Goal: Task Accomplishment & Management: Use online tool/utility

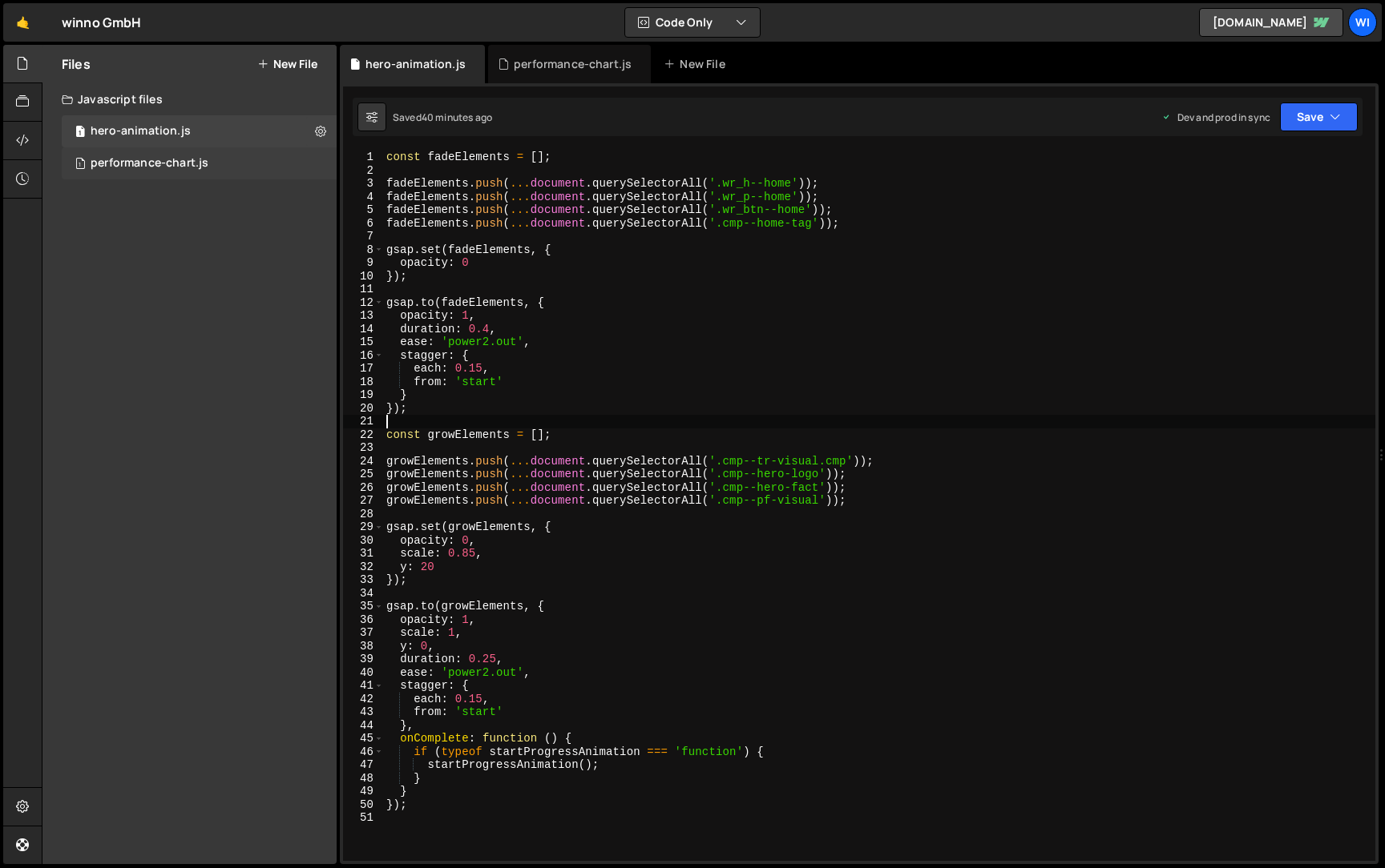
click at [184, 166] on div "performance-chart.js" at bounding box center [149, 163] width 118 height 14
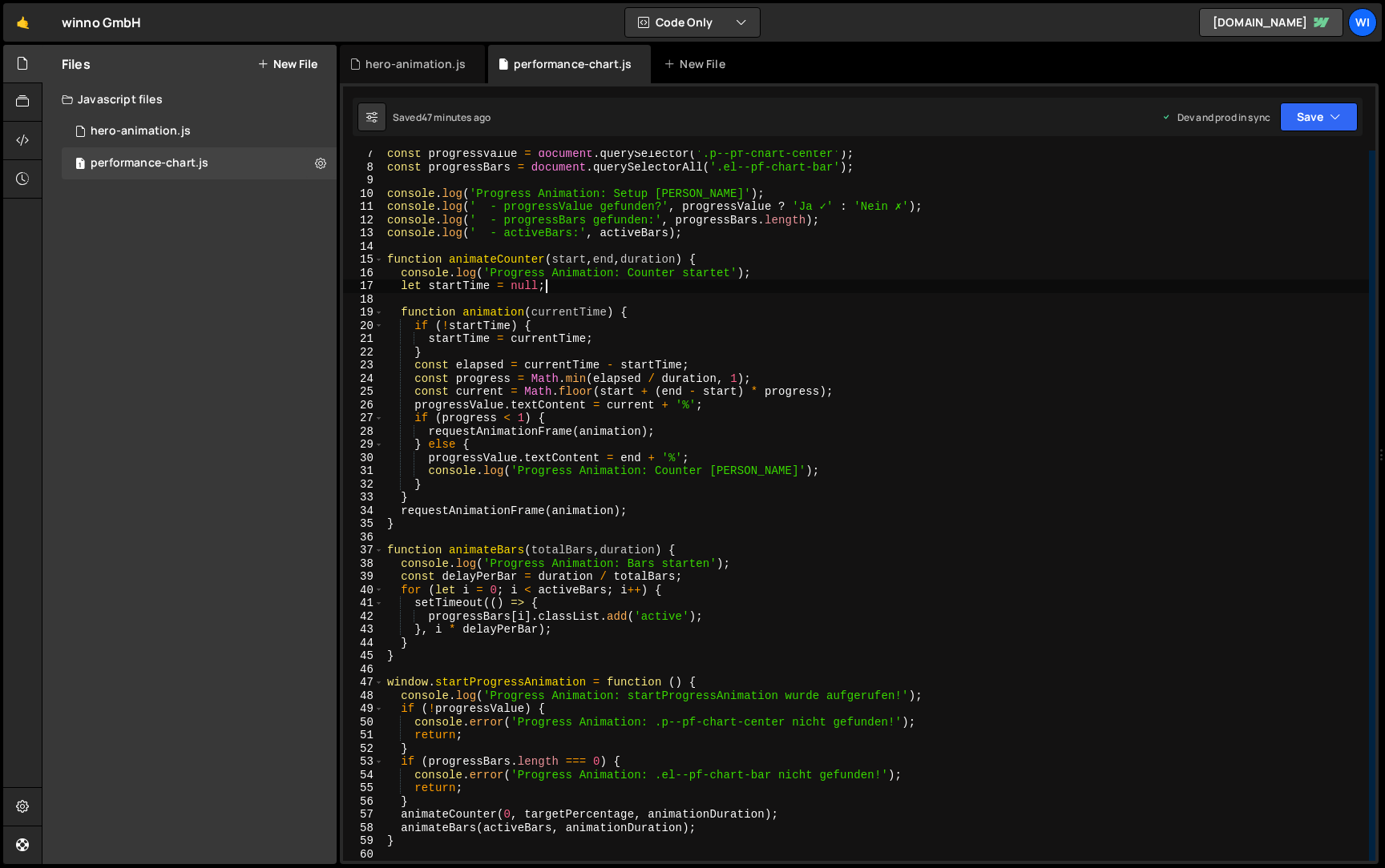
click at [703, 291] on div "const progressValue = document . querySelector ( '.p--pf-chart-center' ) ; cons…" at bounding box center [876, 516] width 985 height 737
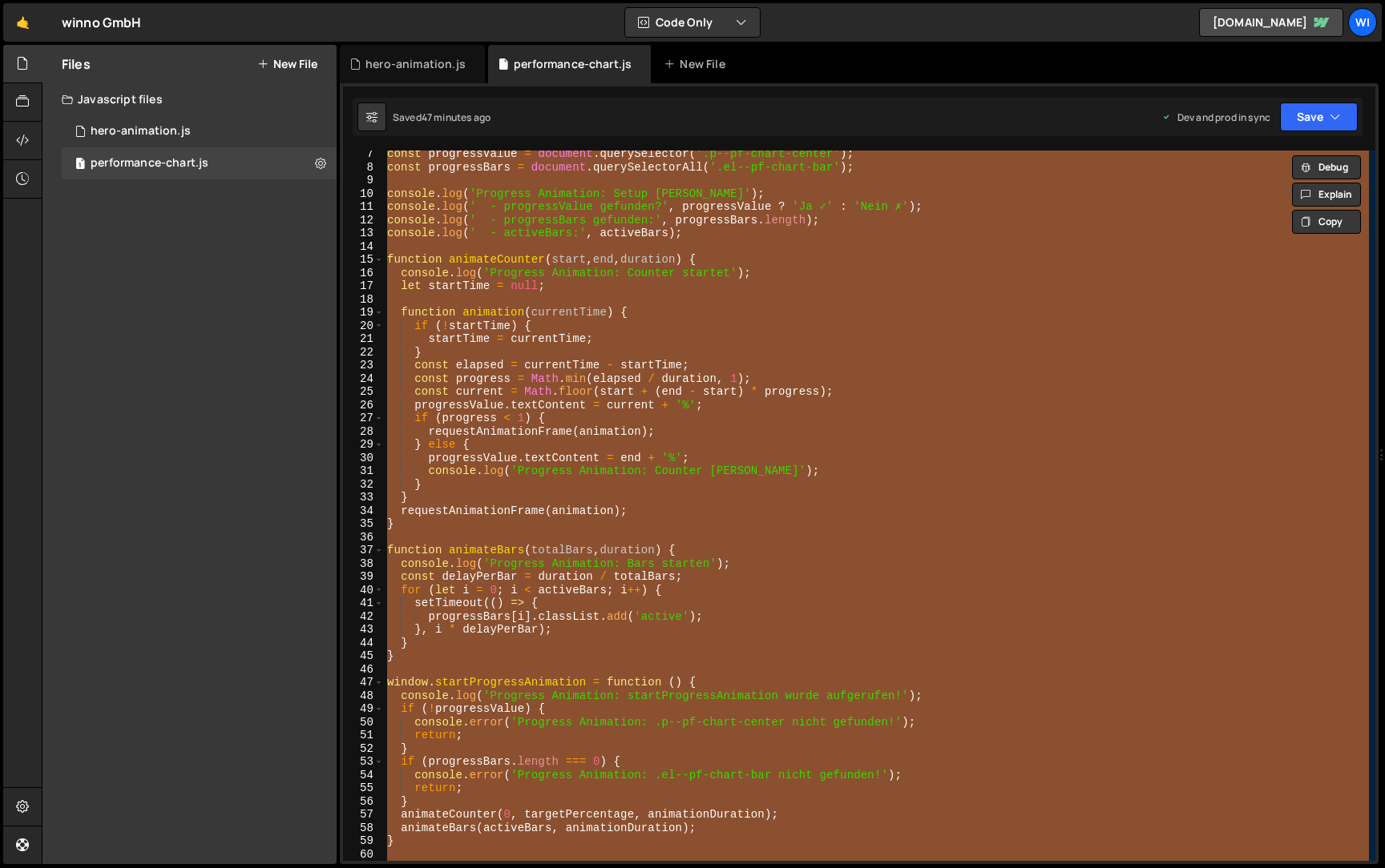
paste textarea "}"
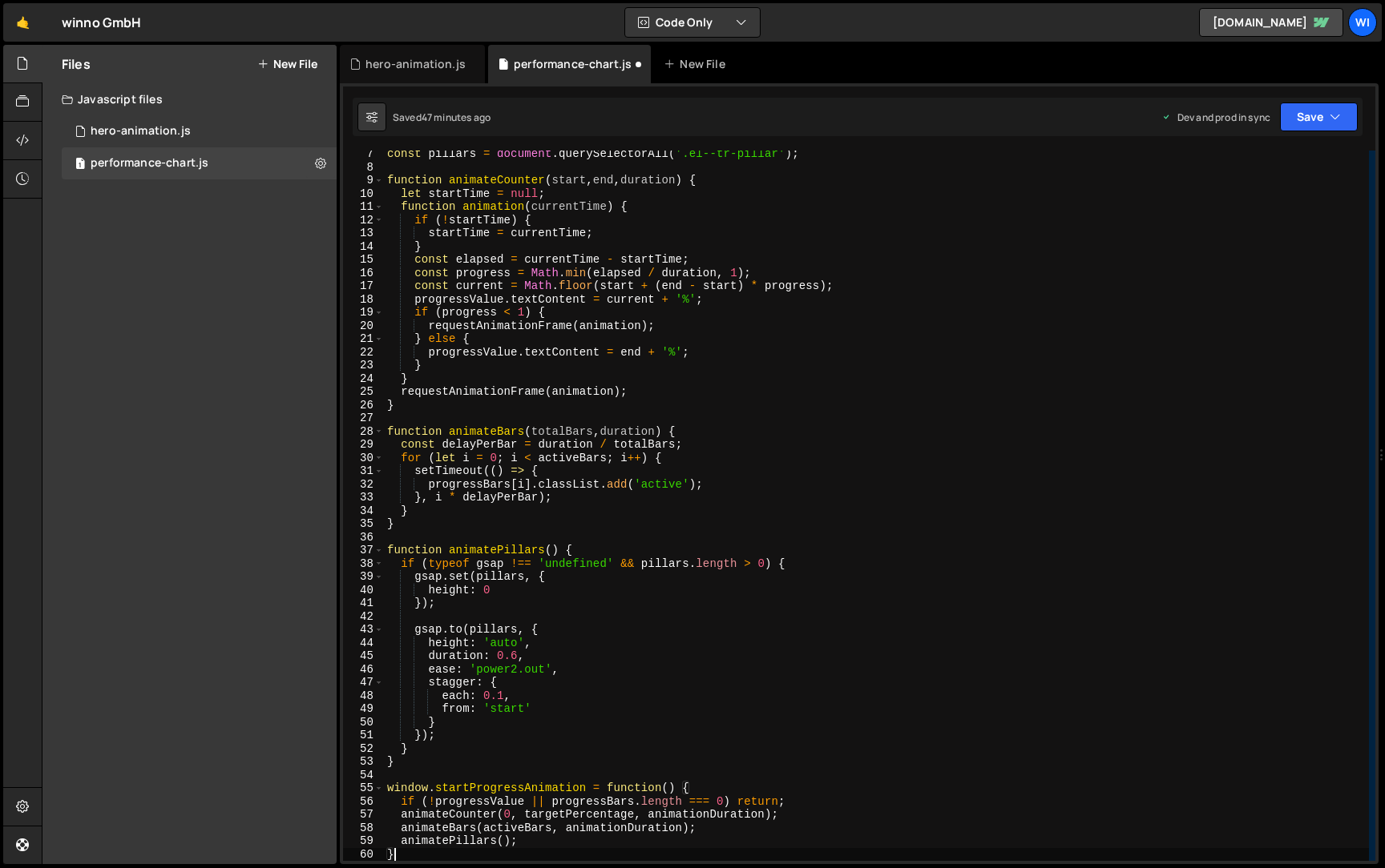
type textarea "animatePillars();"
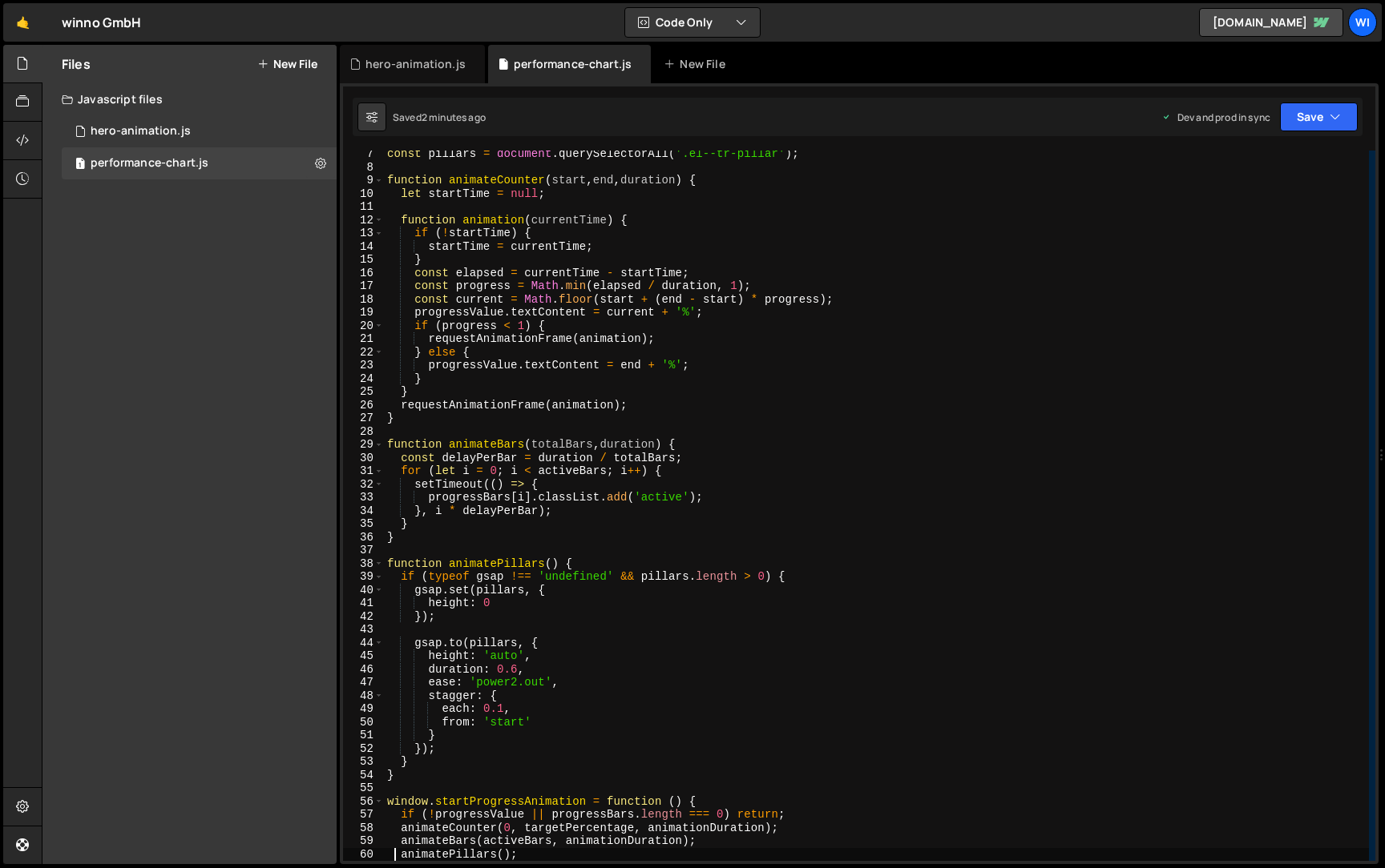
click at [300, 66] on button "New File" at bounding box center [287, 64] width 60 height 13
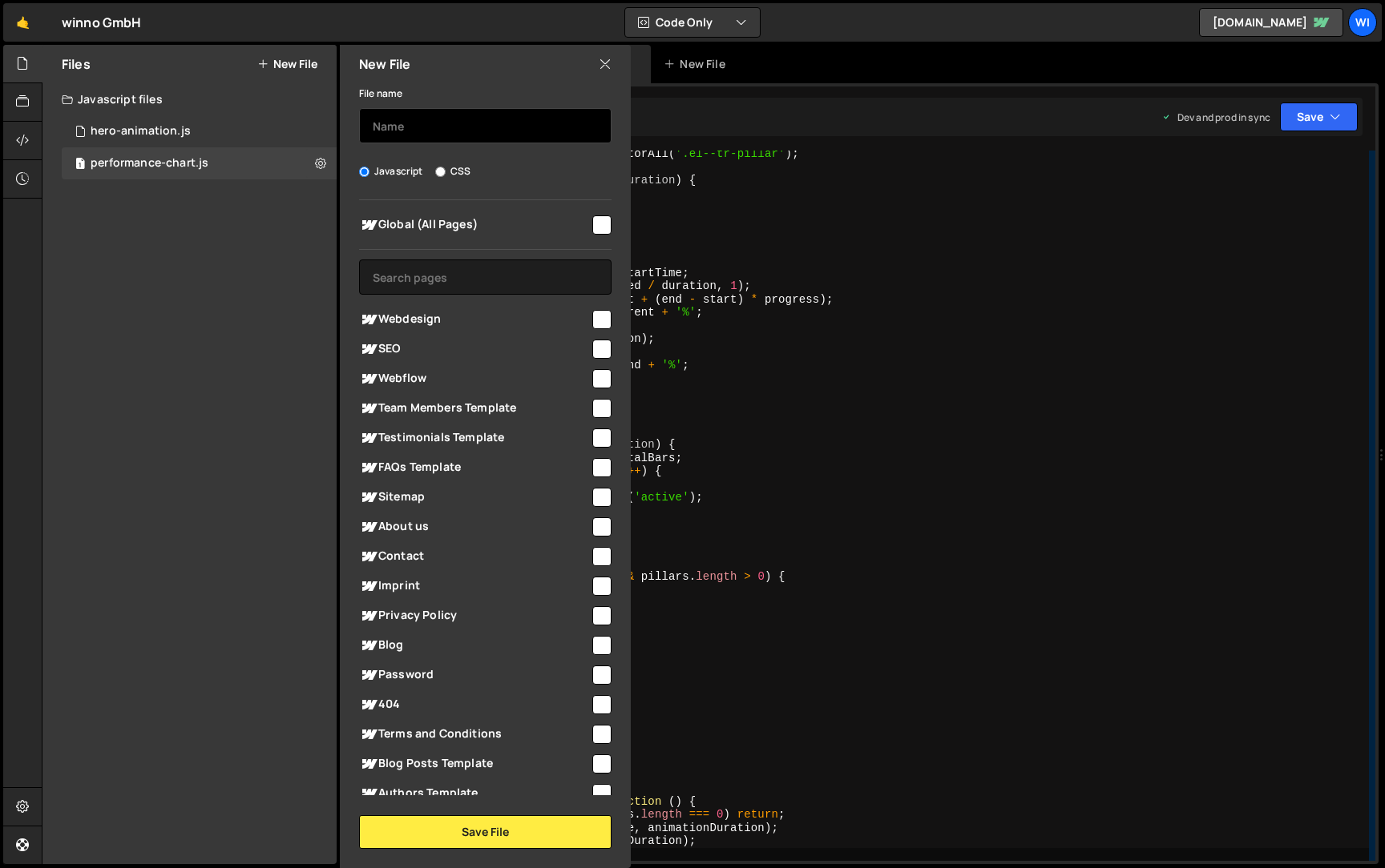
click at [450, 121] on input "text" at bounding box center [485, 126] width 252 height 35
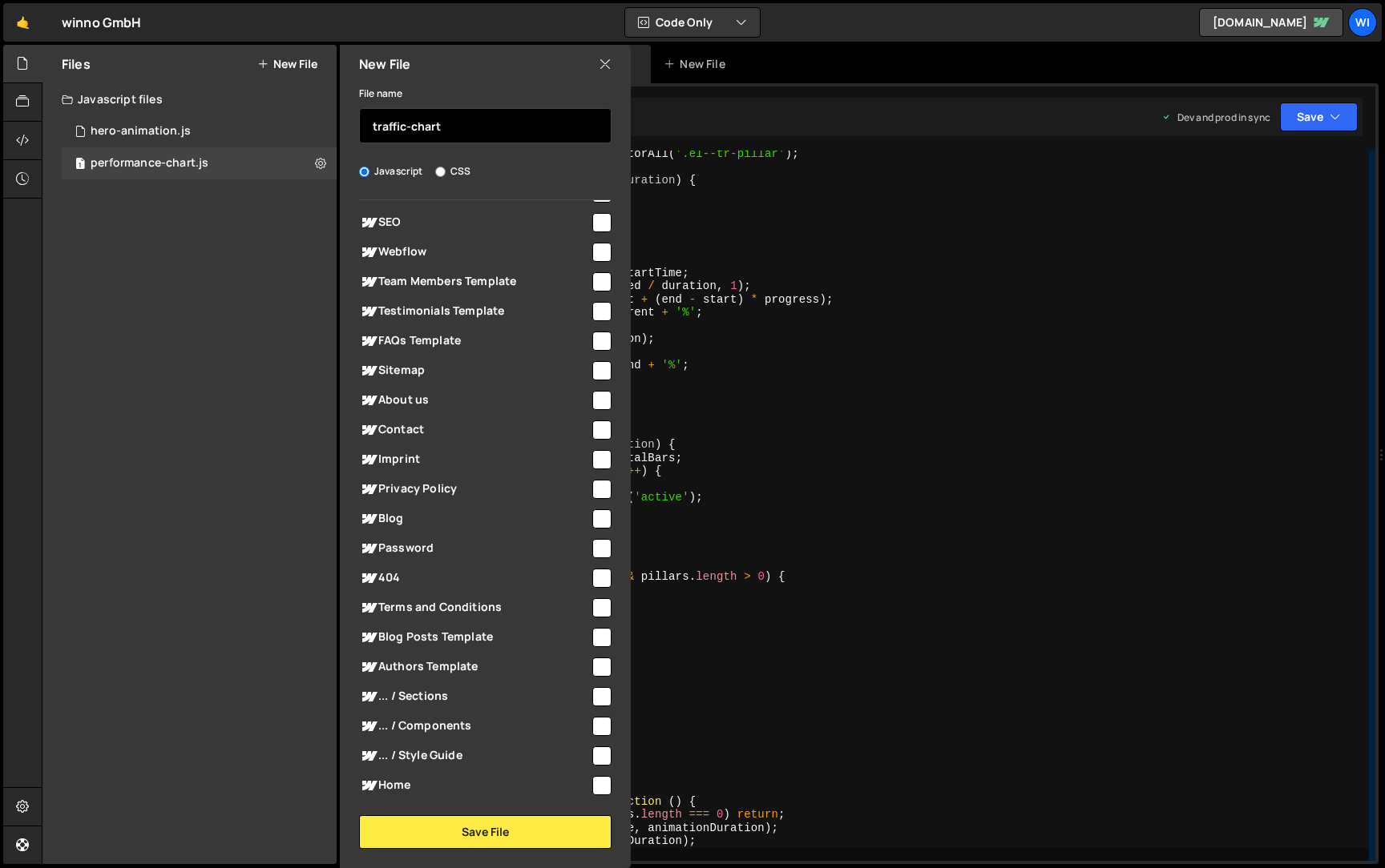
scroll to position [155, 0]
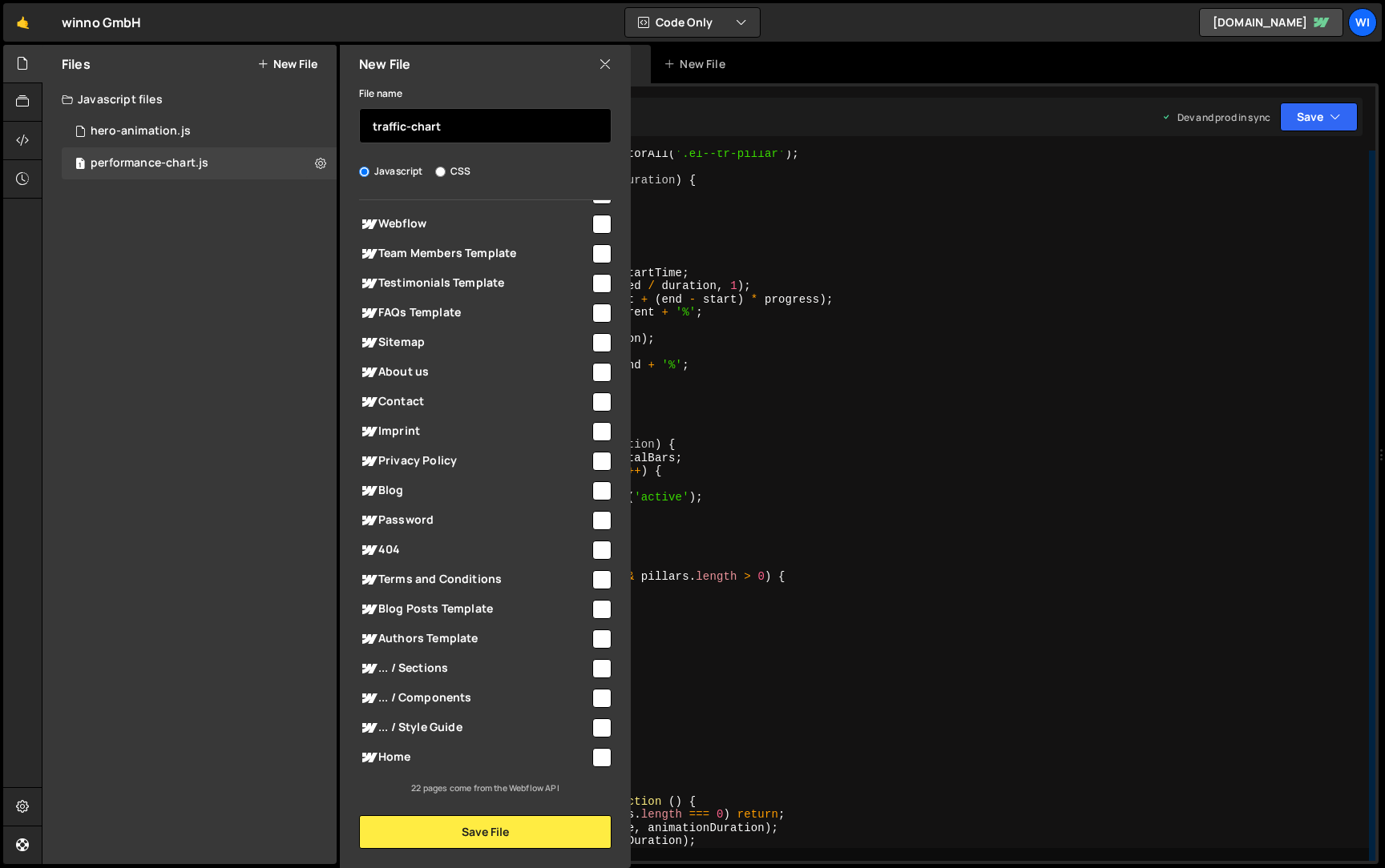
type input "traffic-chart"
click at [592, 754] on input "checkbox" at bounding box center [601, 758] width 19 height 19
checkbox input "true"
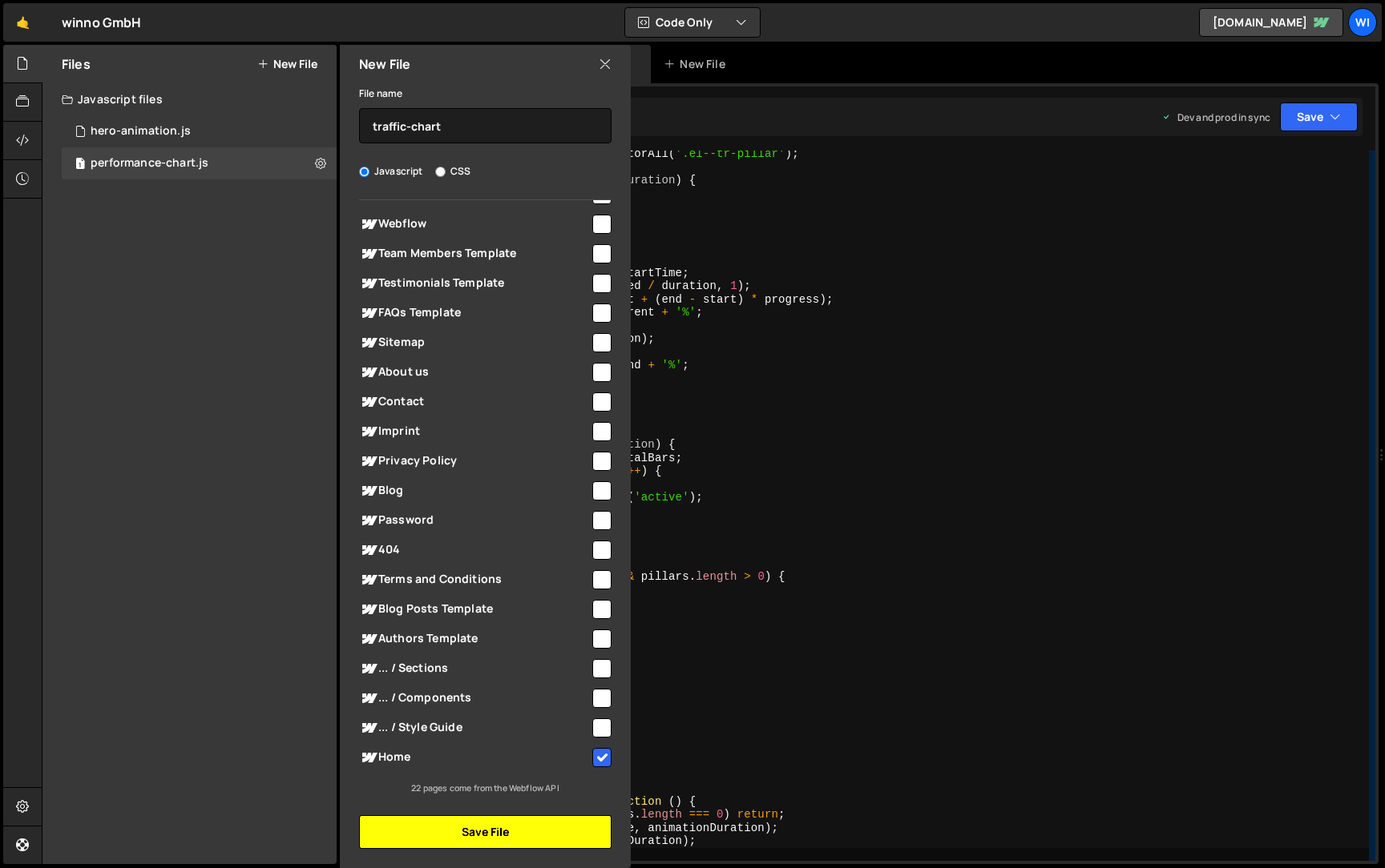
click at [531, 819] on button "Save File" at bounding box center [485, 832] width 252 height 33
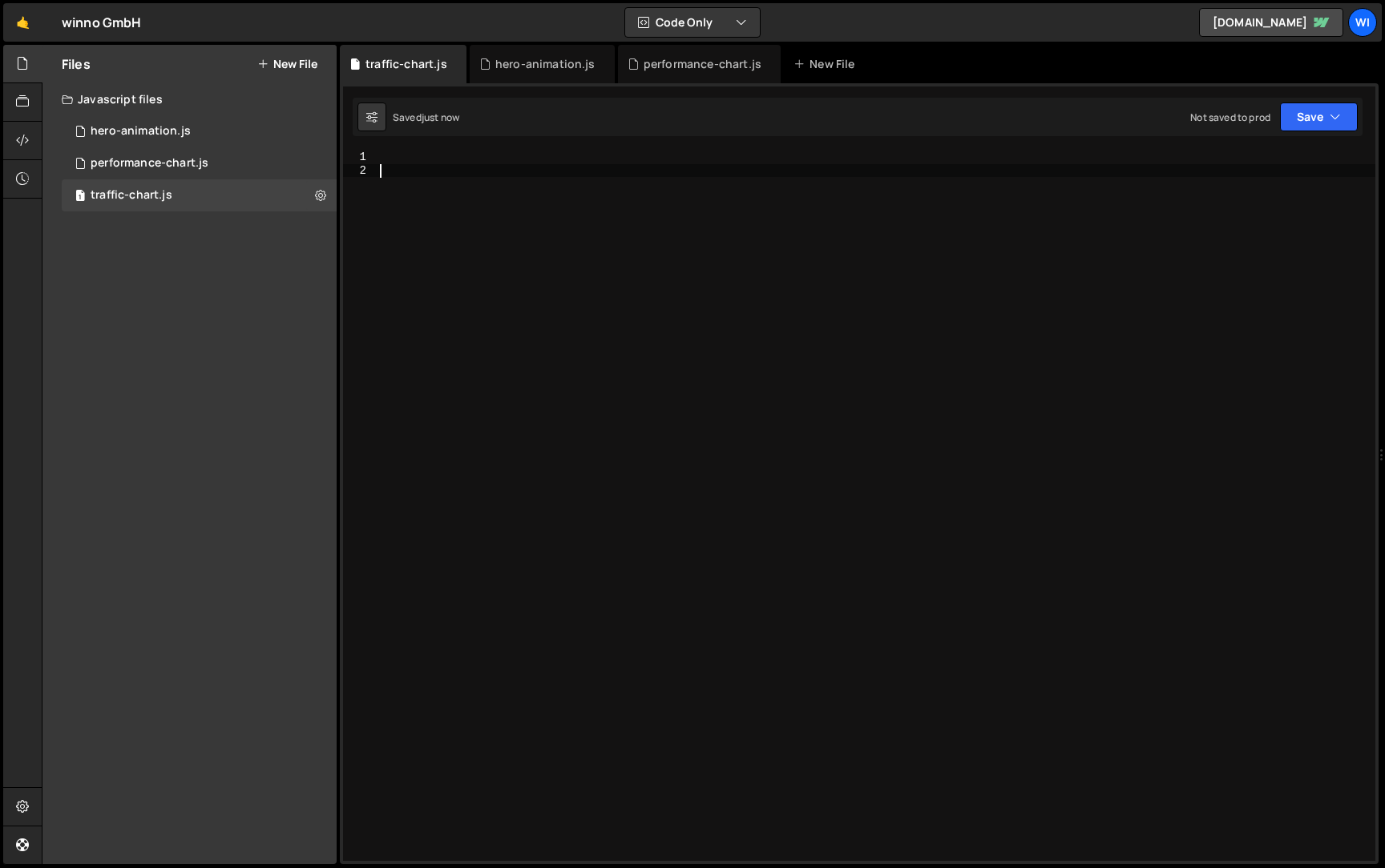
click at [622, 348] on div at bounding box center [876, 519] width 999 height 737
paste textarea "});"
type textarea "});"
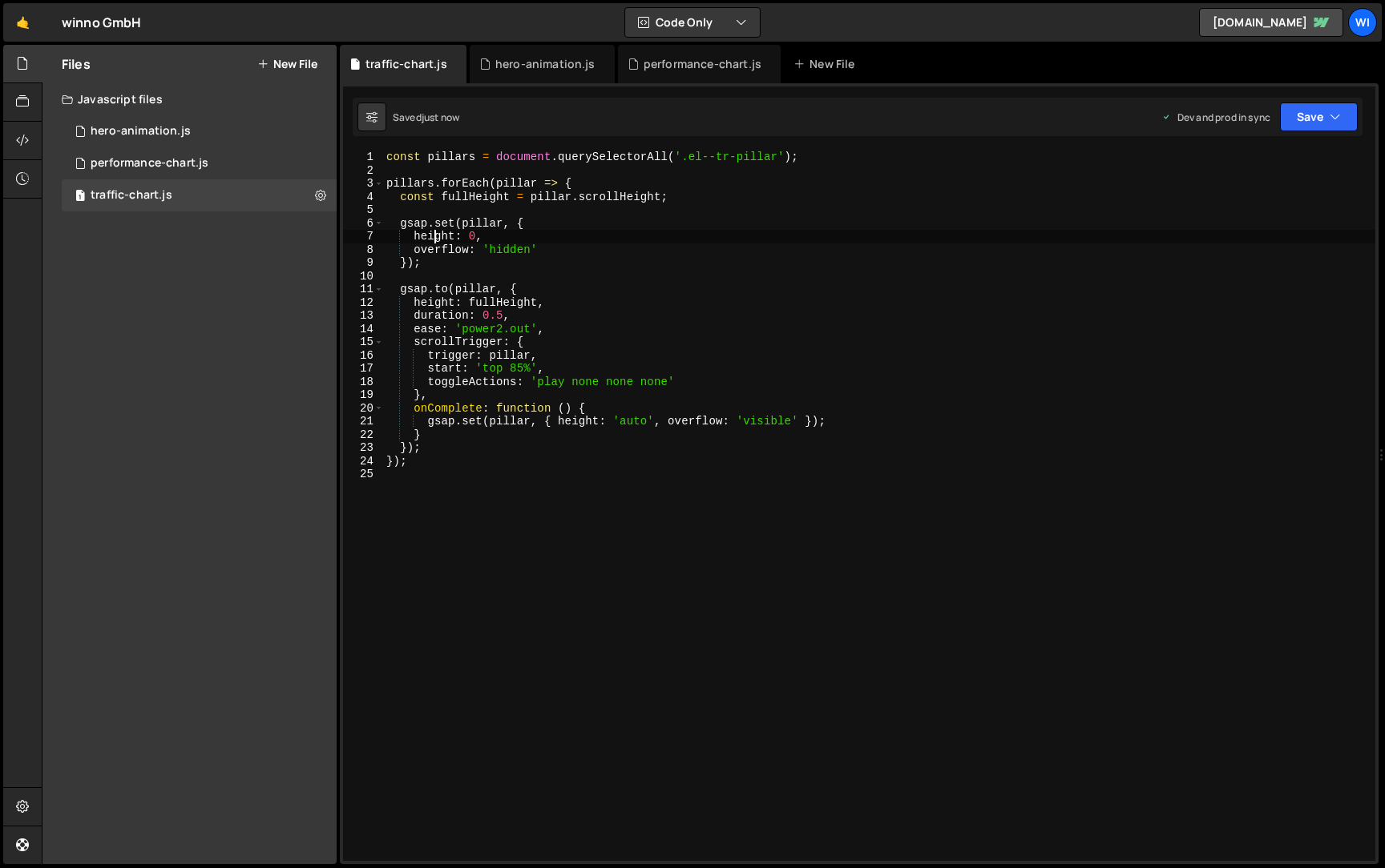
click at [437, 241] on div "const pillars = document . querySelectorAll ( '.el--tr-pillar' ) ; pillars . fo…" at bounding box center [878, 519] width 992 height 737
click at [432, 239] on div "const pillars = document . querySelectorAll ( '.el--tr-pillar' ) ; pillars . fo…" at bounding box center [878, 519] width 992 height 737
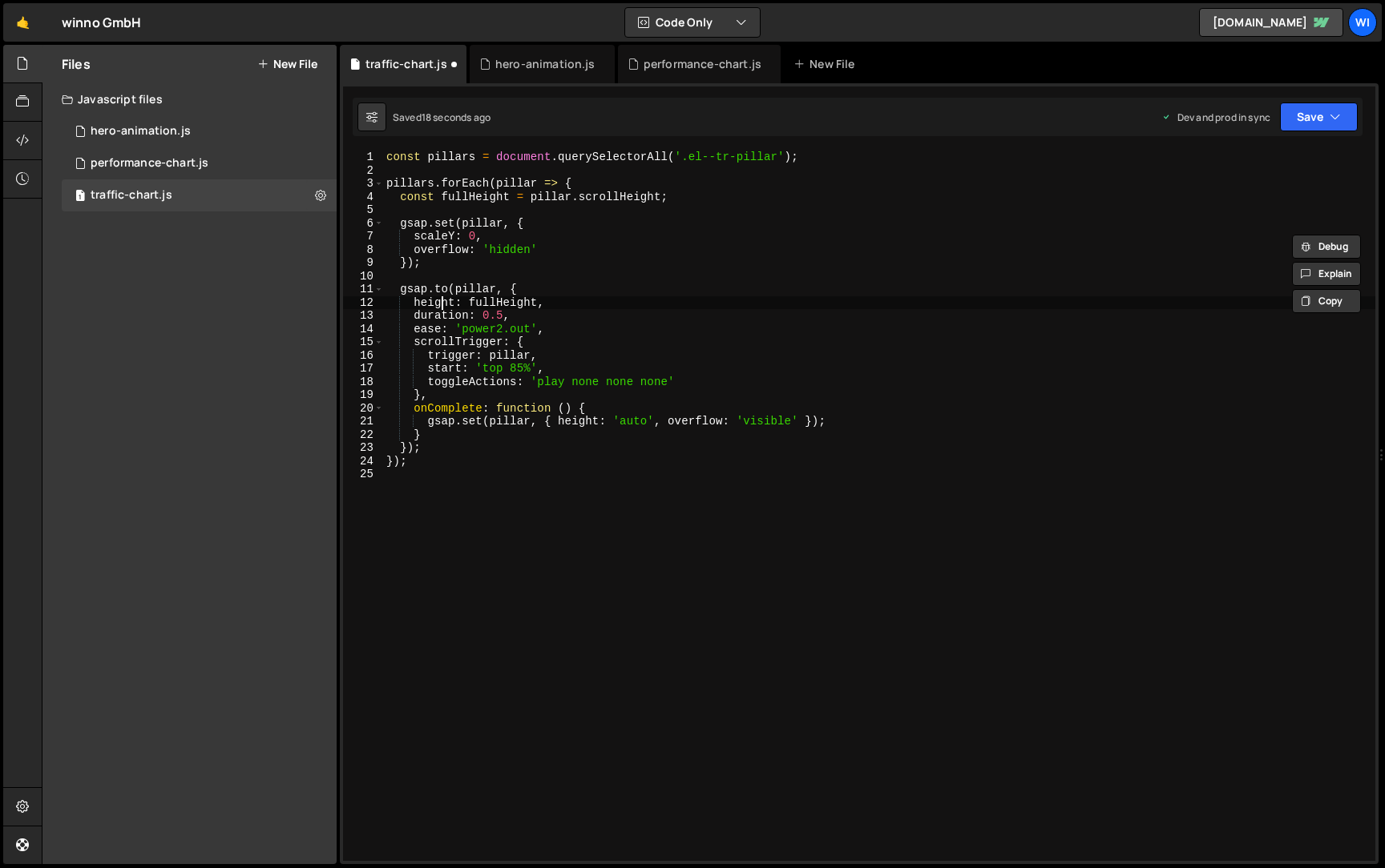
click at [442, 304] on div "const pillars = document . querySelectorAll ( '.el--tr-pillar' ) ; pillars . fo…" at bounding box center [878, 519] width 992 height 737
paste textarea "scaleY"
click at [492, 300] on div "const pillars = document . querySelectorAll ( '.el--tr-pillar' ) ; pillars . fo…" at bounding box center [878, 519] width 992 height 737
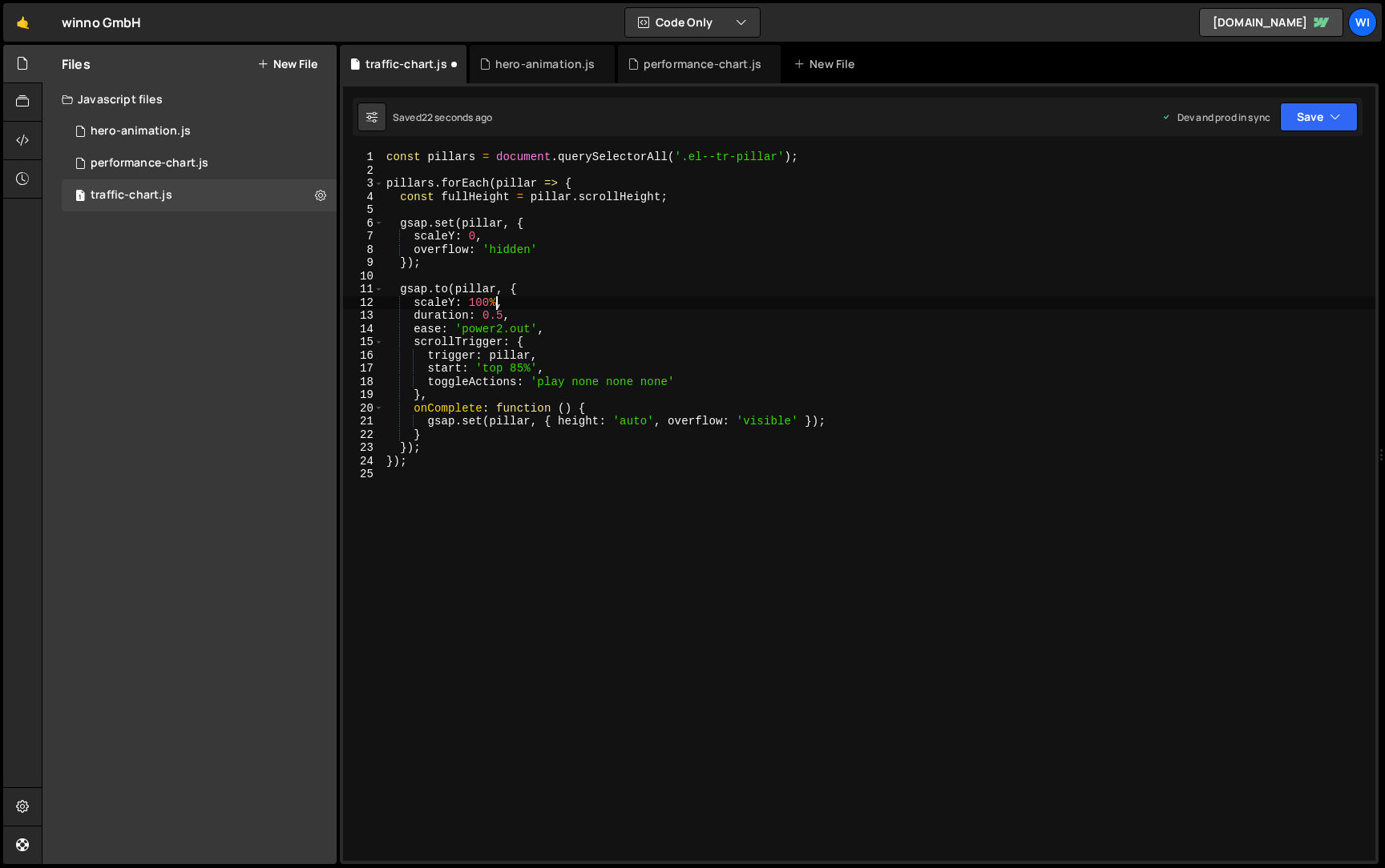
scroll to position [0, 8]
click at [619, 289] on div "const pillars = document . querySelectorAll ( '.el--tr-pillar' ) ; pillars . fo…" at bounding box center [878, 519] width 992 height 737
click at [495, 303] on div "const pillars = document . querySelectorAll ( '.el--tr-pillar' ) ; pillars . fo…" at bounding box center [878, 519] width 992 height 737
click at [590, 287] on div "const pillars = document . querySelectorAll ( '.el--tr-pillar' ) ; pillars . fo…" at bounding box center [878, 519] width 992 height 737
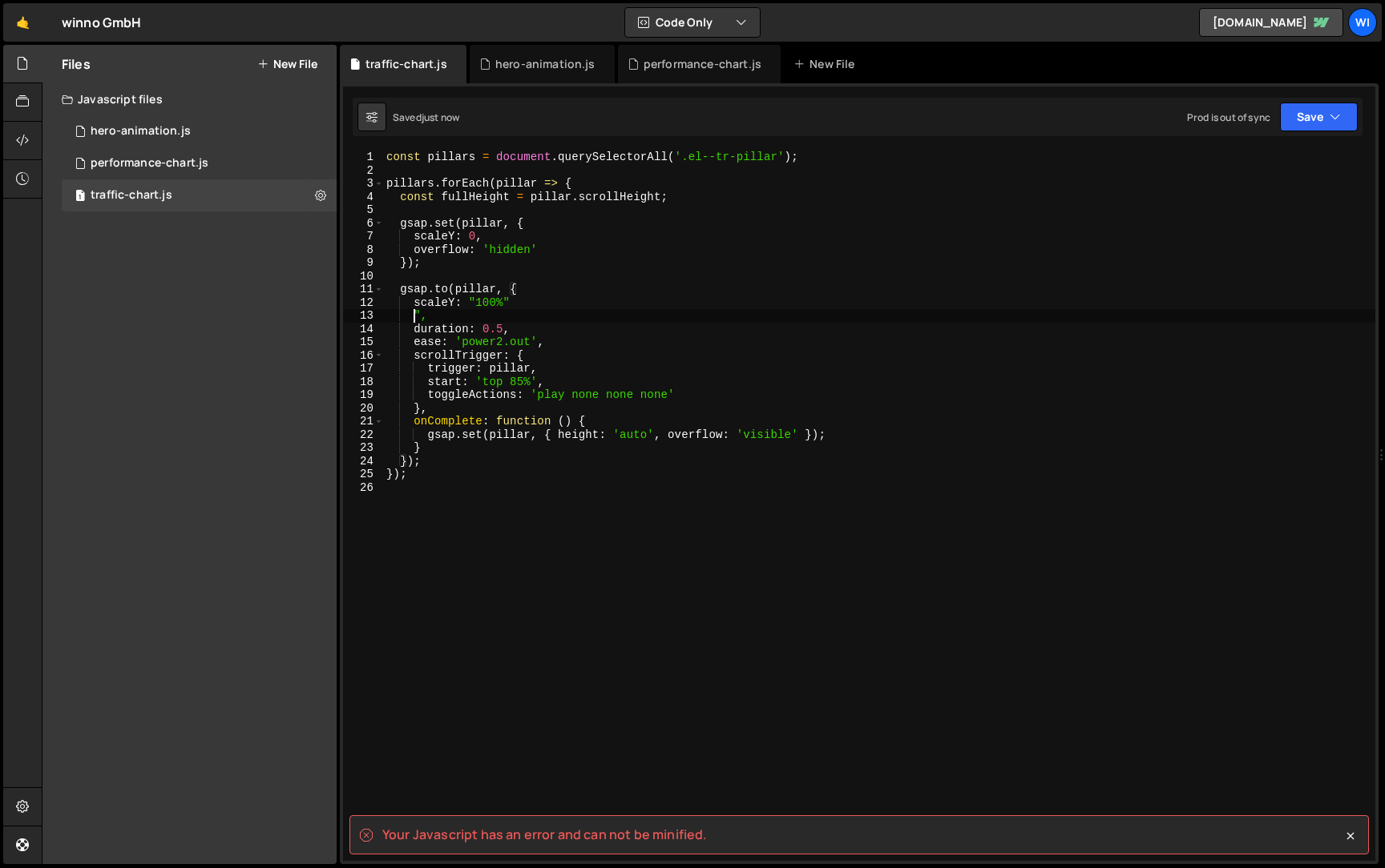
click at [417, 315] on div "const pillars = document . querySelectorAll ( '.el--tr-pillar' ) ; pillars . fo…" at bounding box center [878, 519] width 992 height 737
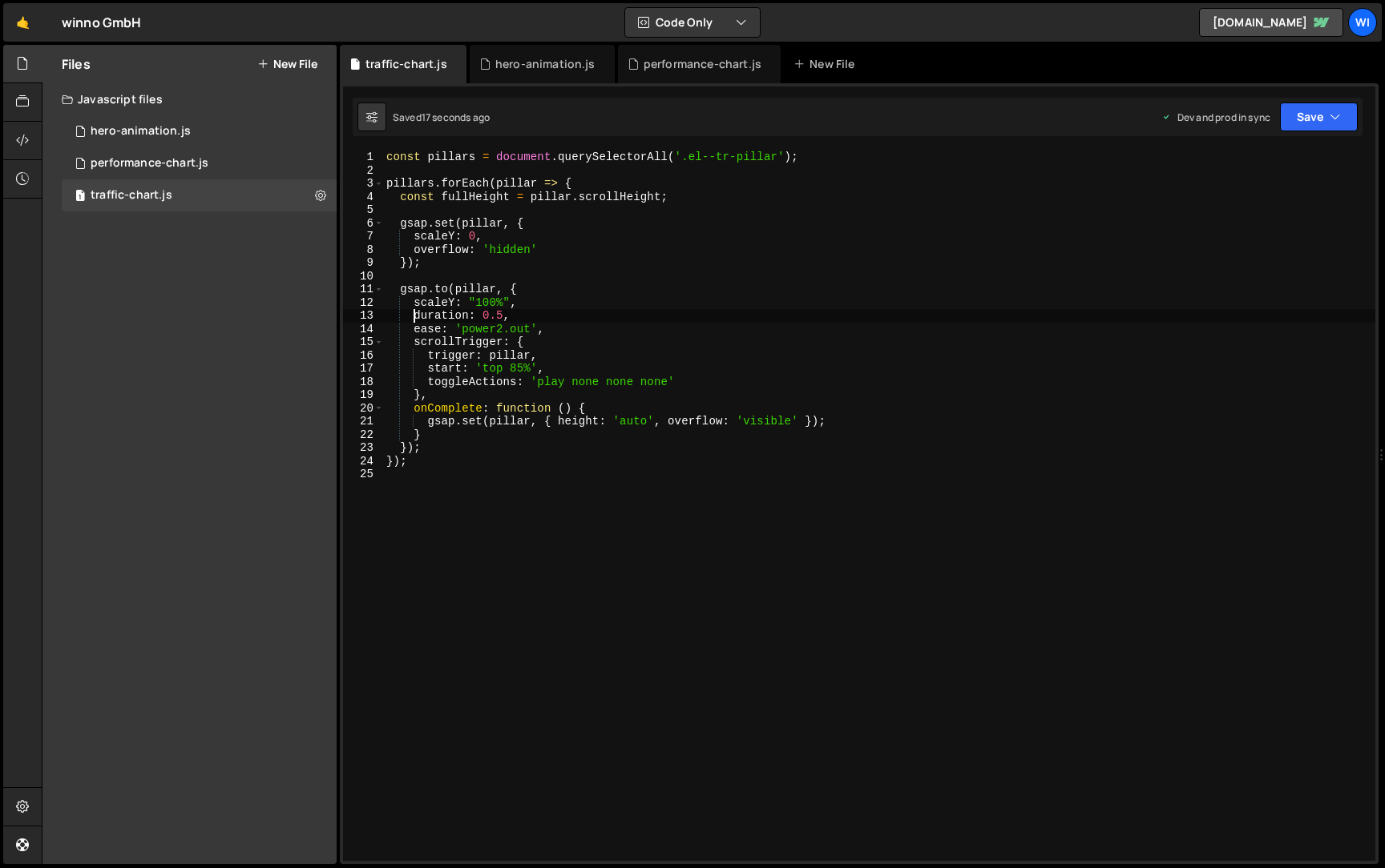
click at [567, 248] on div "const pillars = document . querySelectorAll ( '.el--tr-pillar' ) ; pillars . fo…" at bounding box center [878, 519] width 992 height 737
type textarea "overflow: 'hidden'"
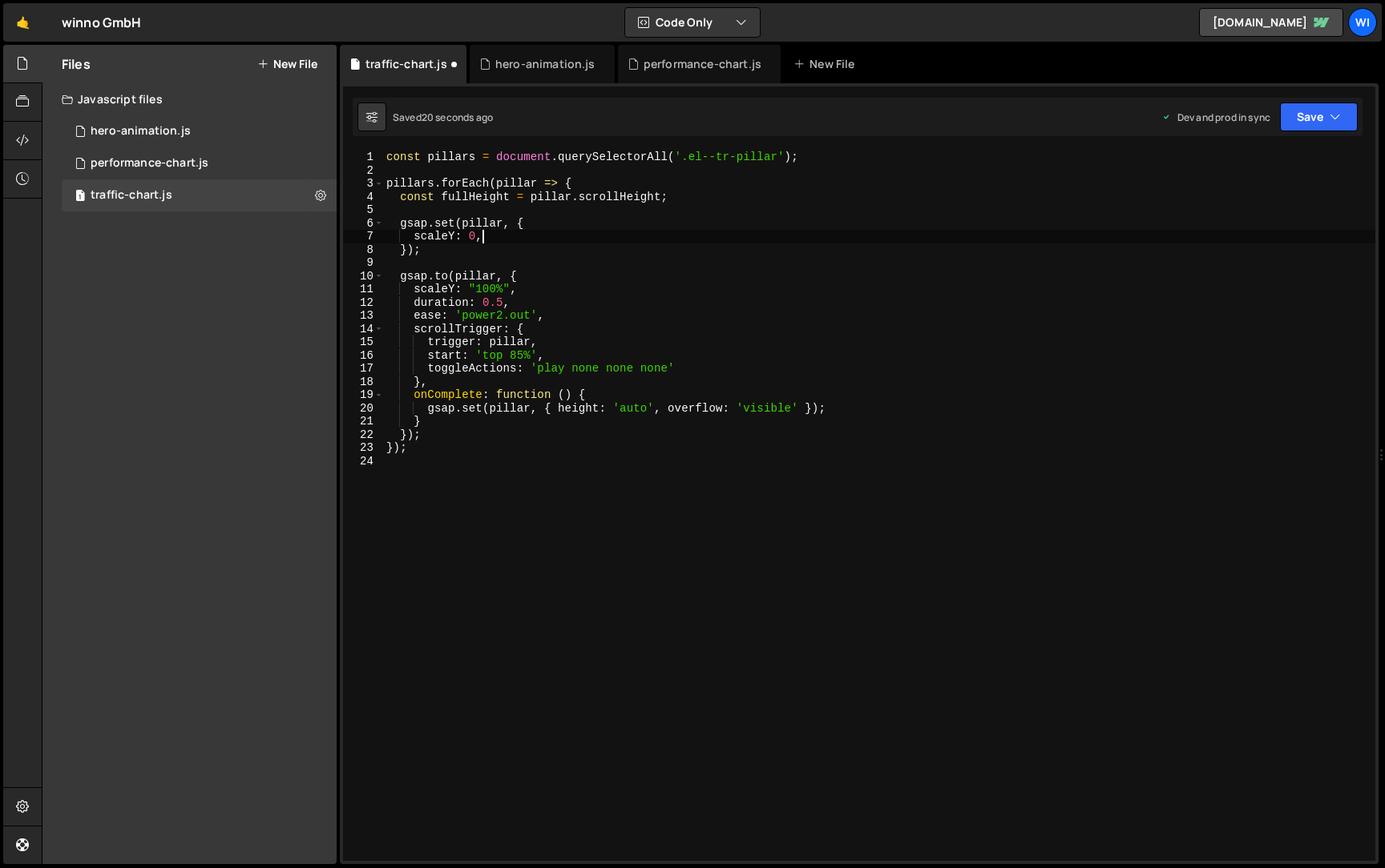
click at [589, 301] on div "const pillars = document . querySelectorAll ( '.el--tr-pillar' ) ; pillars . fo…" at bounding box center [878, 519] width 992 height 737
click at [900, 407] on div "const pillars = document . querySelectorAll ( '.el--tr-pillar' ) ; pillars . fo…" at bounding box center [878, 519] width 992 height 737
type textarea "gsap.set(pillar, { height: 'auto', overflow: 'visible' });"
type textarea "}"
type textarea "onComplete: function () {"
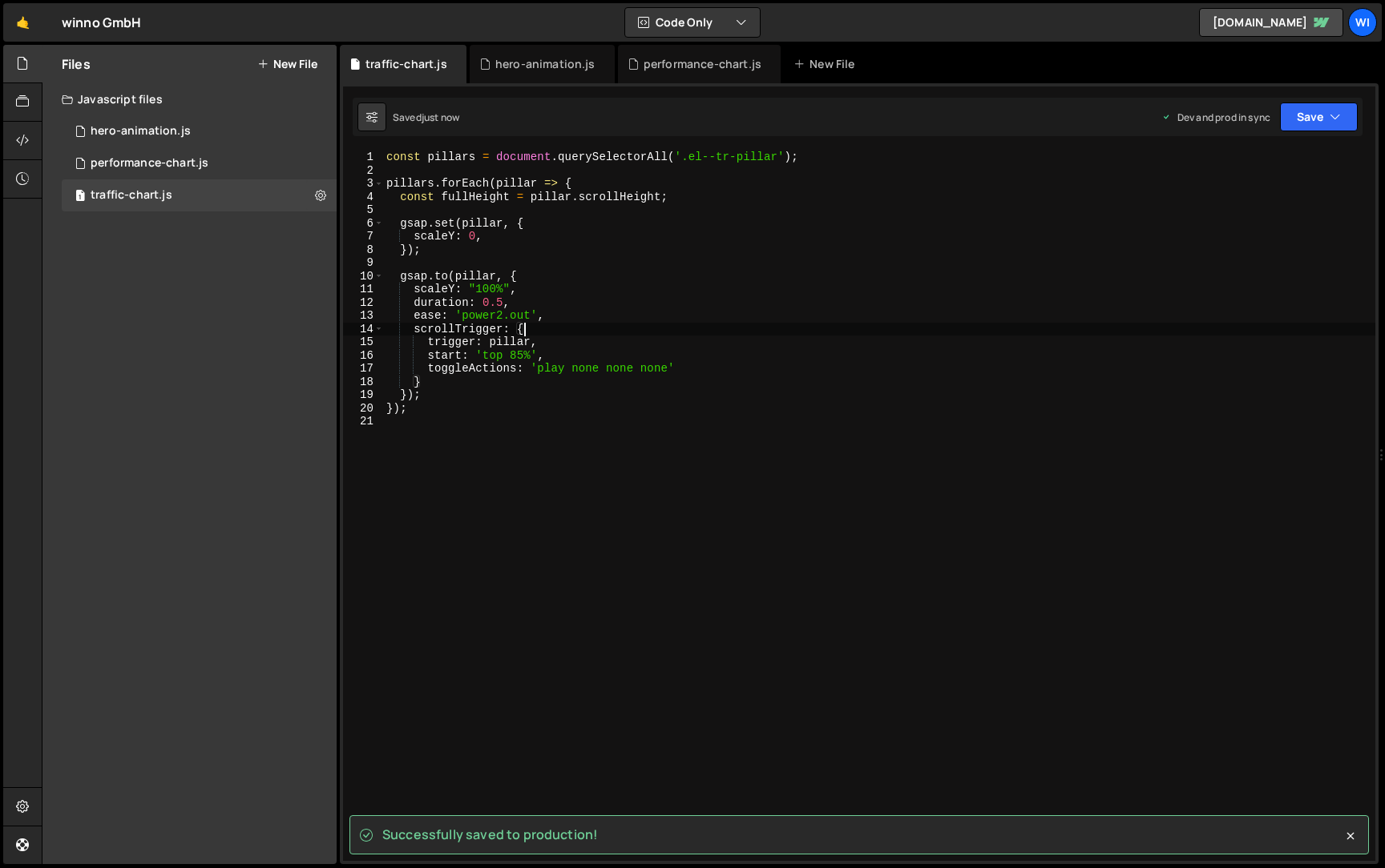
click at [533, 331] on div "const pillars = document . querySelectorAll ( '.el--tr-pillar' ) ; pillars . fo…" at bounding box center [878, 519] width 992 height 737
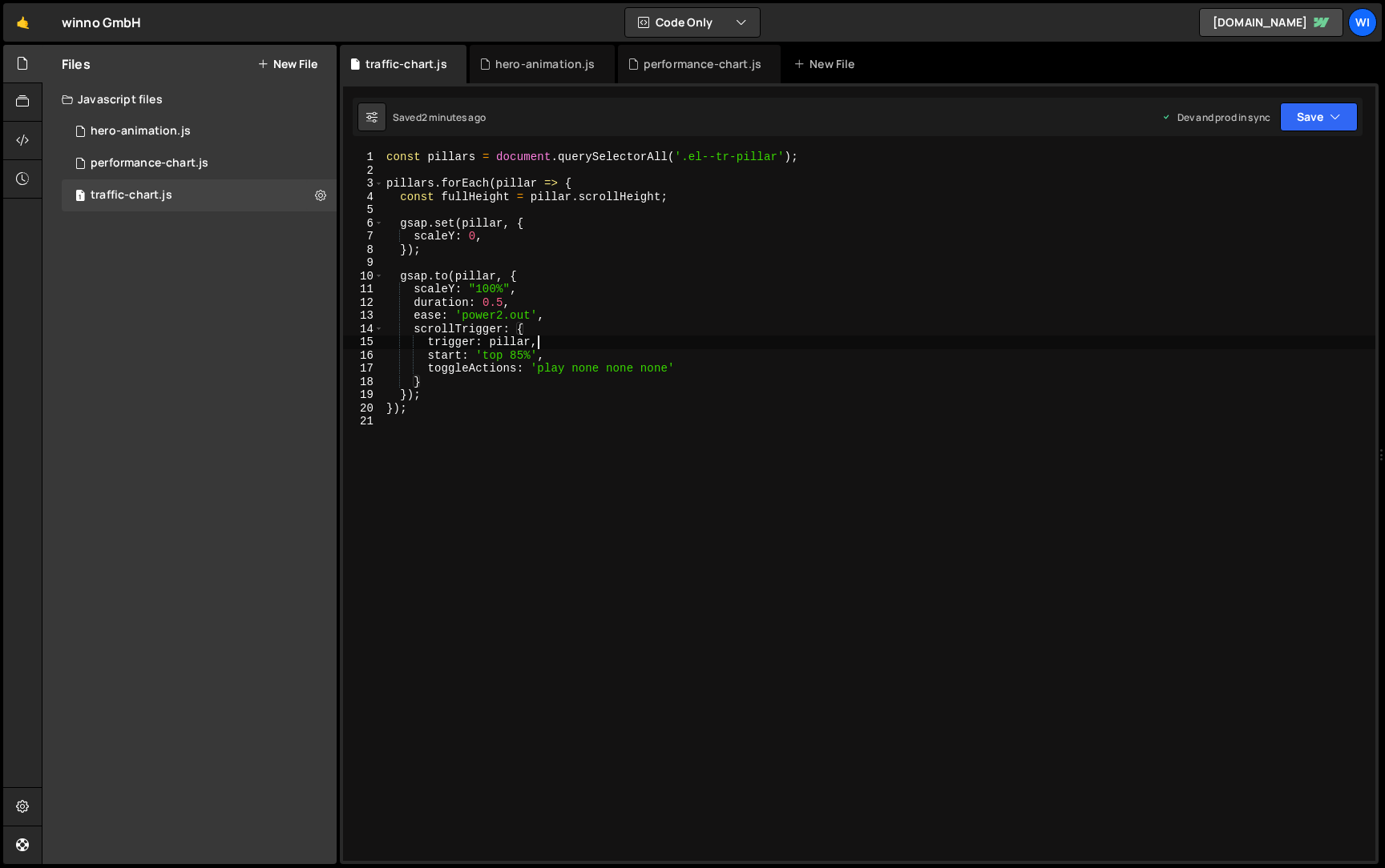
click at [765, 336] on div "const pillars = document . querySelectorAll ( '.el--tr-pillar' ) ; pillars . fo…" at bounding box center [878, 519] width 992 height 737
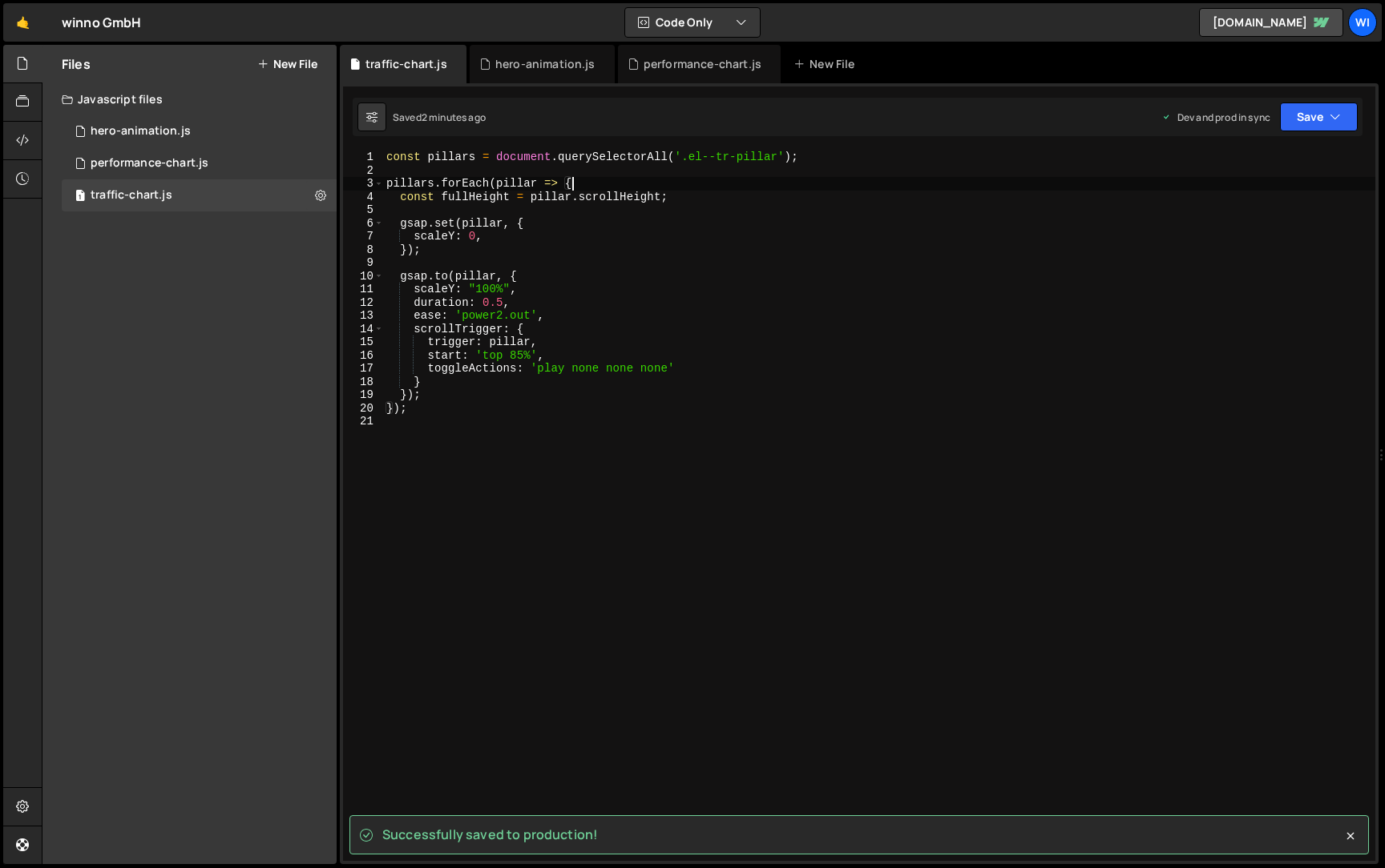
click at [773, 190] on div "const pillars = document . querySelectorAll ( '.el--tr-pillar' ) ; pillars . fo…" at bounding box center [878, 519] width 992 height 737
click at [774, 203] on div "const pillars = document . querySelectorAll ( '.el--tr-pillar' ) ; pillars . fo…" at bounding box center [878, 519] width 992 height 737
type textarea "const fullHeight = pillar.scrollHeight;"
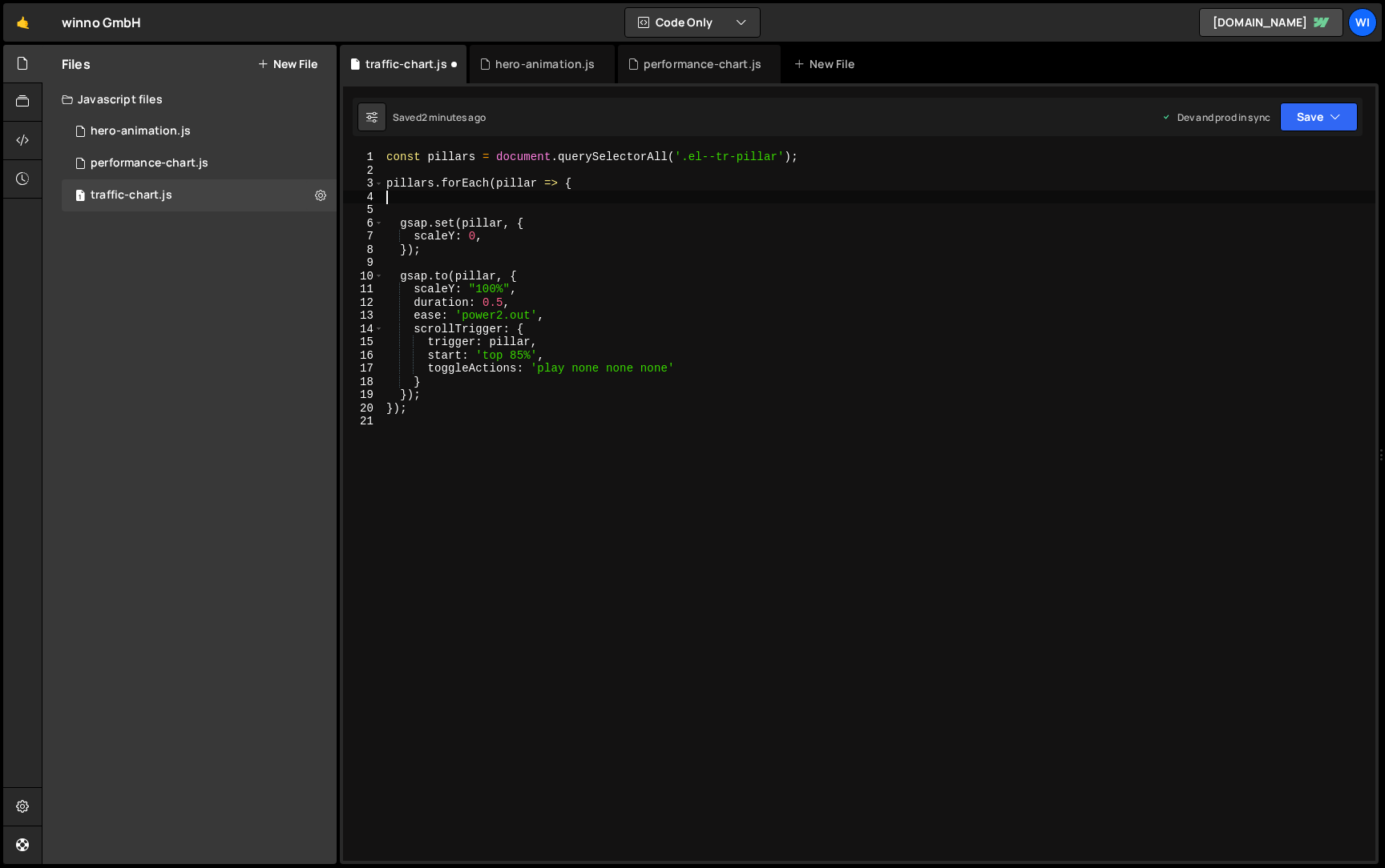
type textarea "pillars.forEach(pillar => {"
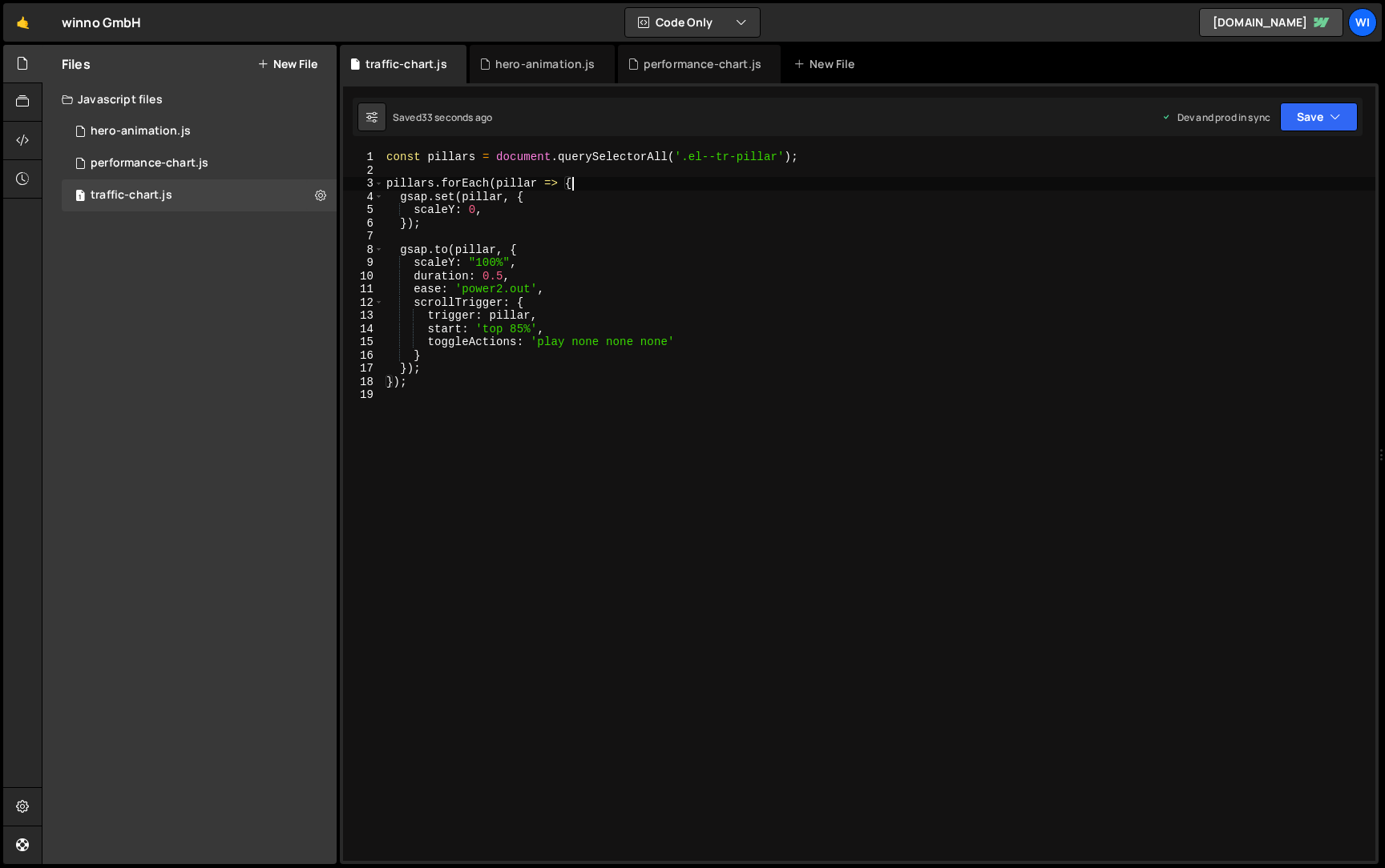
click at [605, 387] on div "const pillars = document . querySelectorAll ( '.el--tr-pillar' ) ; pillars . fo…" at bounding box center [878, 519] width 992 height 737
type textarea "});"
click at [212, 159] on div "1 performance-chart.js 0" at bounding box center [199, 163] width 275 height 32
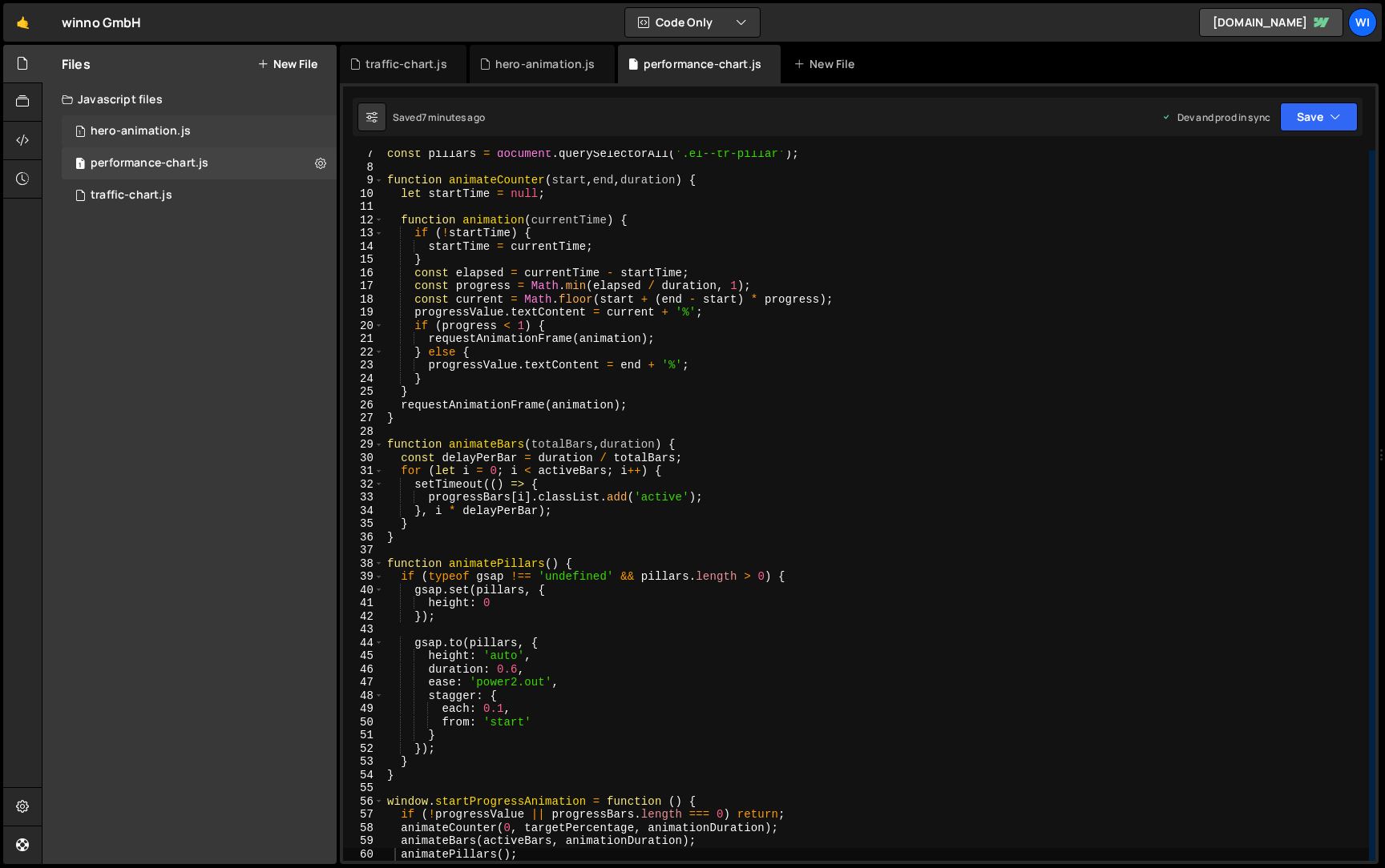
click at [219, 121] on div "1 hero-animation.js 0" at bounding box center [199, 131] width 275 height 32
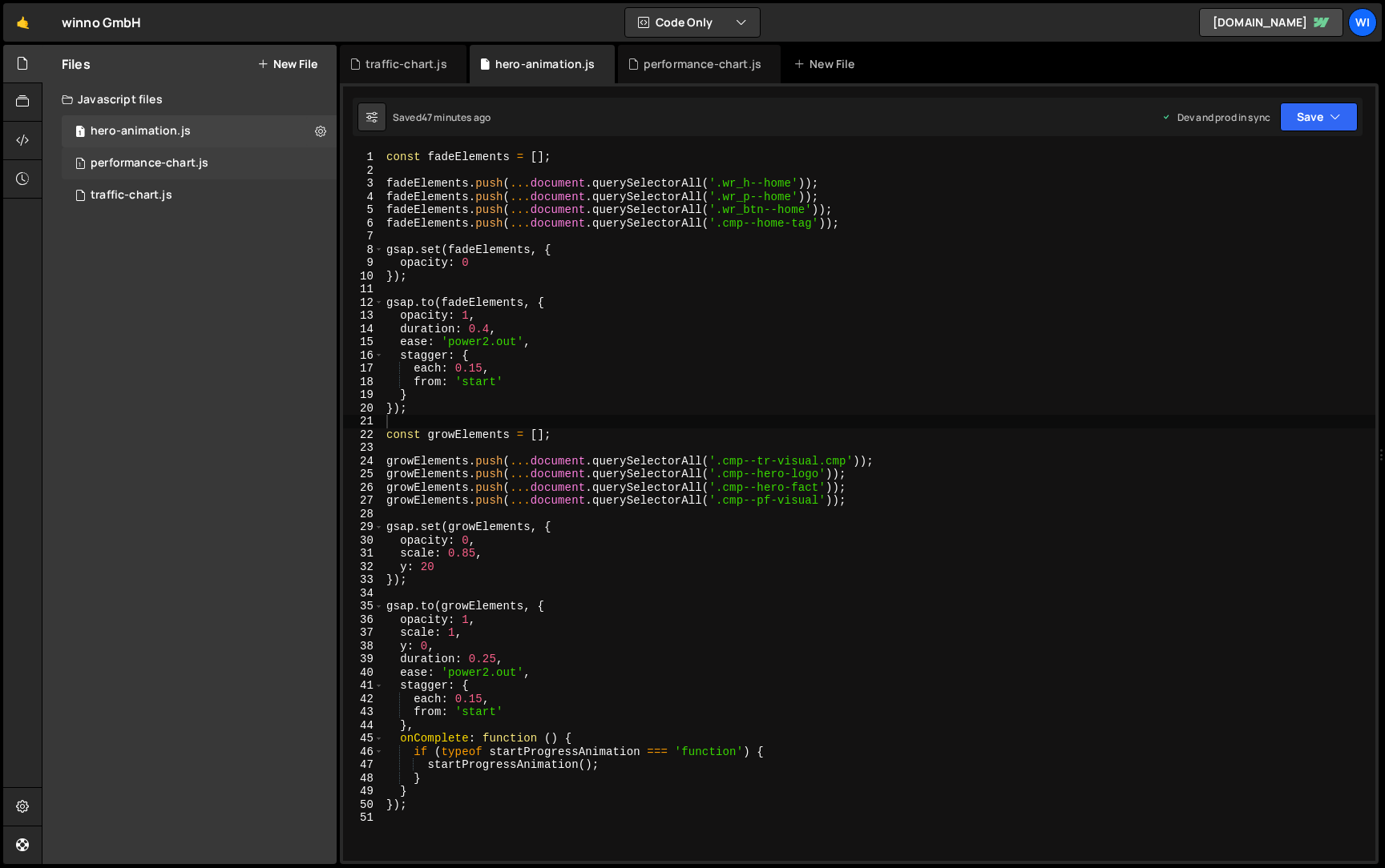
click at [224, 159] on div "1 performance-chart.js 0" at bounding box center [199, 163] width 275 height 32
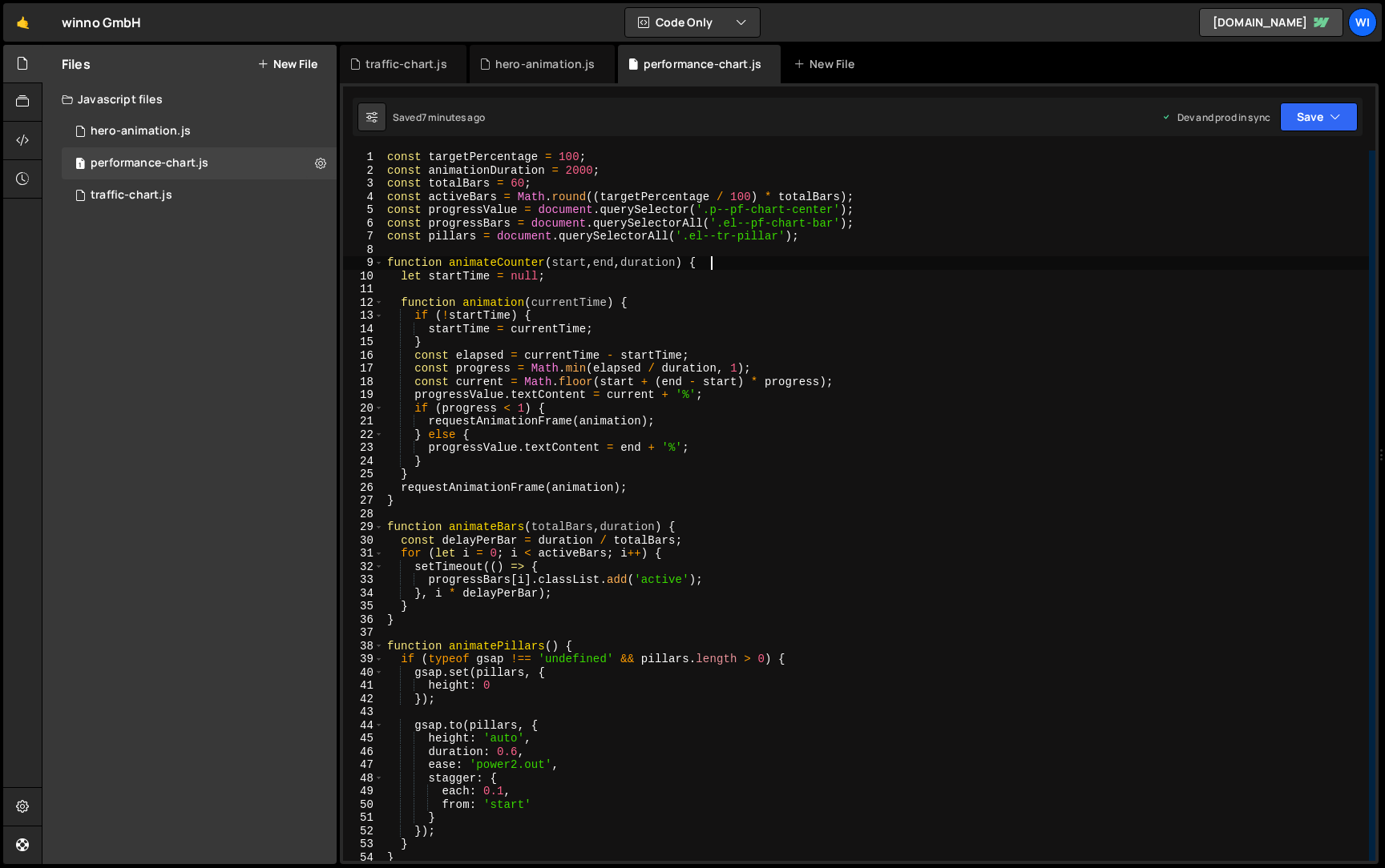
click at [739, 259] on div "const targetPercentage = 100 ; const animationDuration = 2000 ; const totalBars…" at bounding box center [876, 519] width 985 height 737
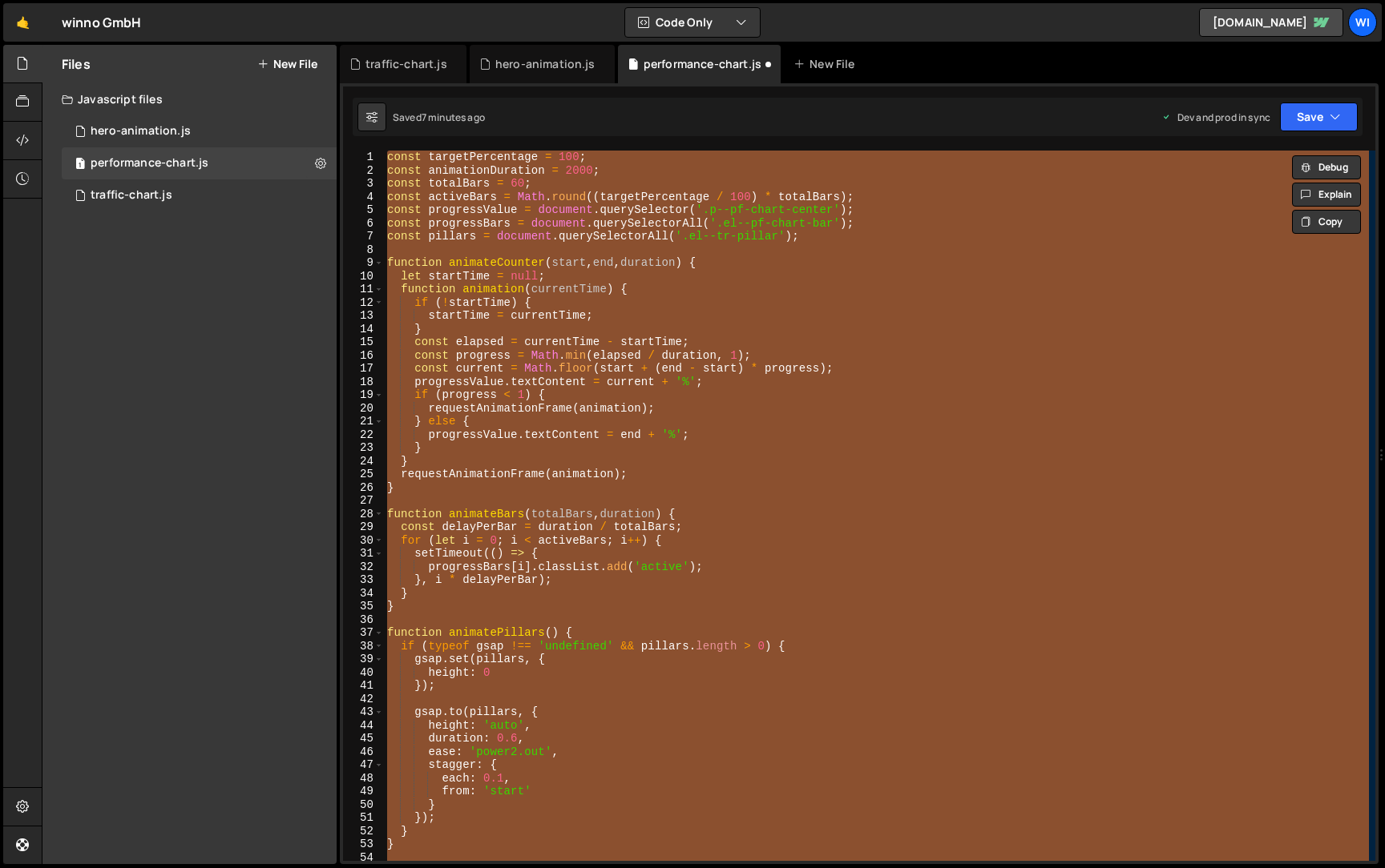
paste textarea
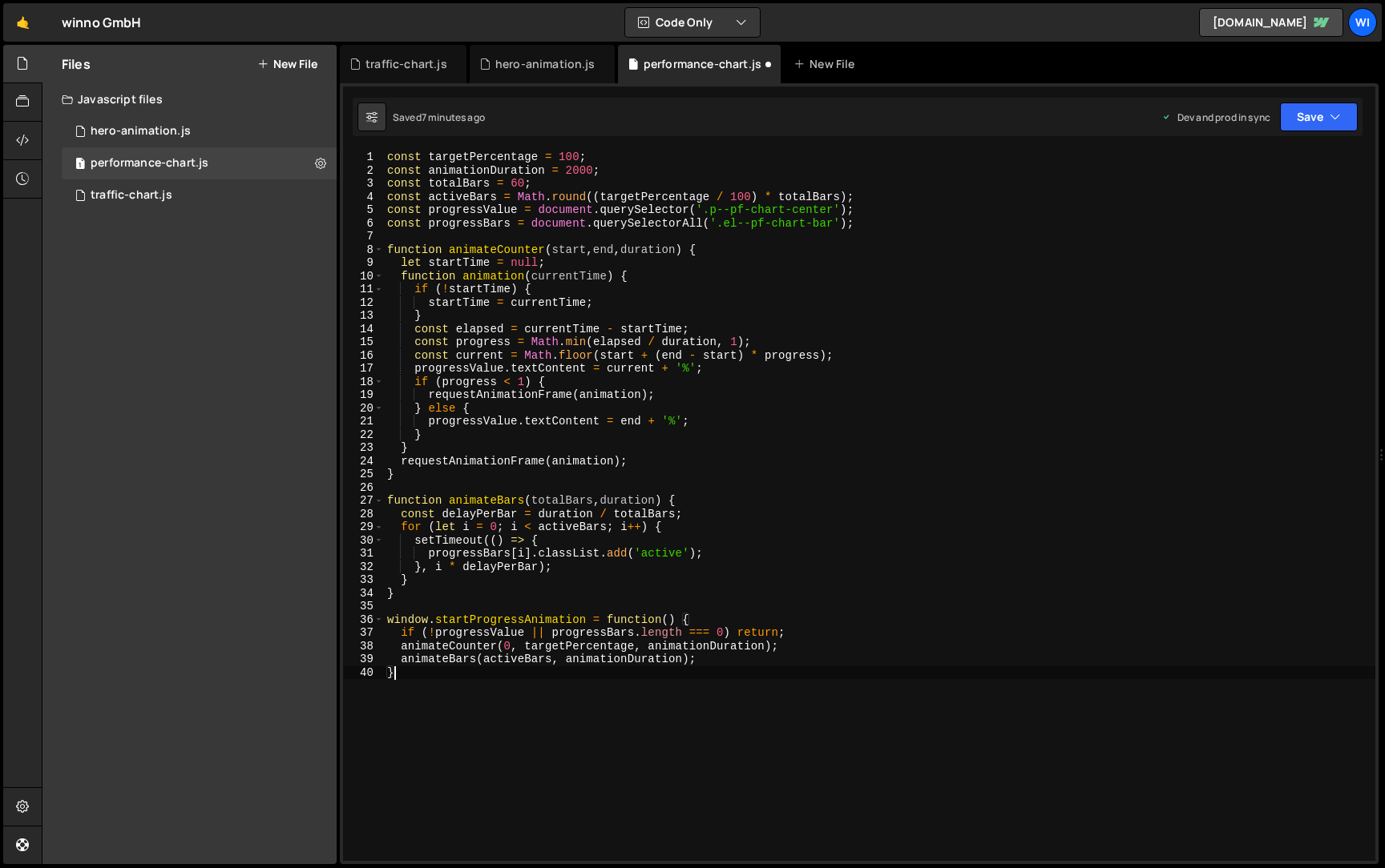
type textarea "animateBars(activeBars, animationDuration);"
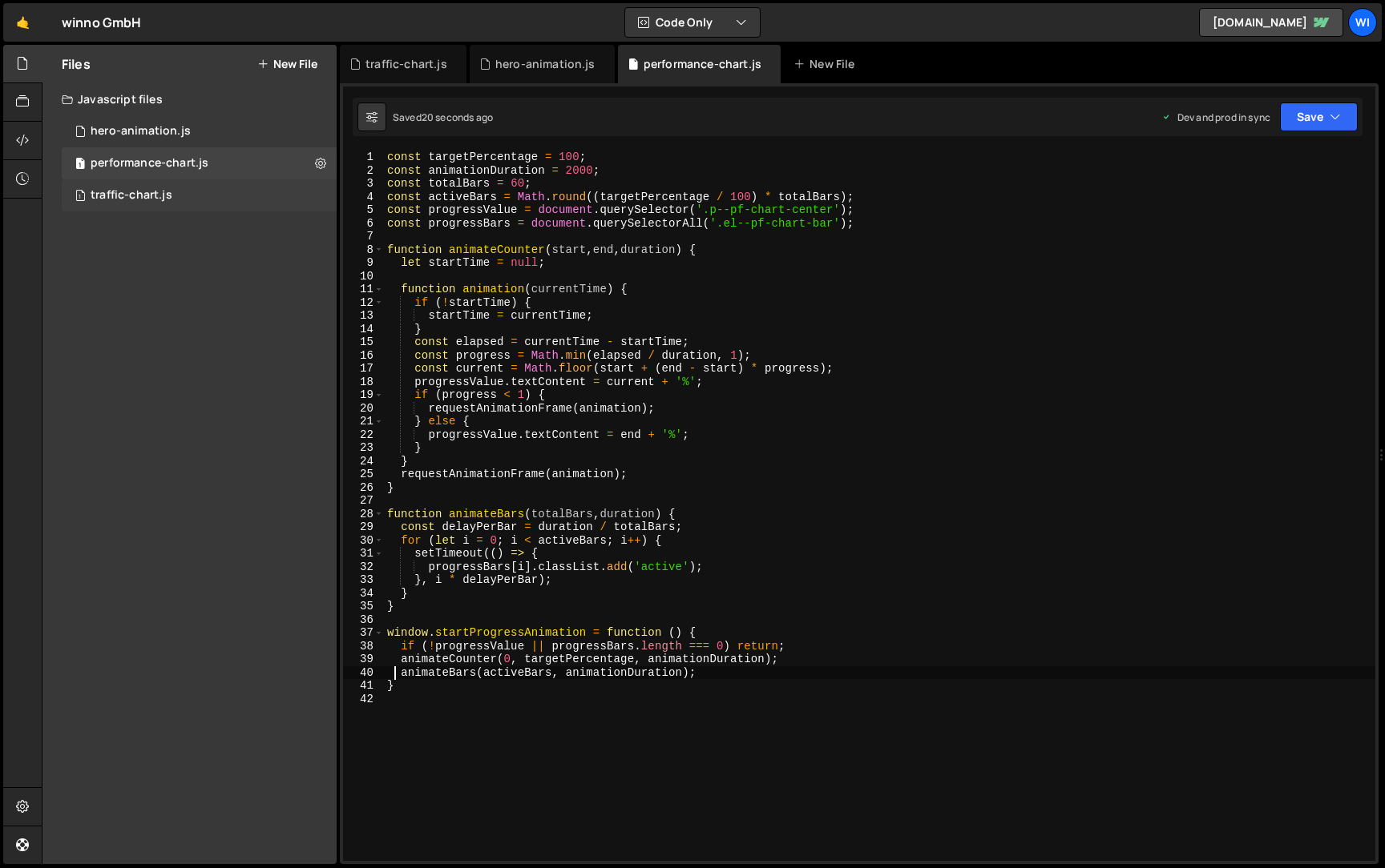
click at [177, 199] on div "1 traffic-chart.js 0" at bounding box center [199, 195] width 275 height 32
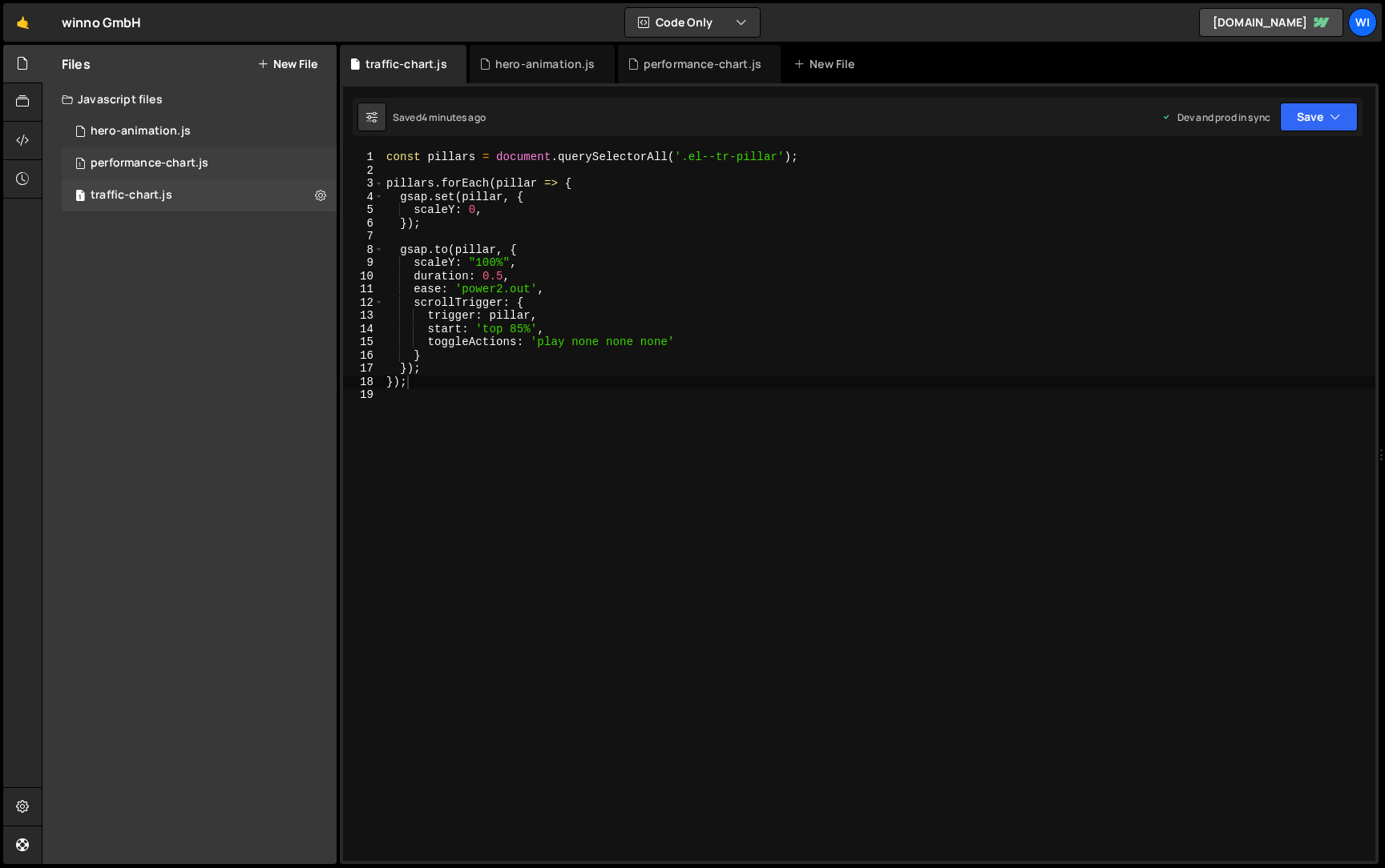
click at [242, 172] on div "1 performance-chart.js 0" at bounding box center [199, 163] width 275 height 32
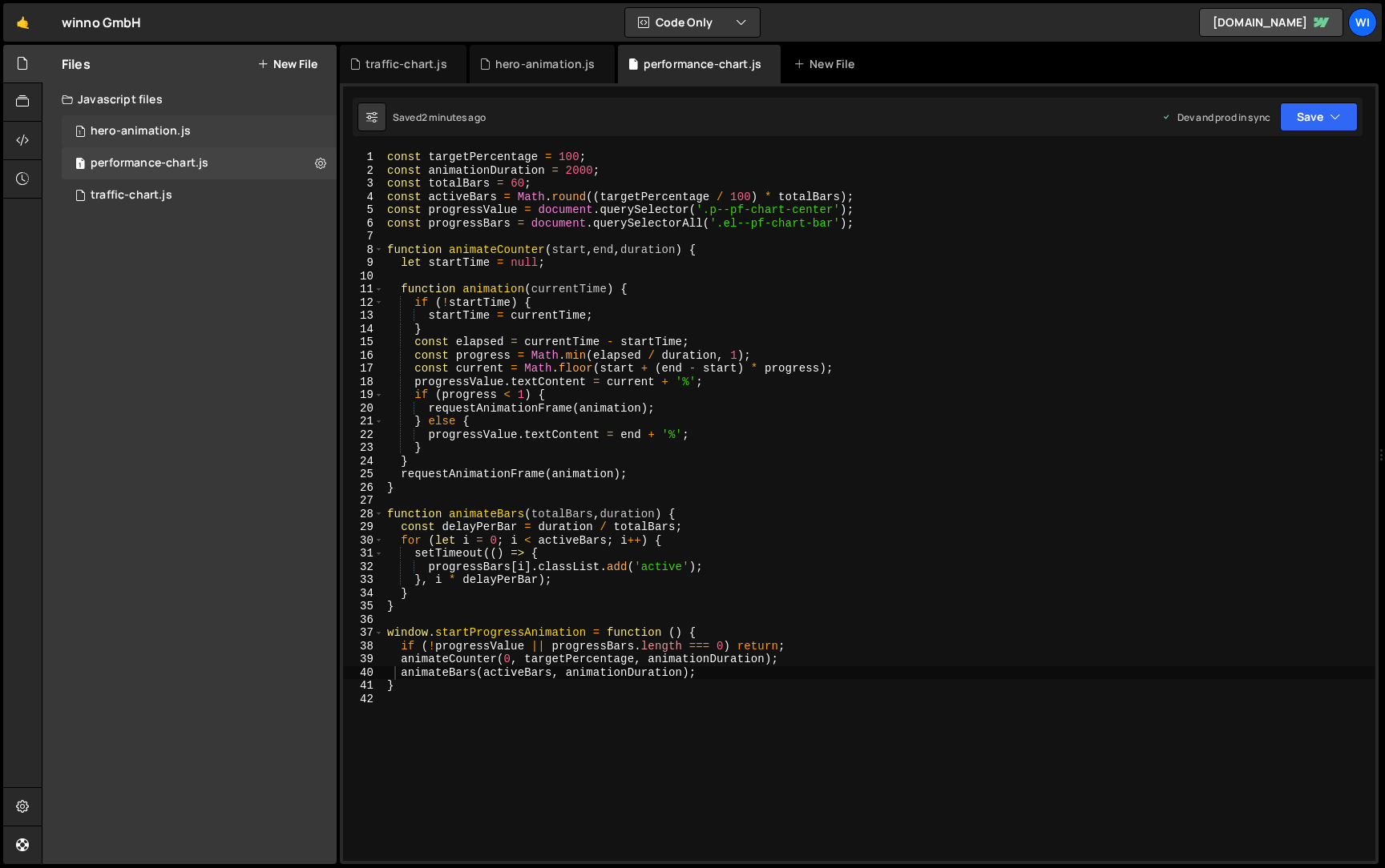
click at [242, 126] on div "1 hero-animation.js 0" at bounding box center [199, 131] width 275 height 32
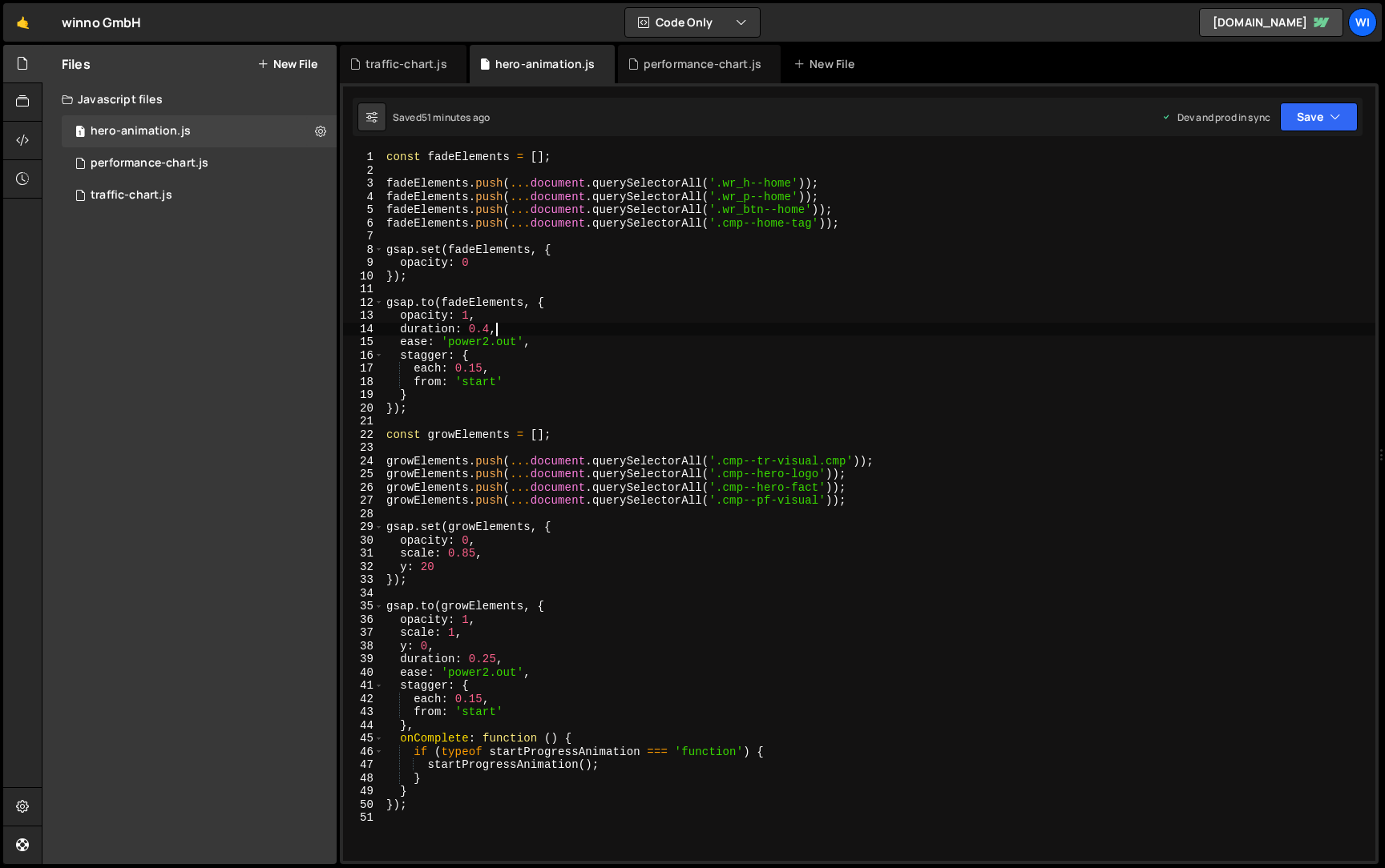
click at [630, 334] on div "const fadeElements = [ ] ; fadeElements . push ( ... document . querySelectorAl…" at bounding box center [878, 519] width 992 height 737
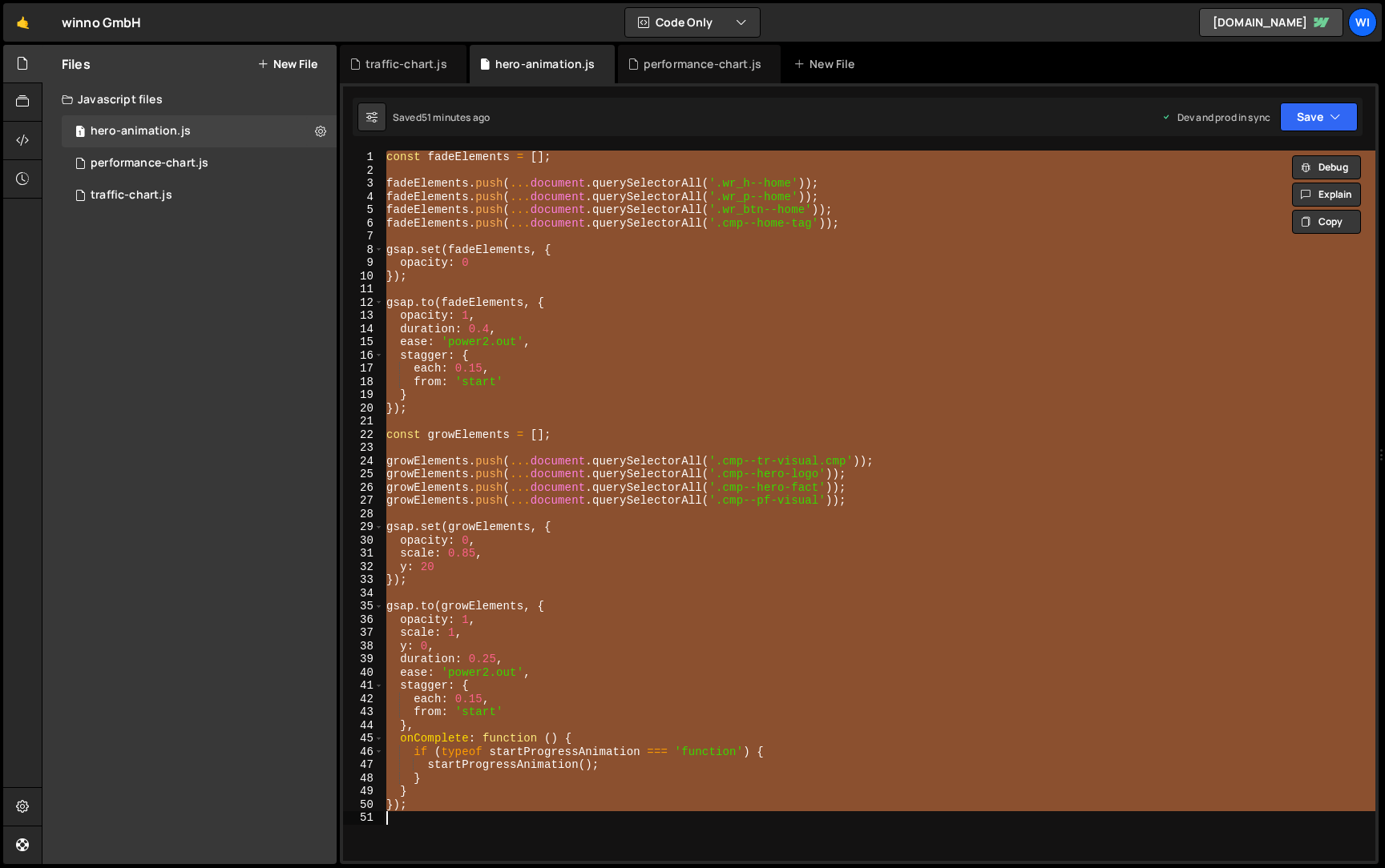
paste textarea "}"
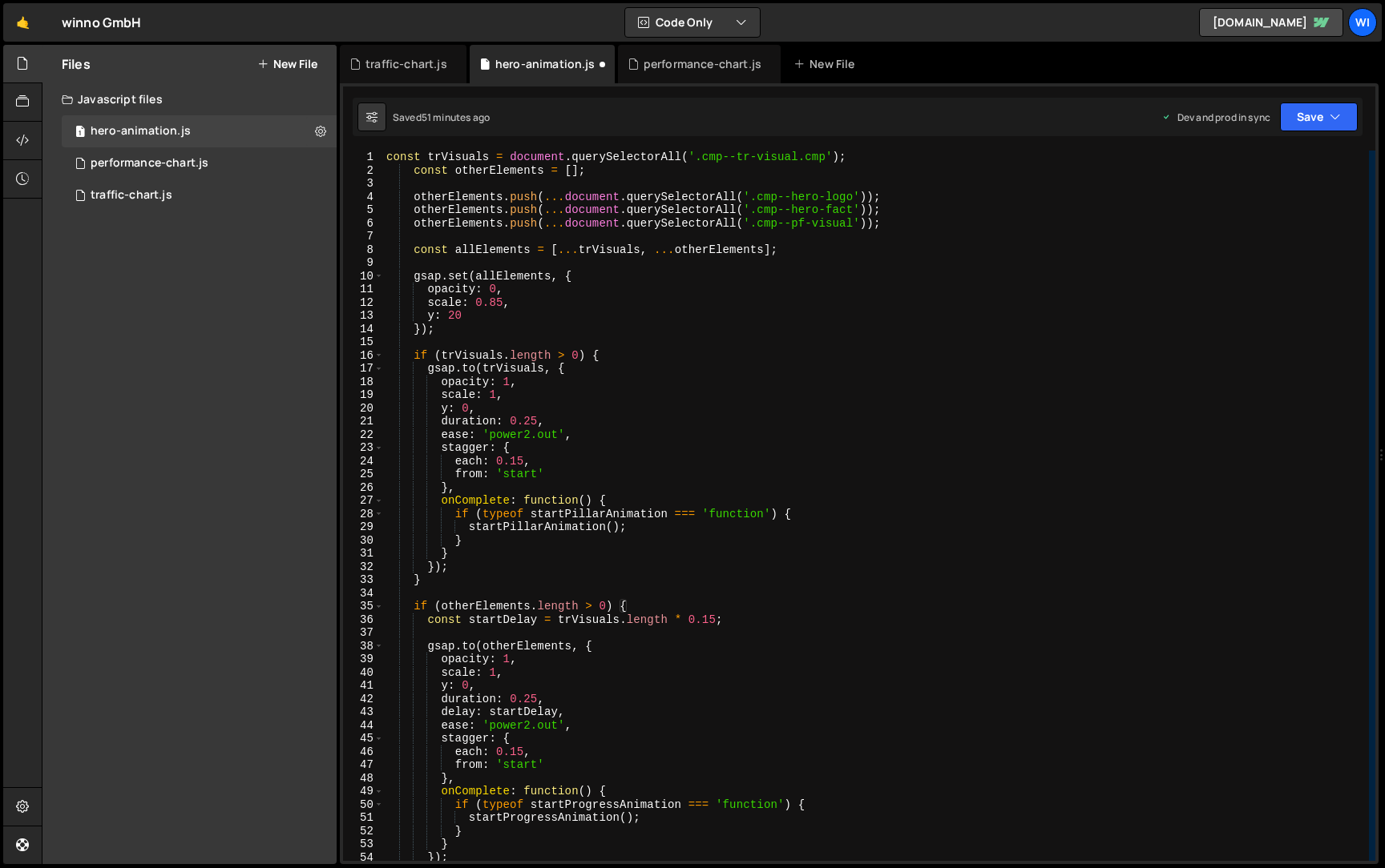
type textarea "}"
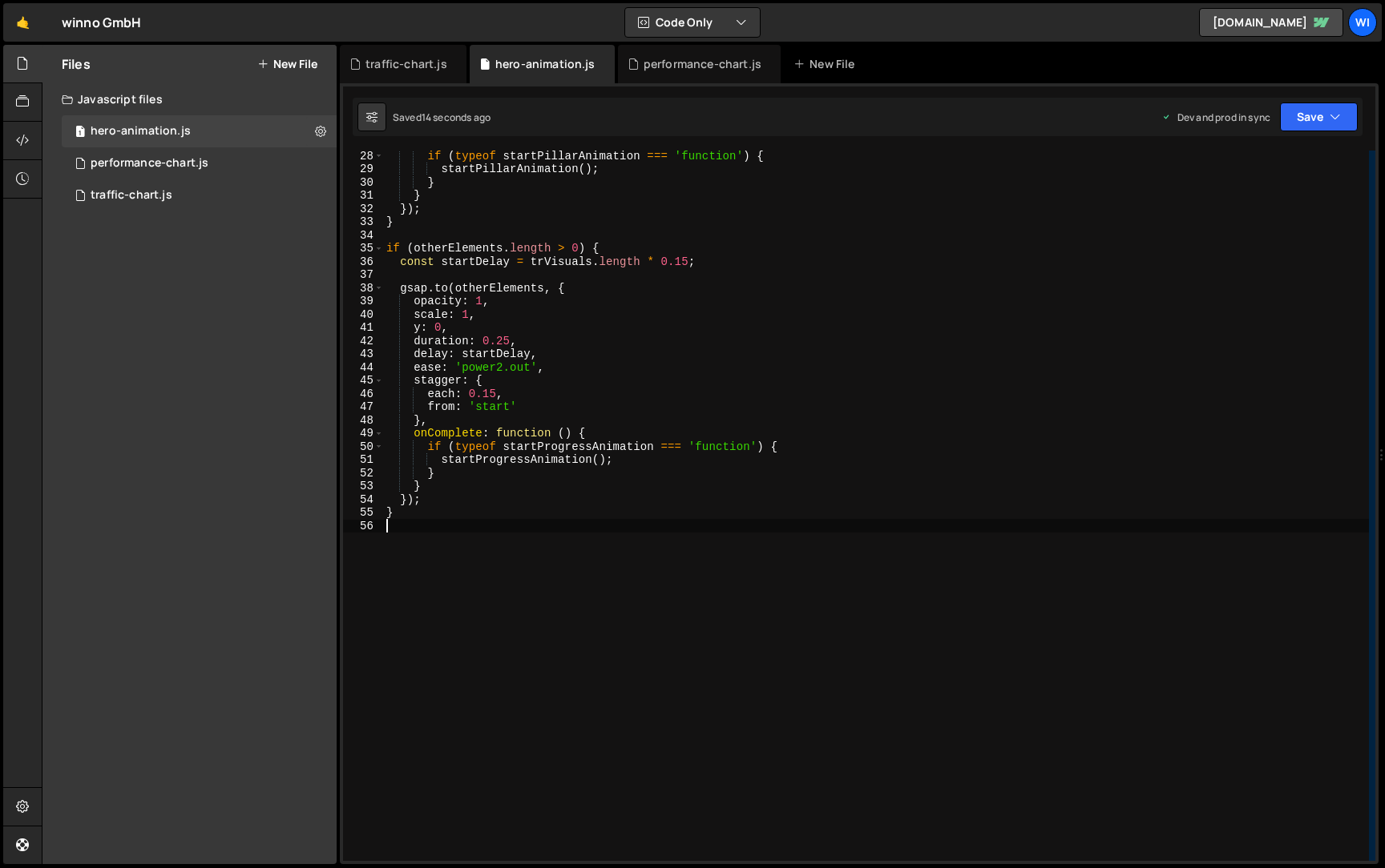
click at [486, 519] on div "if ( typeof startPillarAnimation === 'function' ) { startPillarAnimation ( ) ; …" at bounding box center [875, 517] width 986 height 737
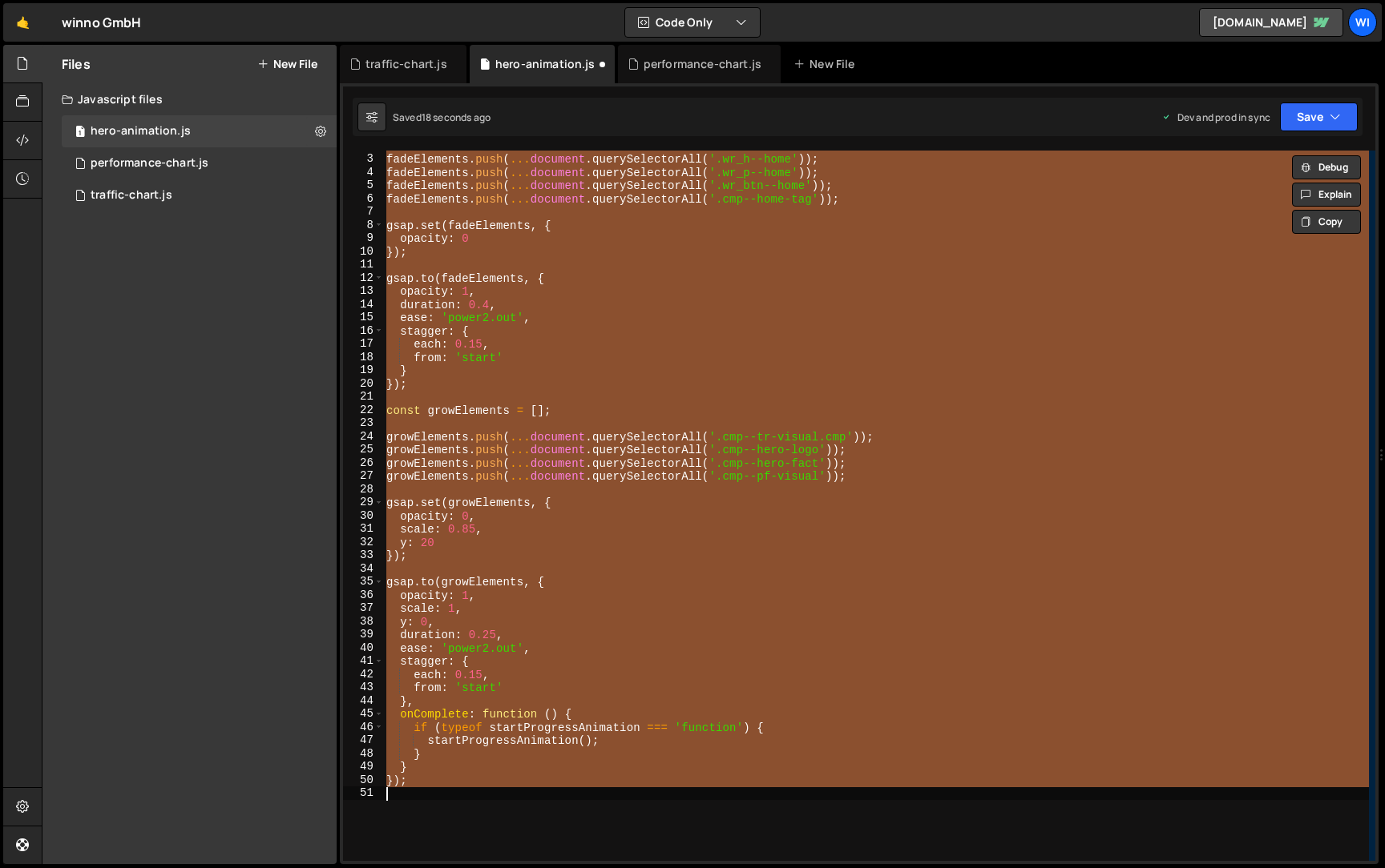
scroll to position [0, 0]
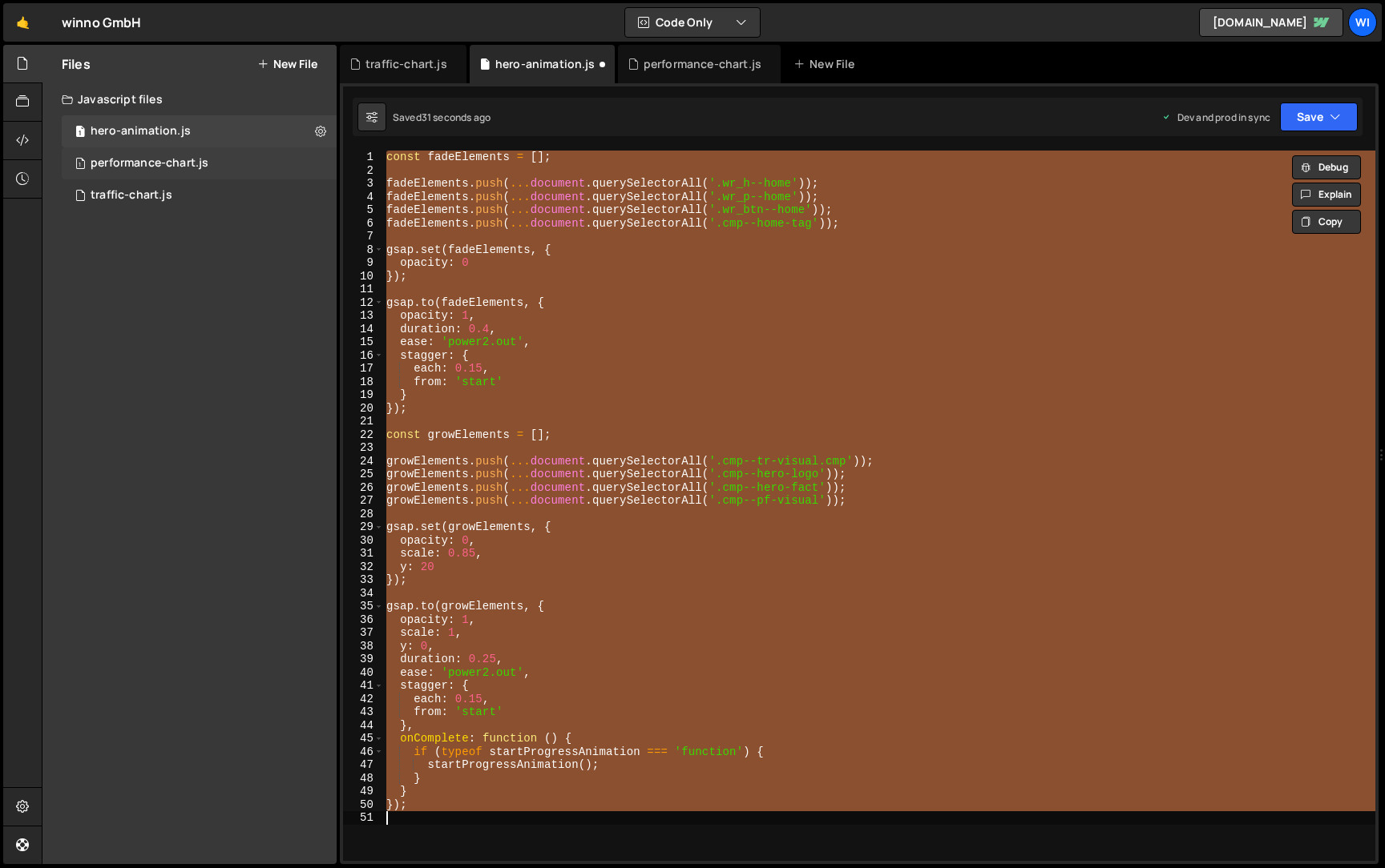
click at [245, 169] on div "1 performance-chart.js 0" at bounding box center [199, 163] width 275 height 32
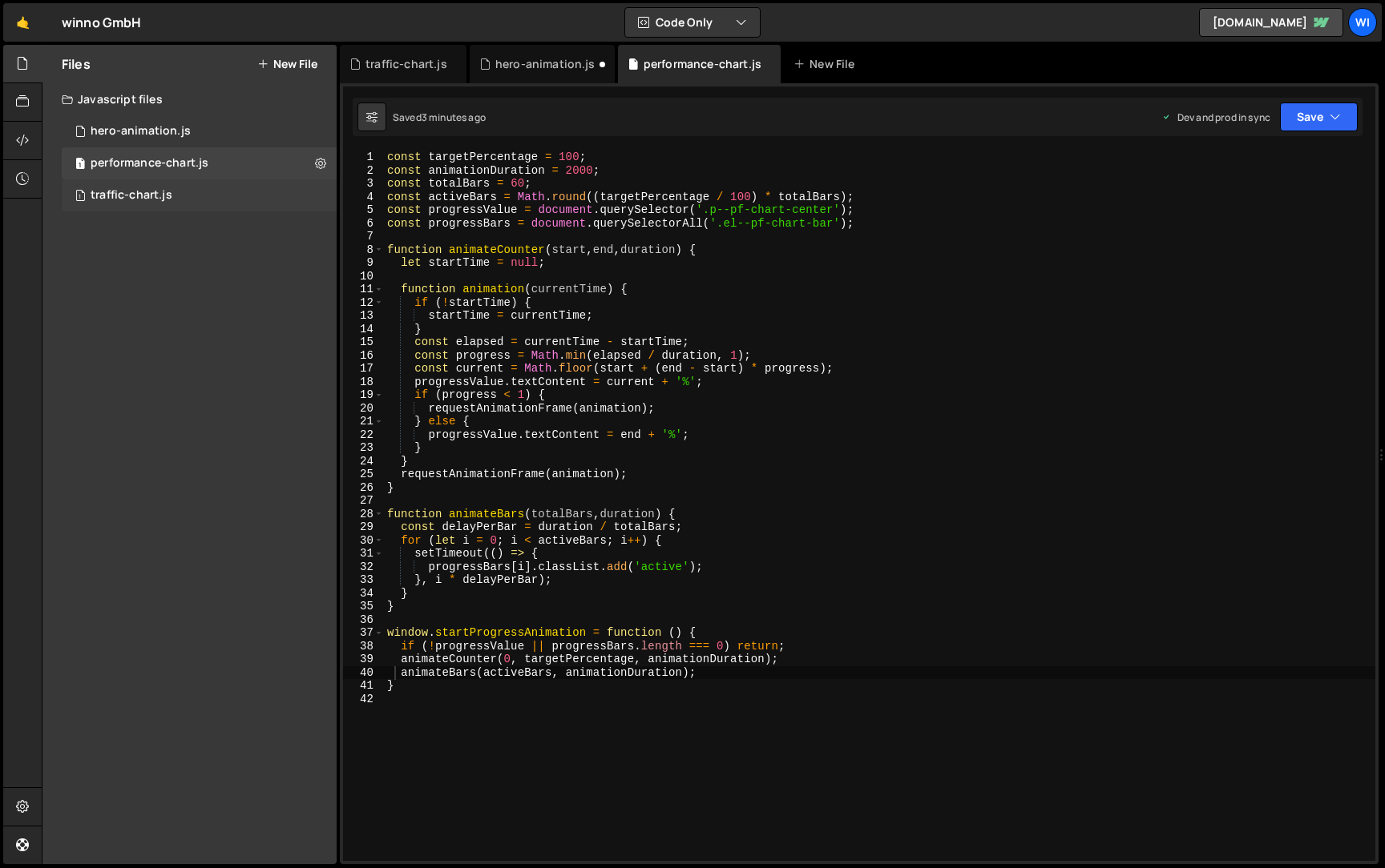
click at [211, 187] on div "1 traffic-chart.js 0" at bounding box center [199, 195] width 275 height 32
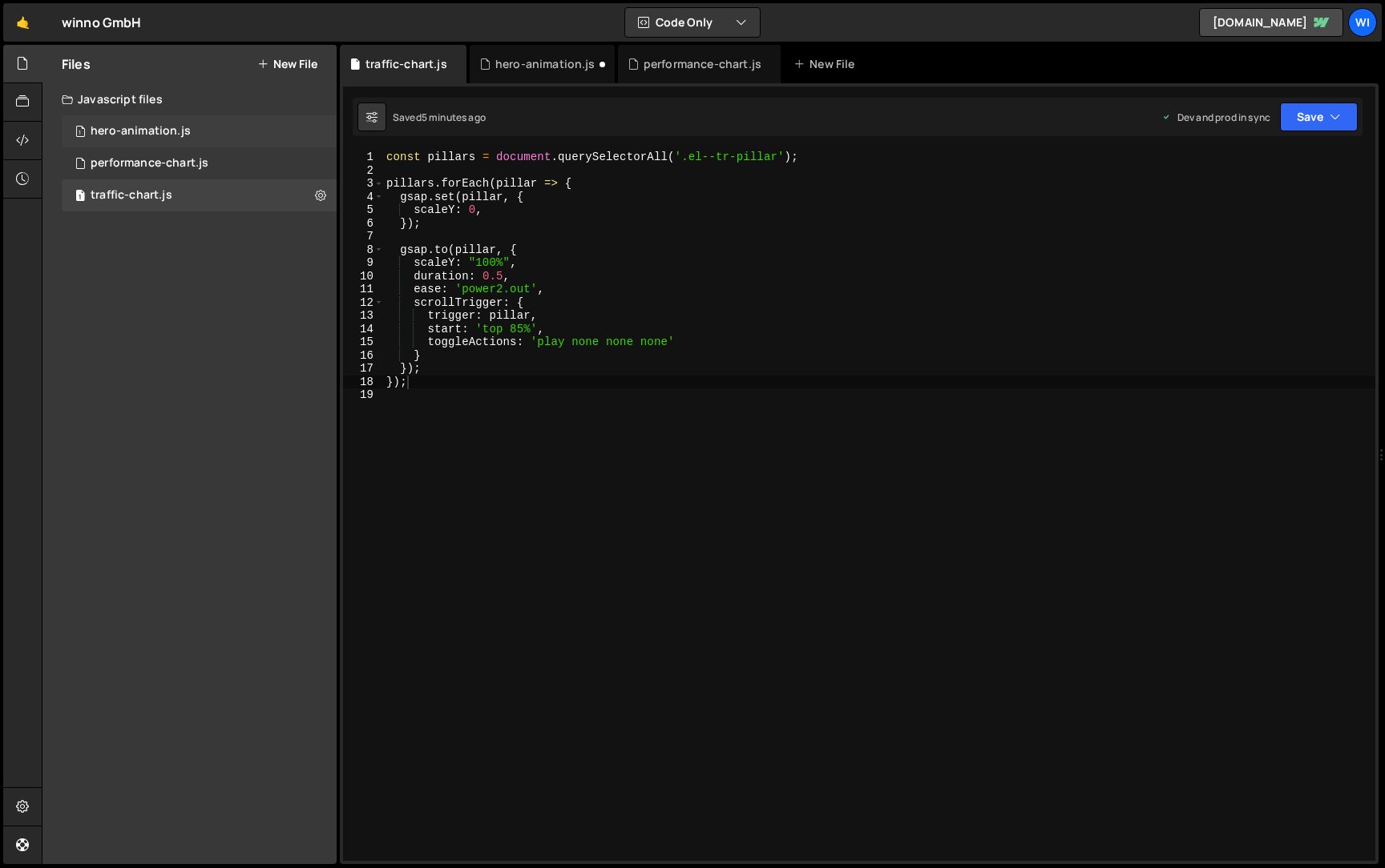
click at [210, 136] on div "1 hero-animation.js 0" at bounding box center [199, 131] width 275 height 32
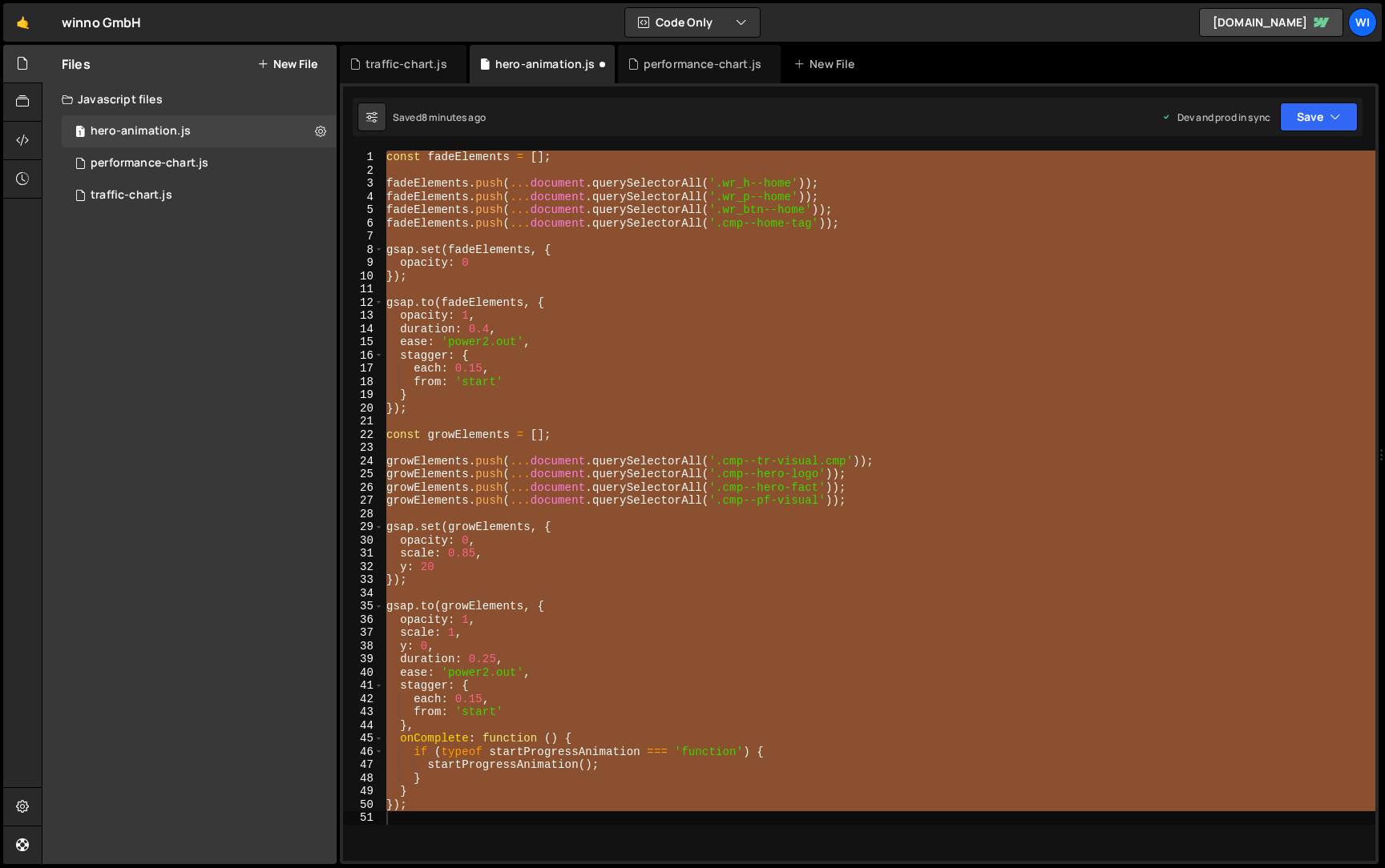
click at [785, 339] on div "const fadeElements = [ ] ; fadeElements . push ( ... document . querySelectorAl…" at bounding box center [878, 506] width 992 height 711
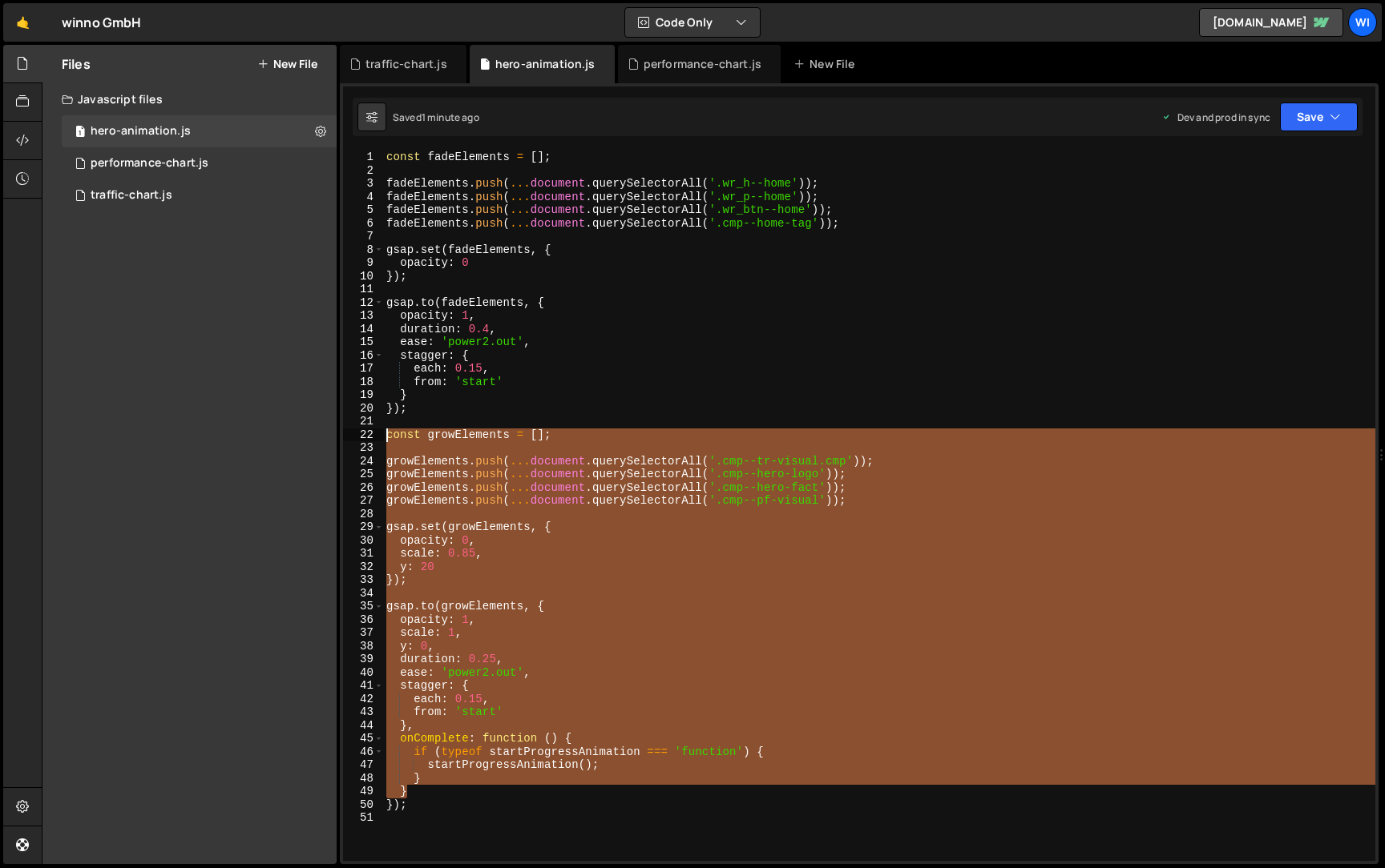
drag, startPoint x: 433, startPoint y: 788, endPoint x: 368, endPoint y: 429, distance: 364.8
click at [368, 429] on div "ease: 'power2.out', 1 2 3 4 5 6 7 8 9 10 11 12 13 14 15 16 17 18 19 20 21 22 23…" at bounding box center [859, 506] width 1032 height 711
paste textarea "});"
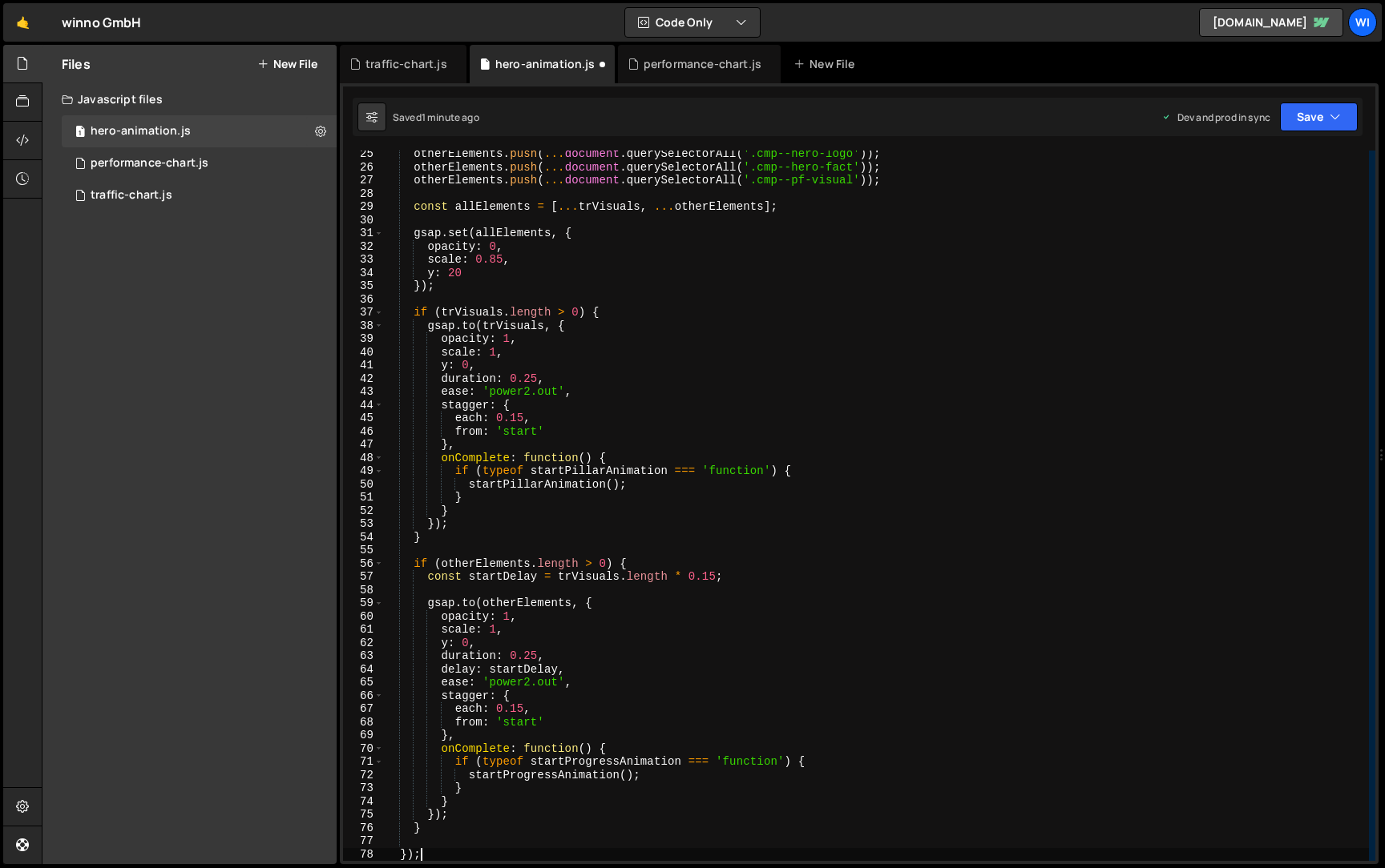
type textarea "});"
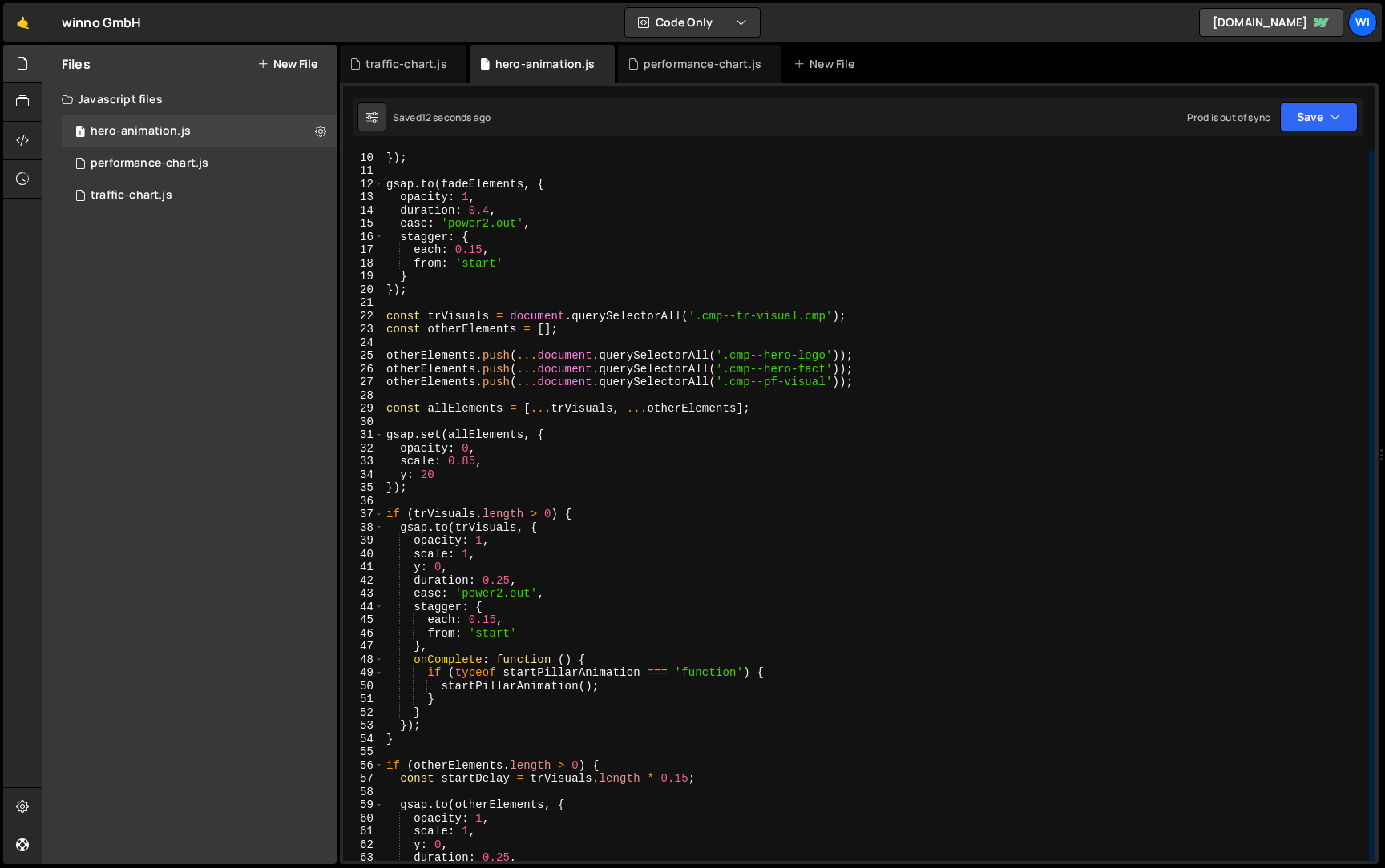
scroll to position [0, 0]
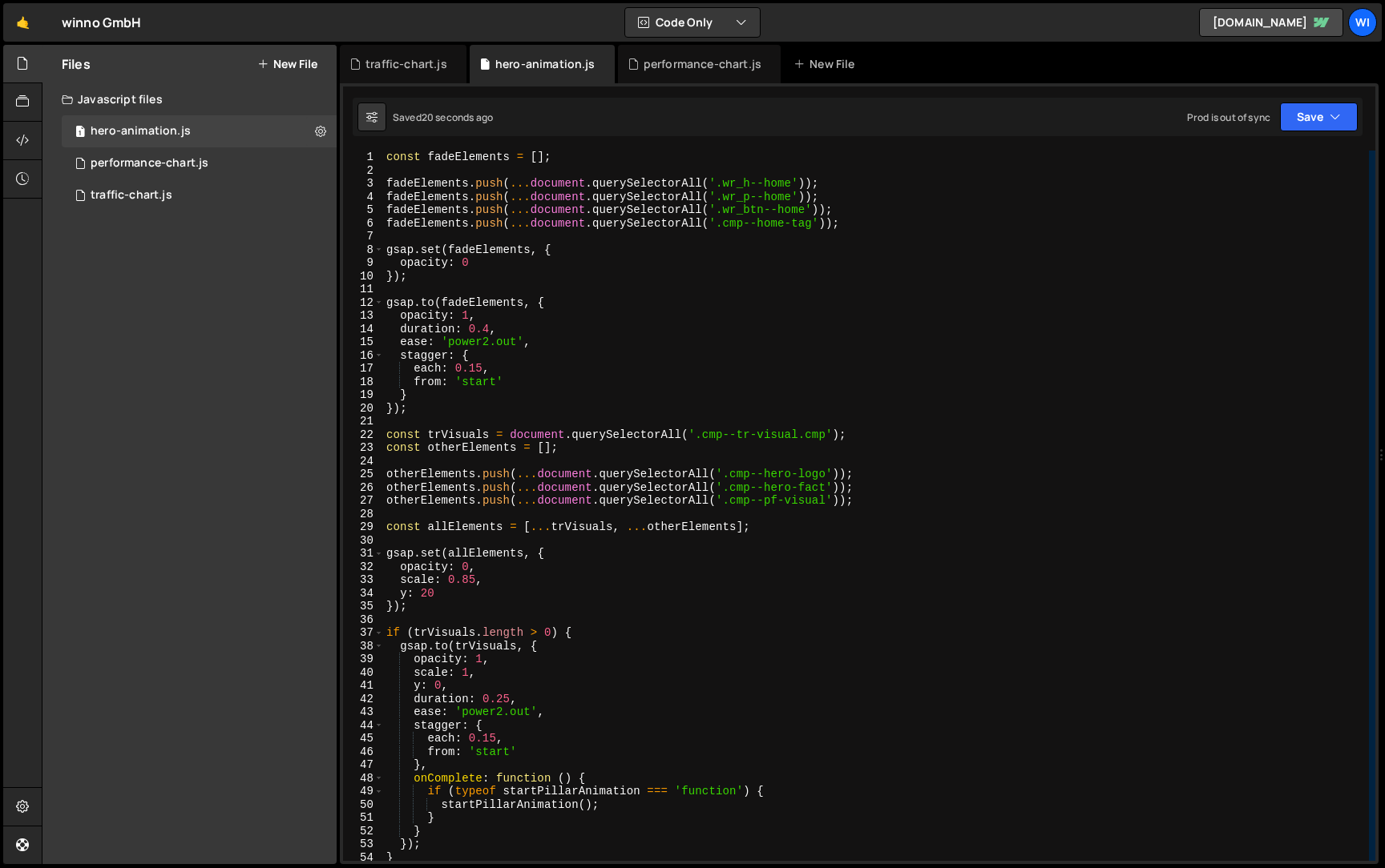
click at [1062, 401] on div "const fadeElements = [ ] ; fadeElements . push ( ... document . querySelectorAl…" at bounding box center [875, 519] width 986 height 737
type textarea "}"
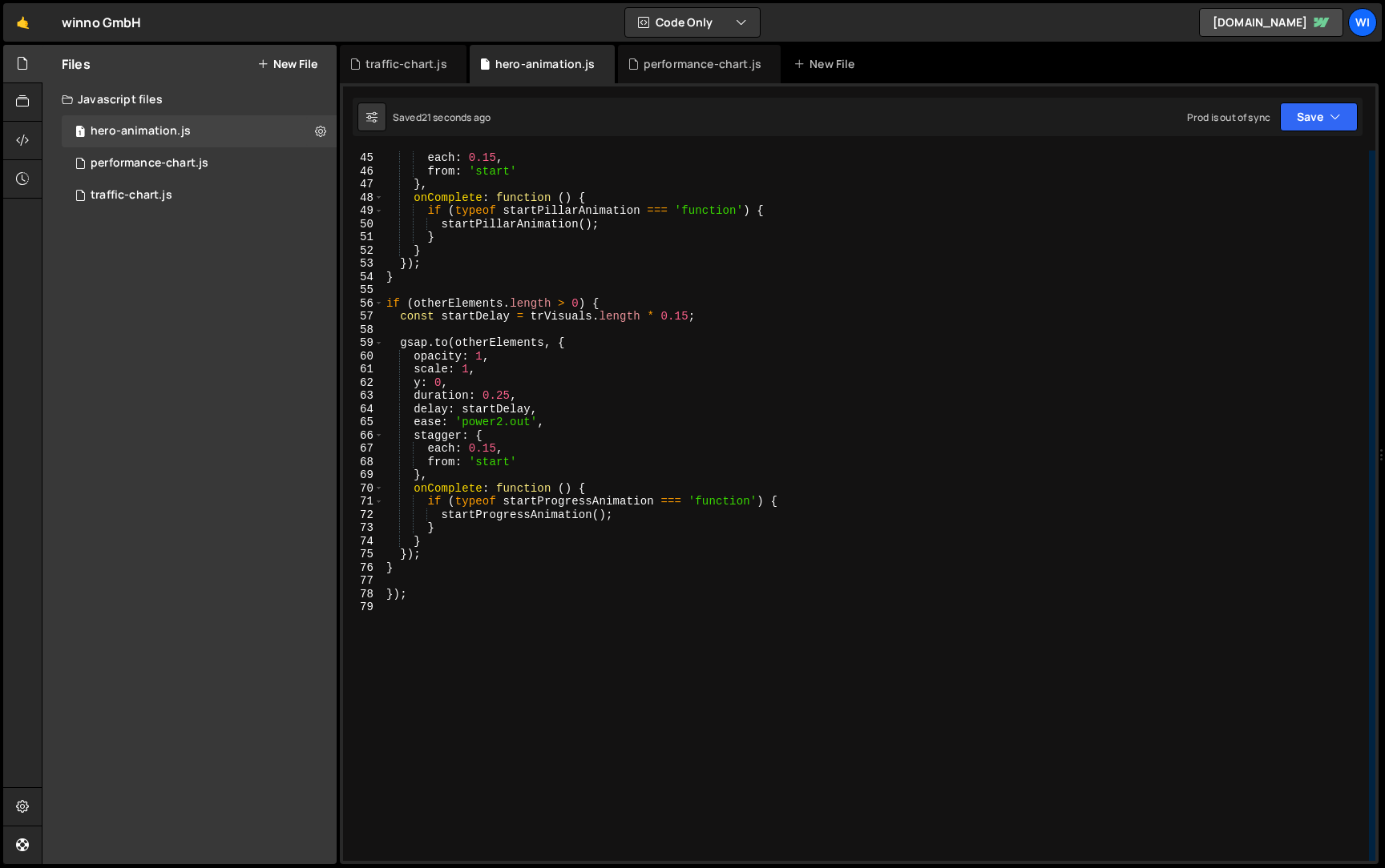
scroll to position [623, 0]
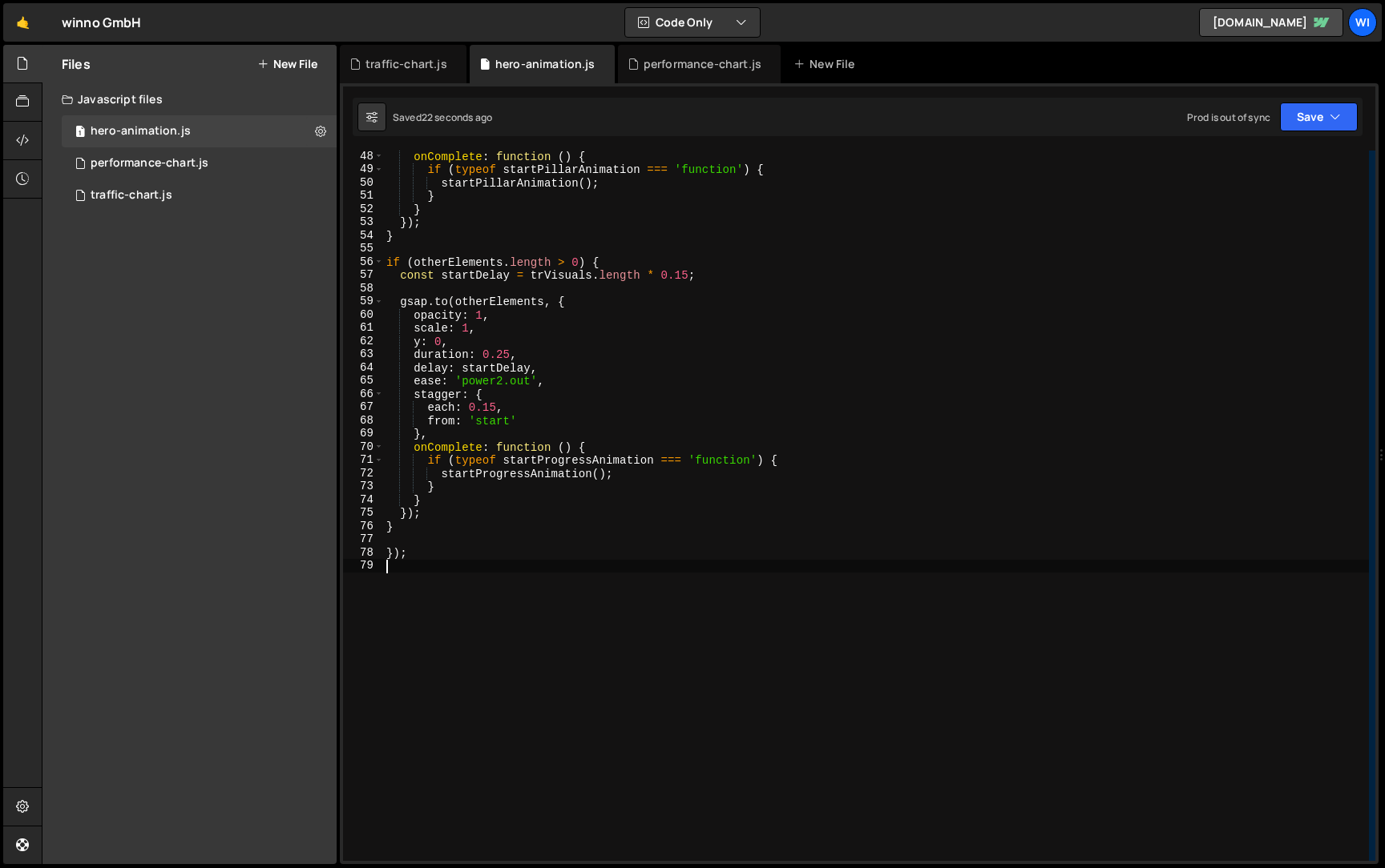
click at [645, 571] on div "onComplete : function ( ) { if ( typeof startPillarAnimation === 'function' ) {…" at bounding box center [875, 518] width 986 height 737
type textarea "});"
type textarea "}"
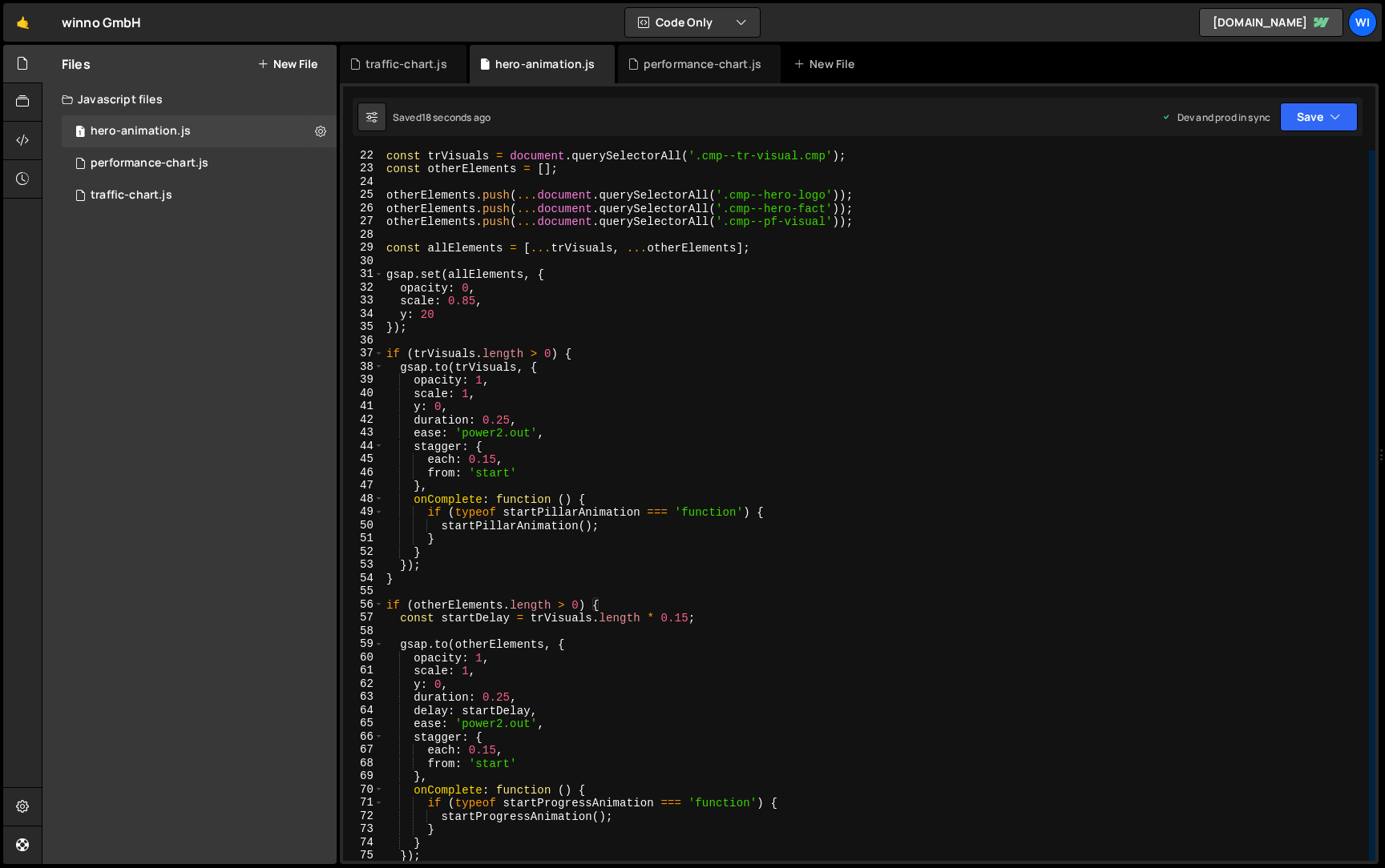
scroll to position [279, 0]
click at [564, 523] on div "const trVisuals = document . querySelectorAll ( '.cmp--tr-visual.cmp' ) ; const…" at bounding box center [875, 517] width 986 height 737
type textarea "}"
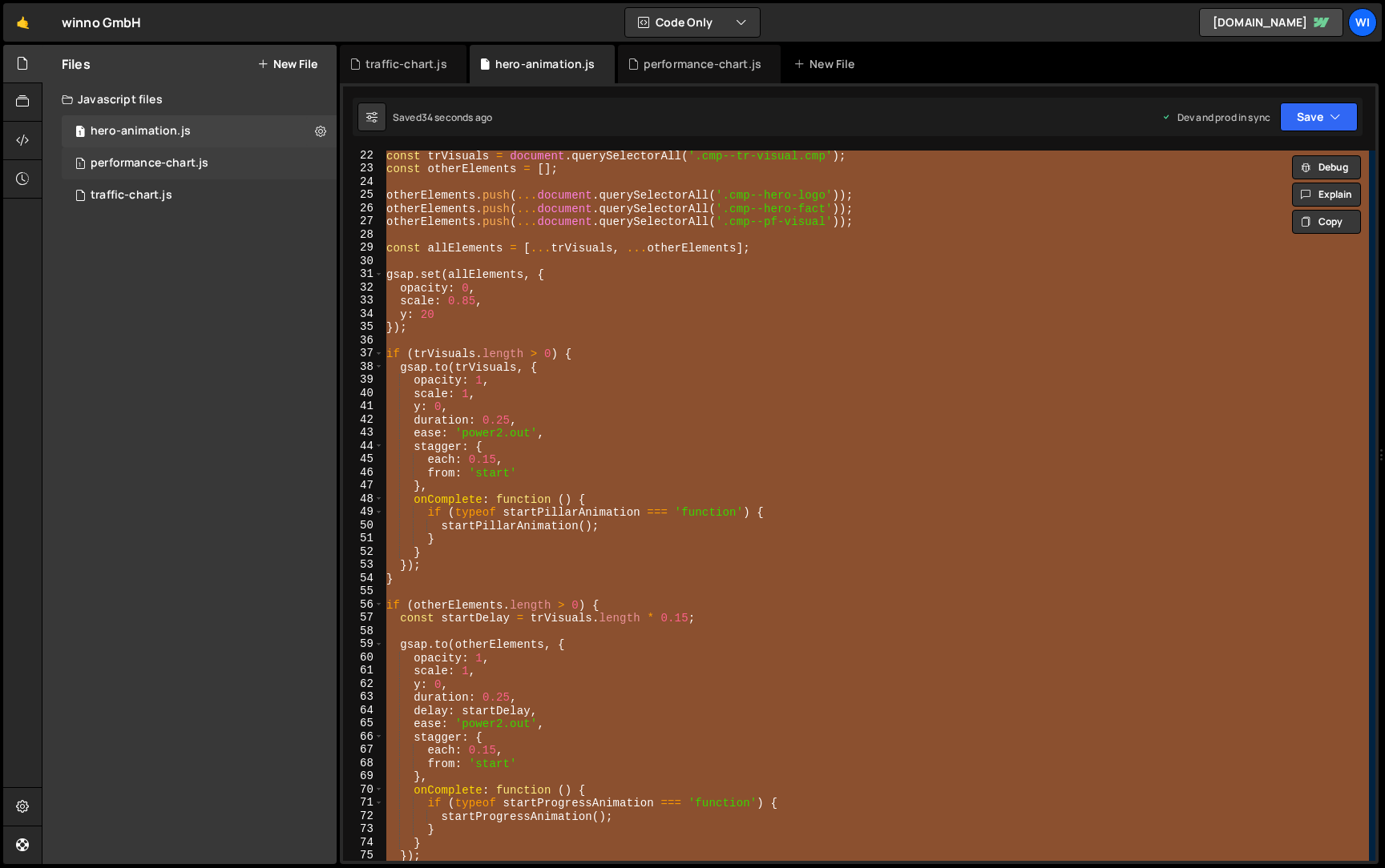
click at [219, 169] on div "1 performance-chart.js 0" at bounding box center [199, 163] width 275 height 32
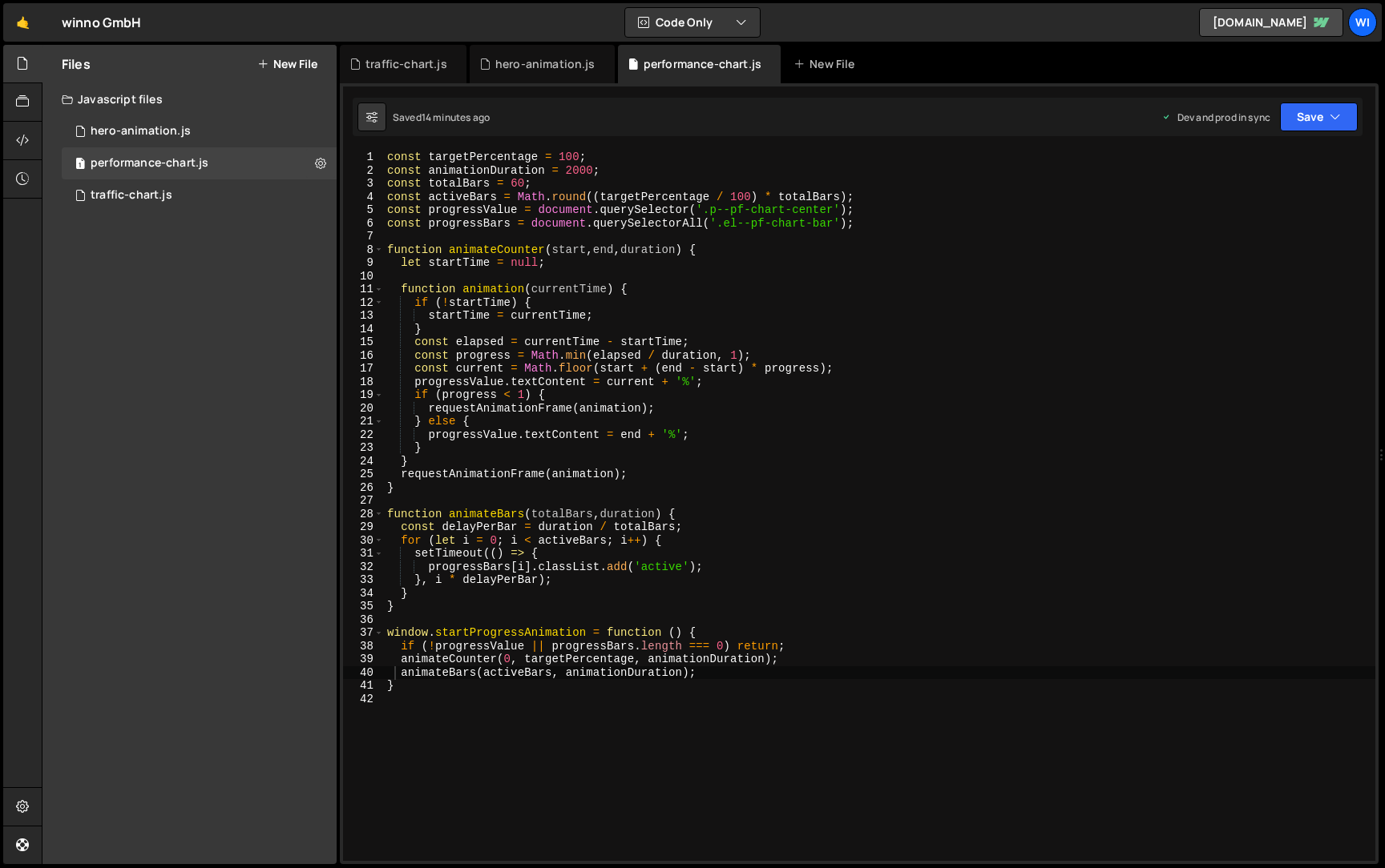
click at [591, 220] on div "const targetPercentage = 100 ; const animationDuration = 2000 ; const totalBars…" at bounding box center [879, 519] width 991 height 737
type textarea "}"
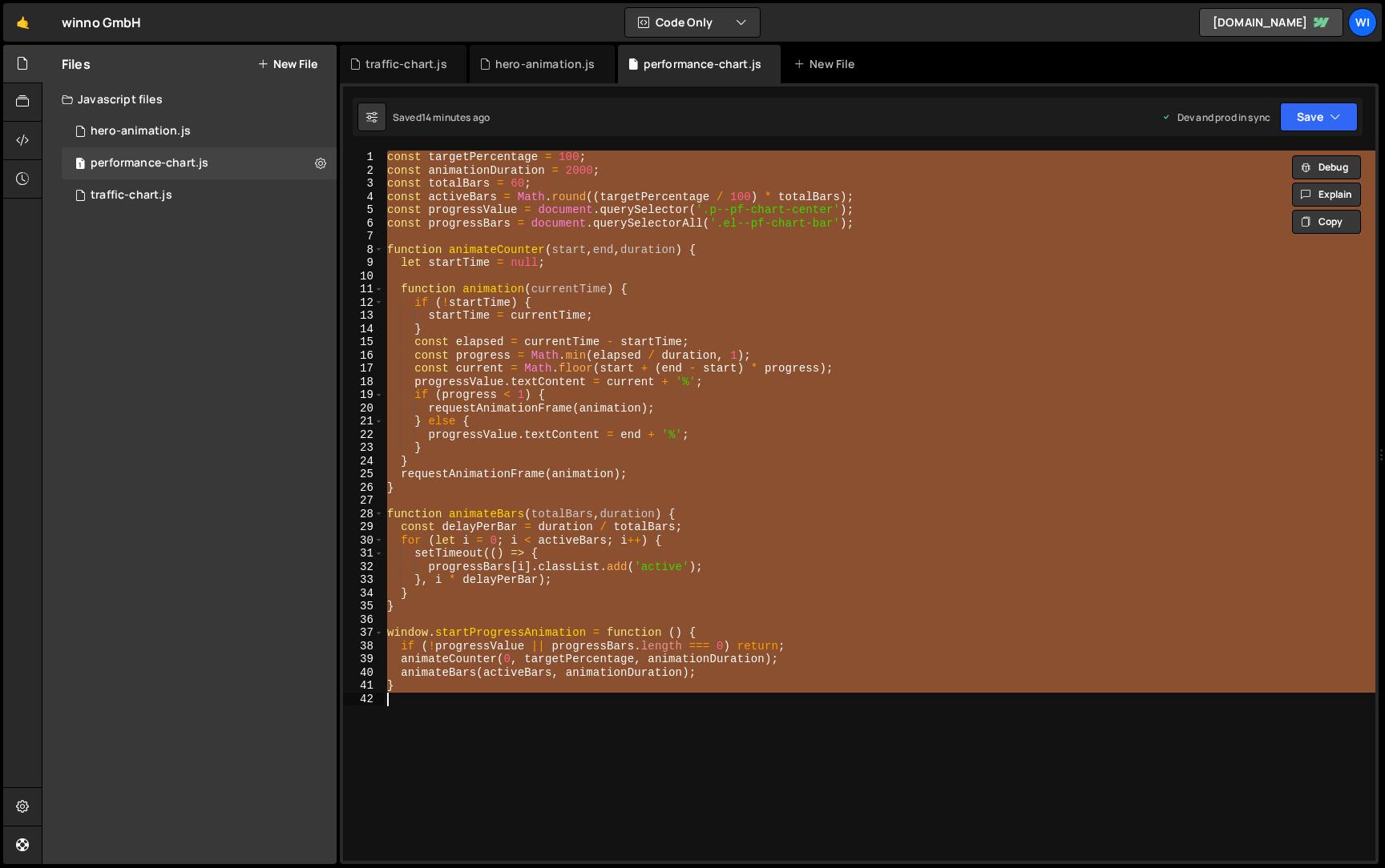
paste textarea
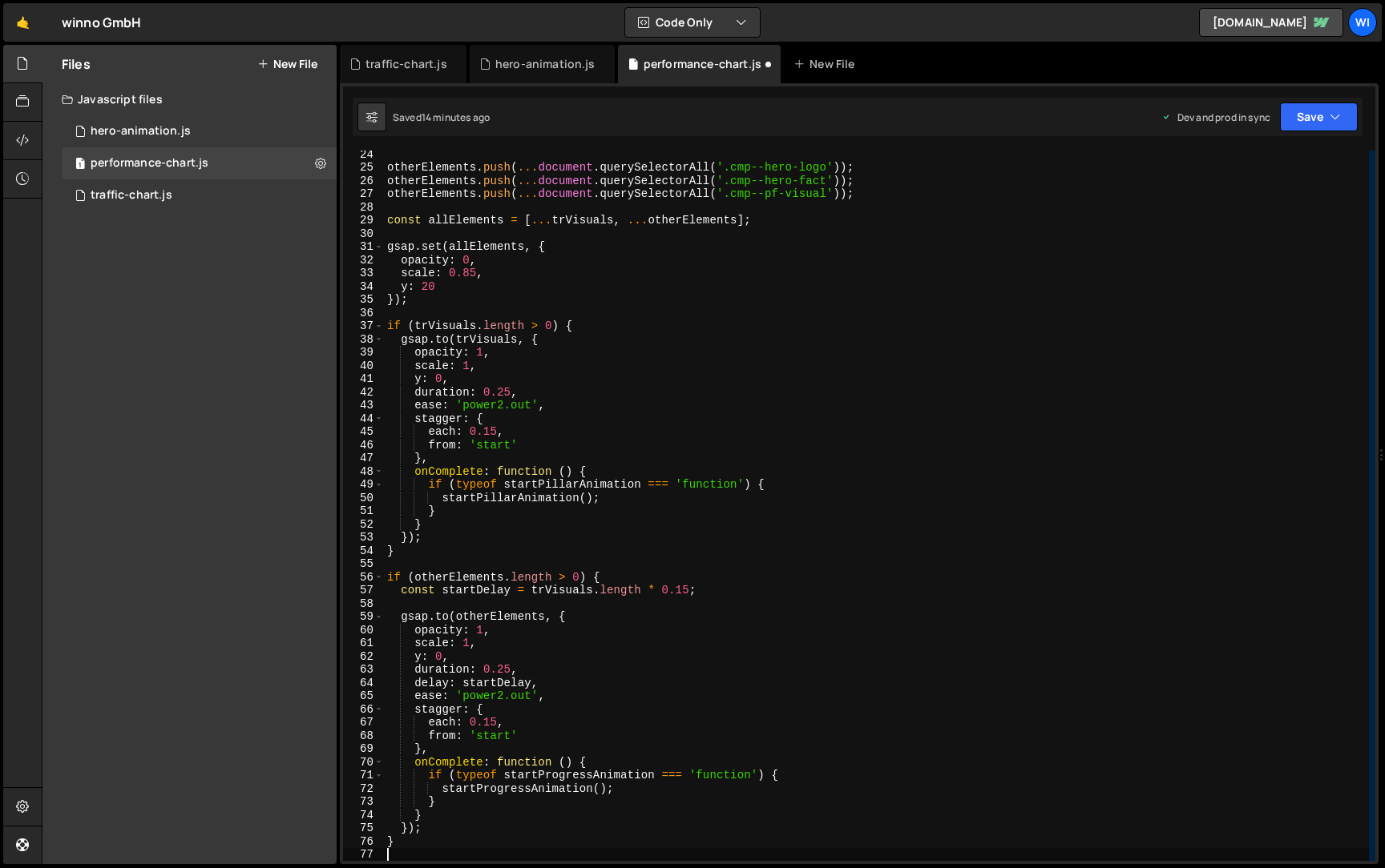
scroll to position [307, 0]
click at [651, 344] on div "otherElements . push ( ... document . querySelectorAll ( '.cmp--hero-logo' )) ;…" at bounding box center [876, 516] width 985 height 737
type textarea "}"
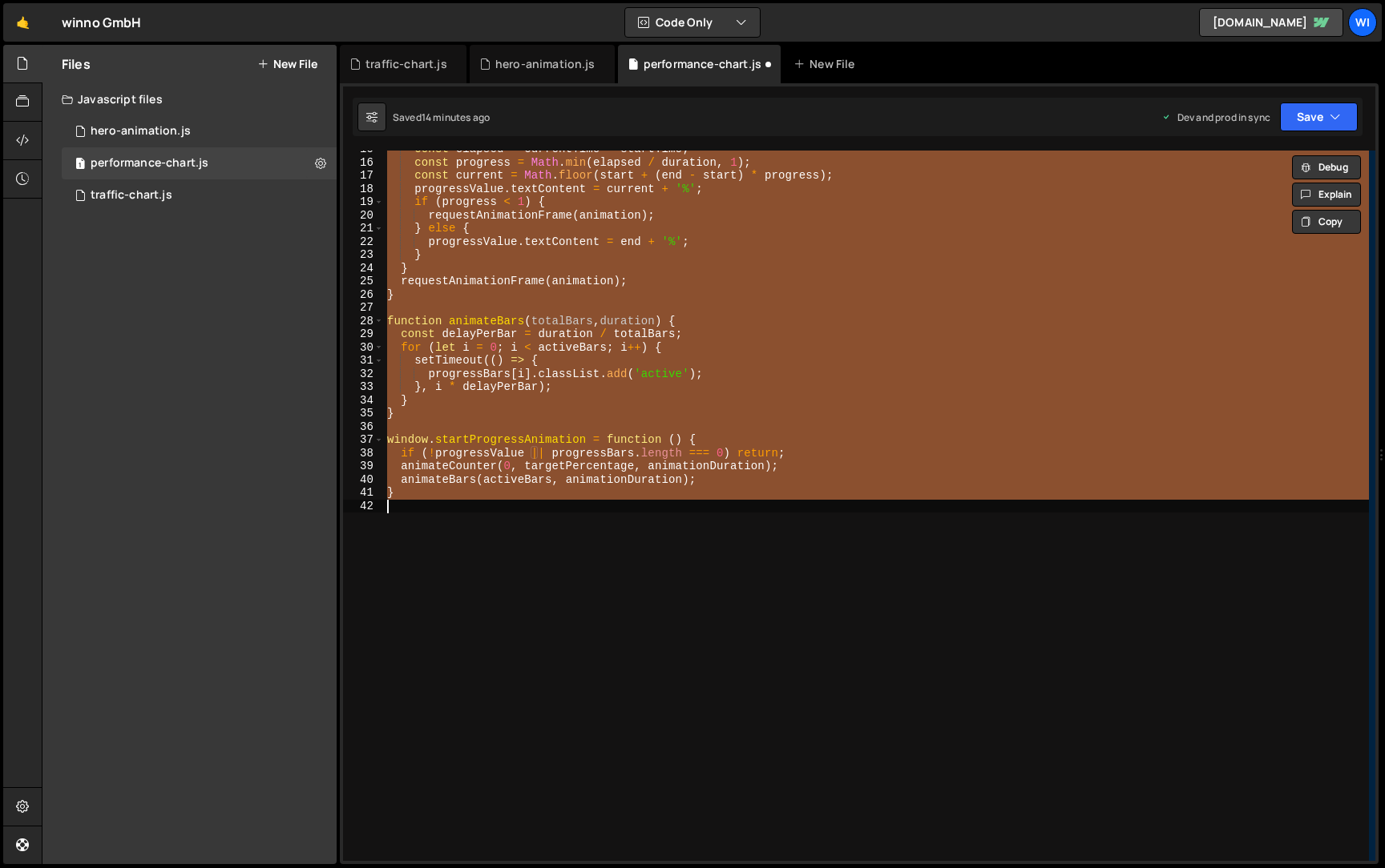
scroll to position [193, 0]
click at [136, 182] on div "1 traffic-chart.js 0" at bounding box center [199, 195] width 275 height 32
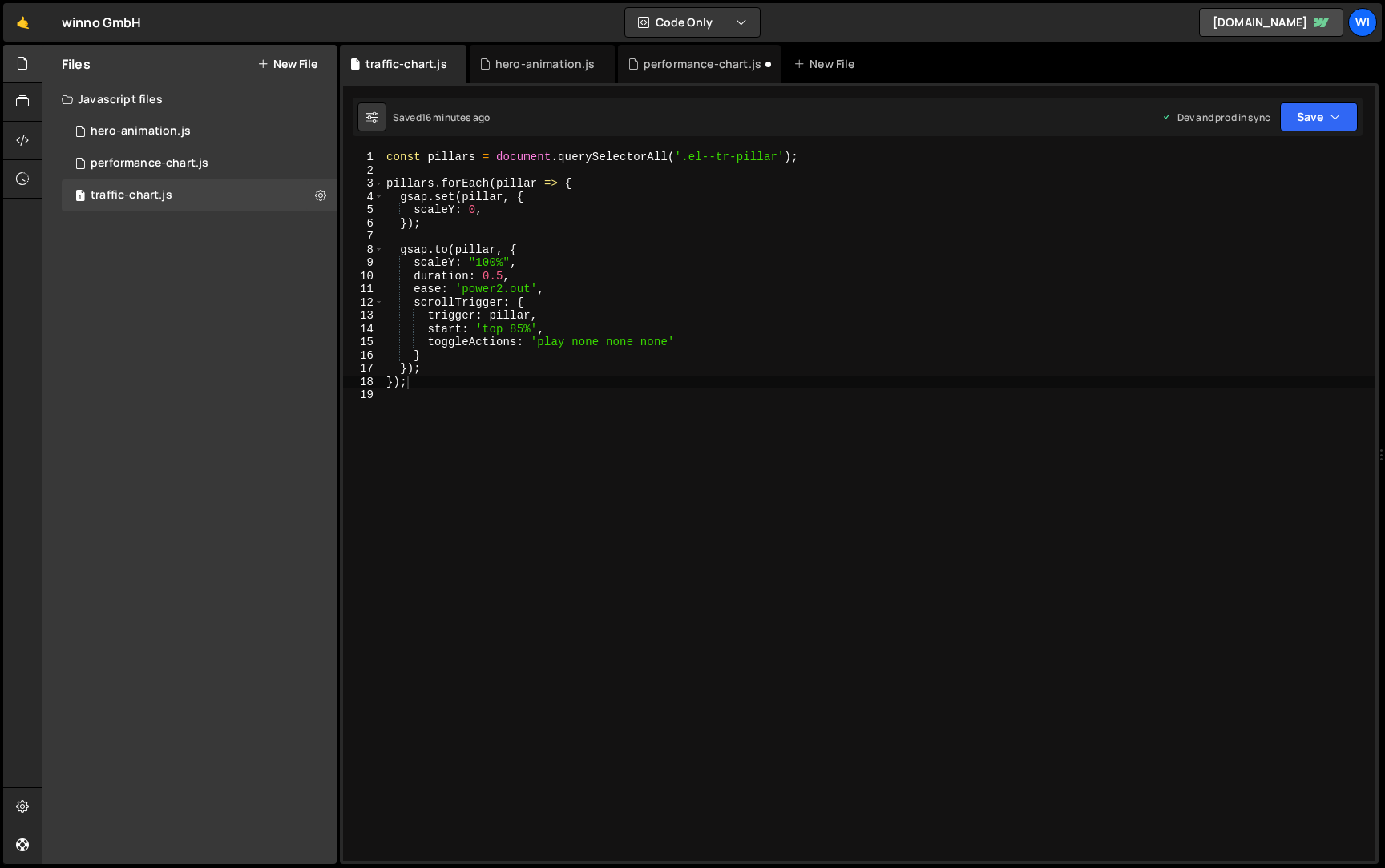
click at [883, 268] on div "const pillars = document . querySelectorAll ( '.el--tr-pillar' ) ; pillars . fo…" at bounding box center [878, 519] width 992 height 737
type textarea "});"
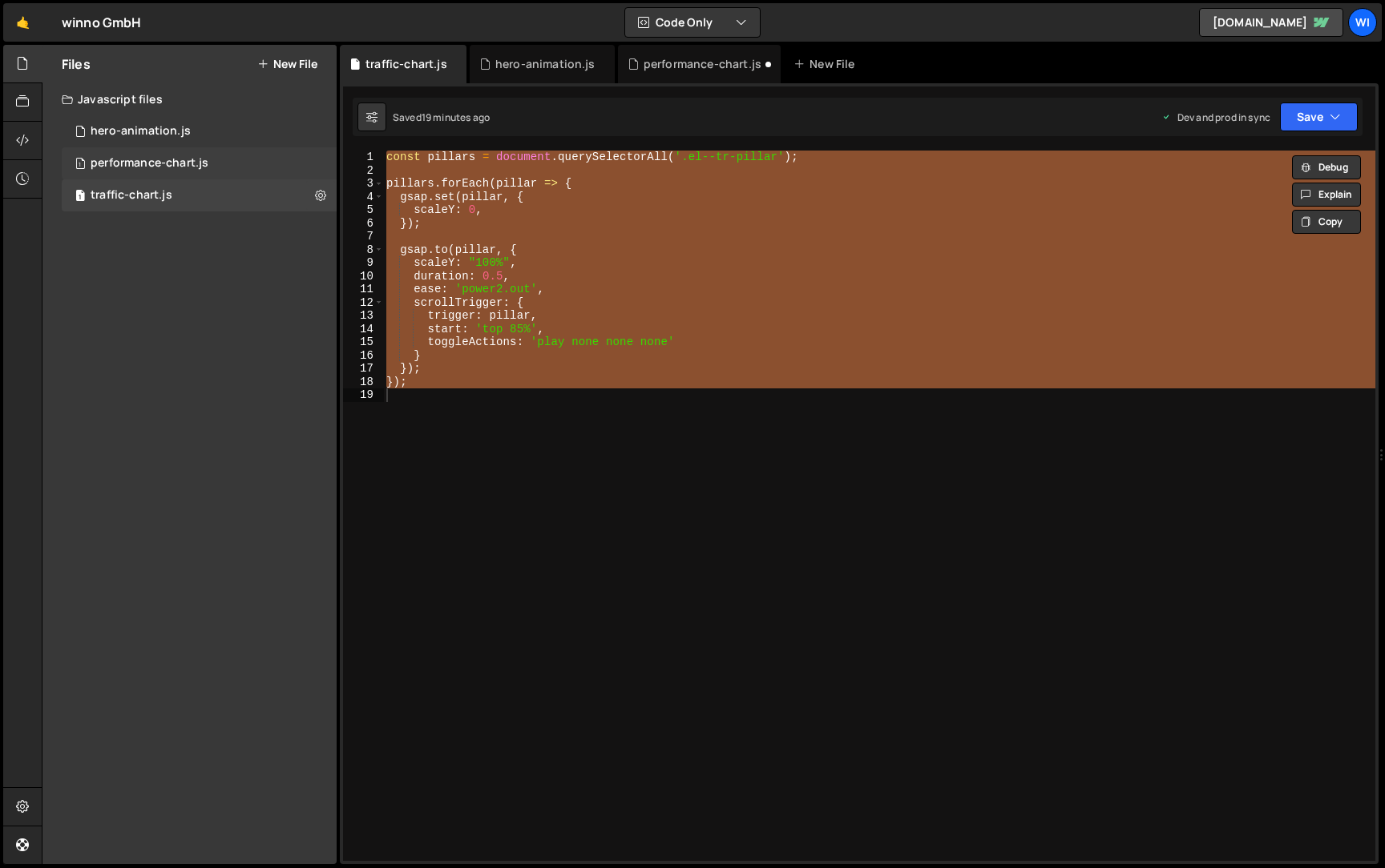
click at [232, 167] on div "1 performance-chart.js 0" at bounding box center [199, 163] width 275 height 32
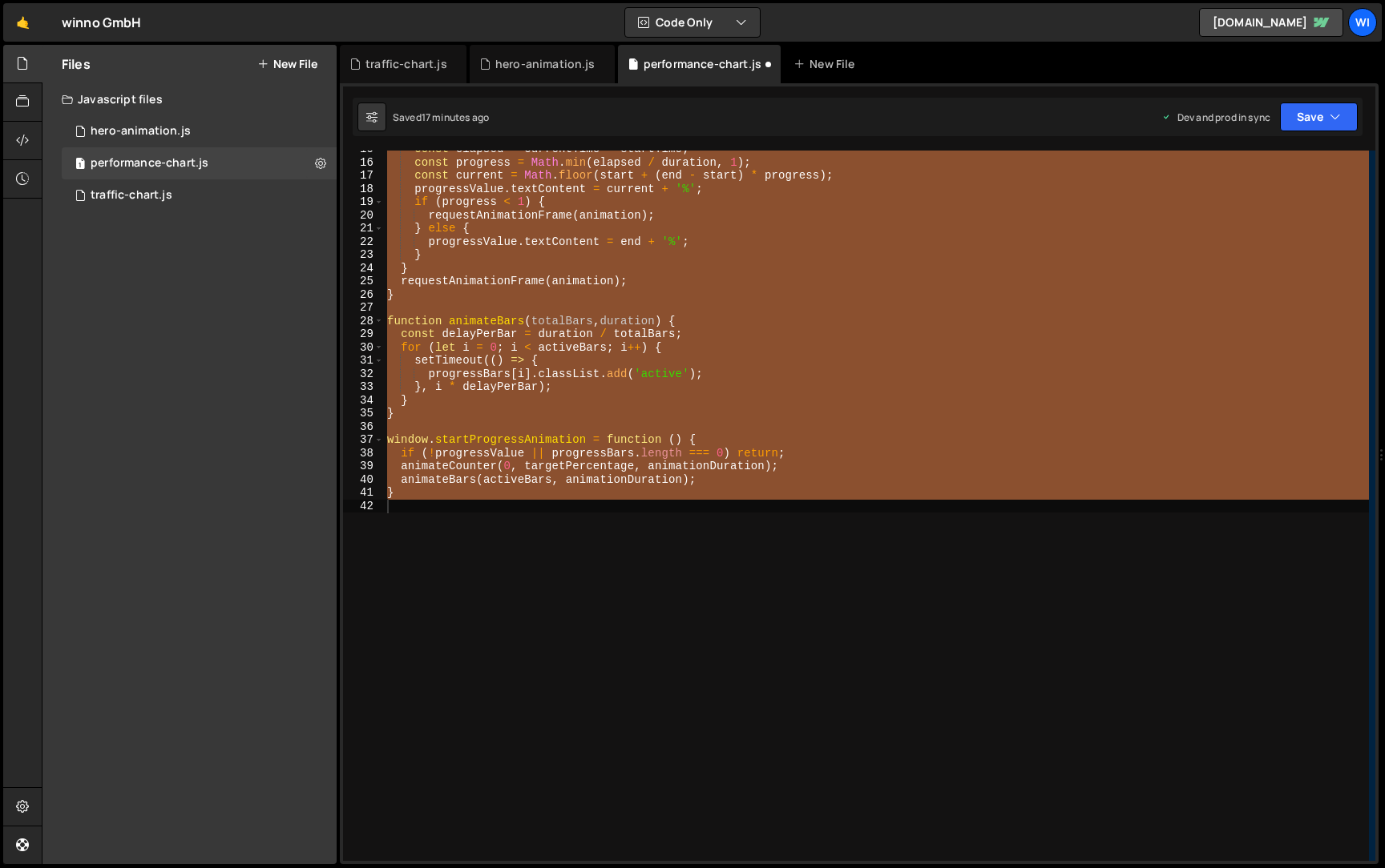
scroll to position [0, 0]
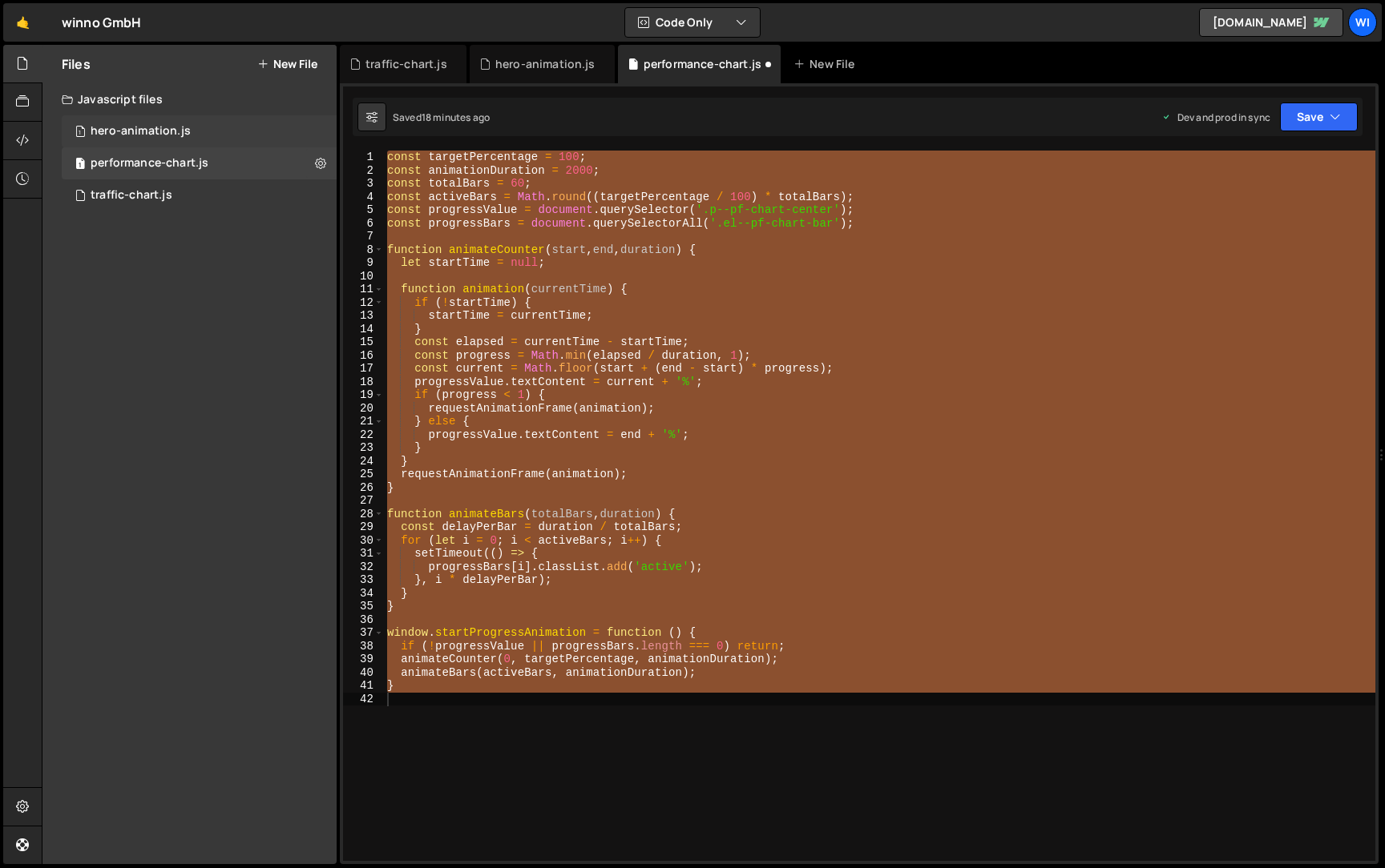
click at [167, 133] on div "hero-animation.js" at bounding box center [141, 131] width 100 height 14
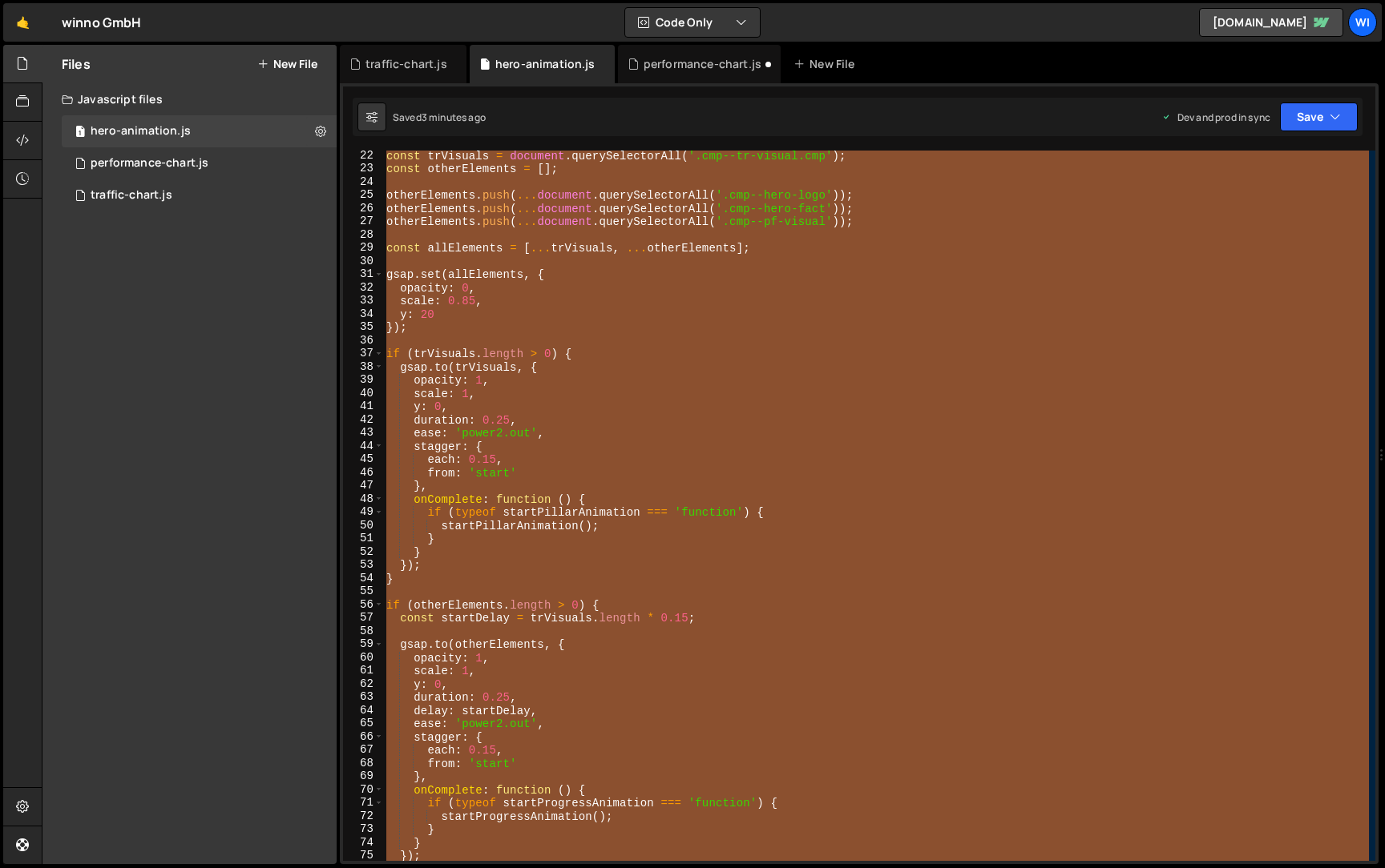
click at [667, 334] on div "const trVisuals = document . querySelectorAll ( '.cmp--tr-visual.cmp' ) ; const…" at bounding box center [875, 506] width 986 height 711
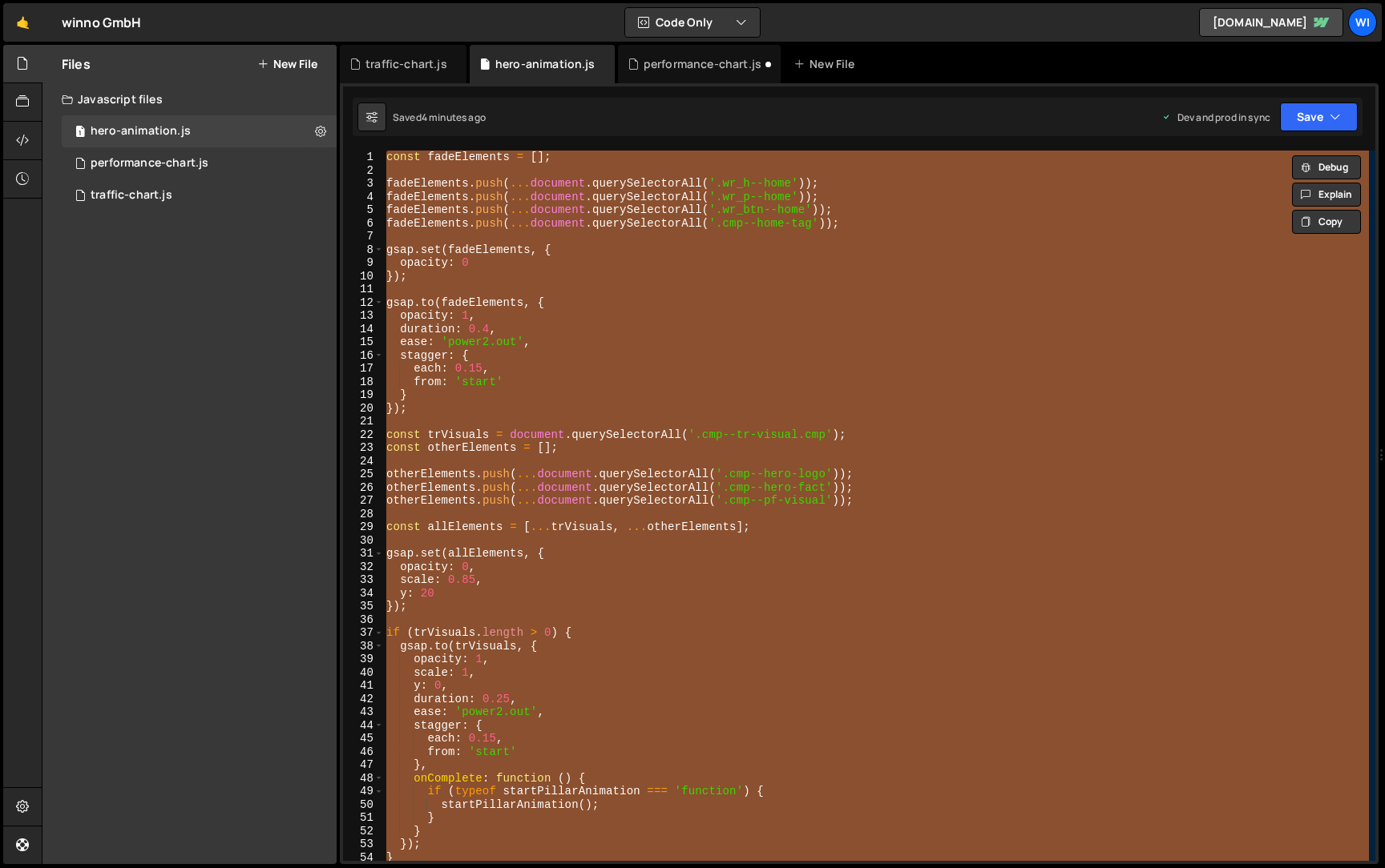
paste textarea
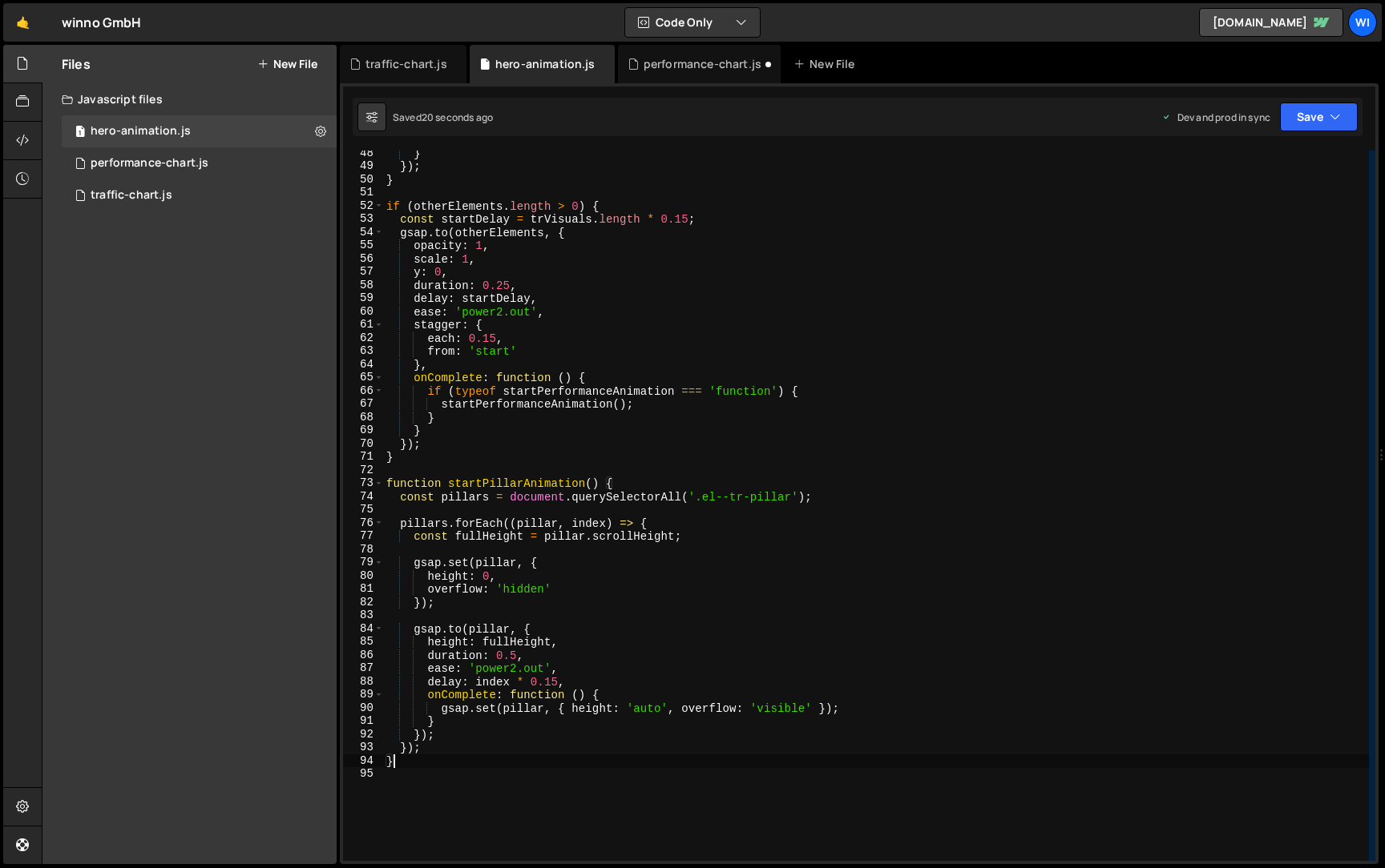
scroll to position [624, 0]
click at [567, 587] on div "} }) ; } if ( otherElements . length > 0 ) { const startDelay = trVisuals . len…" at bounding box center [875, 516] width 986 height 737
click at [963, 420] on div "} }) ; } if ( otherElements . length > 0 ) { const startDelay = trVisuals . len…" at bounding box center [875, 516] width 986 height 737
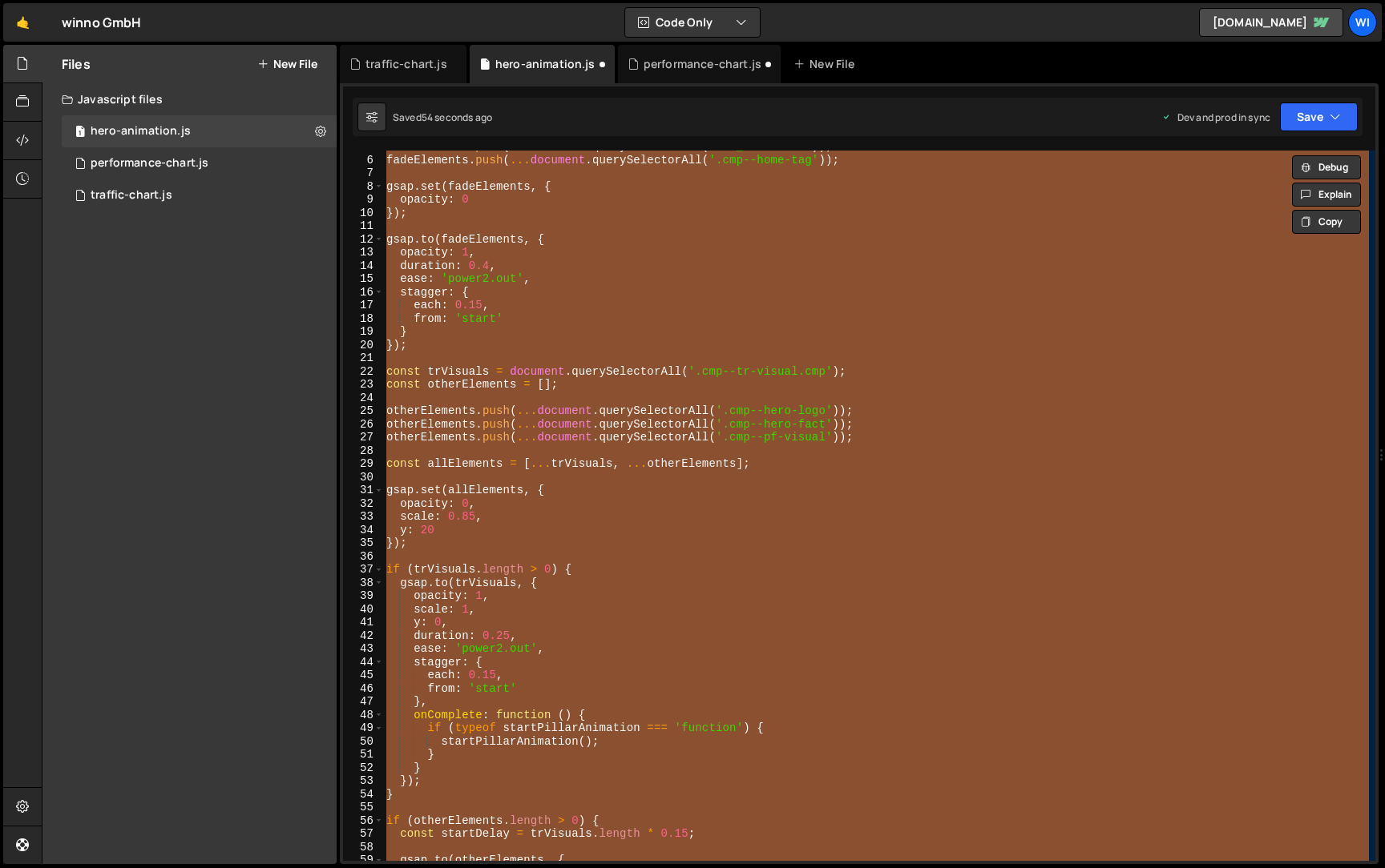
scroll to position [0, 0]
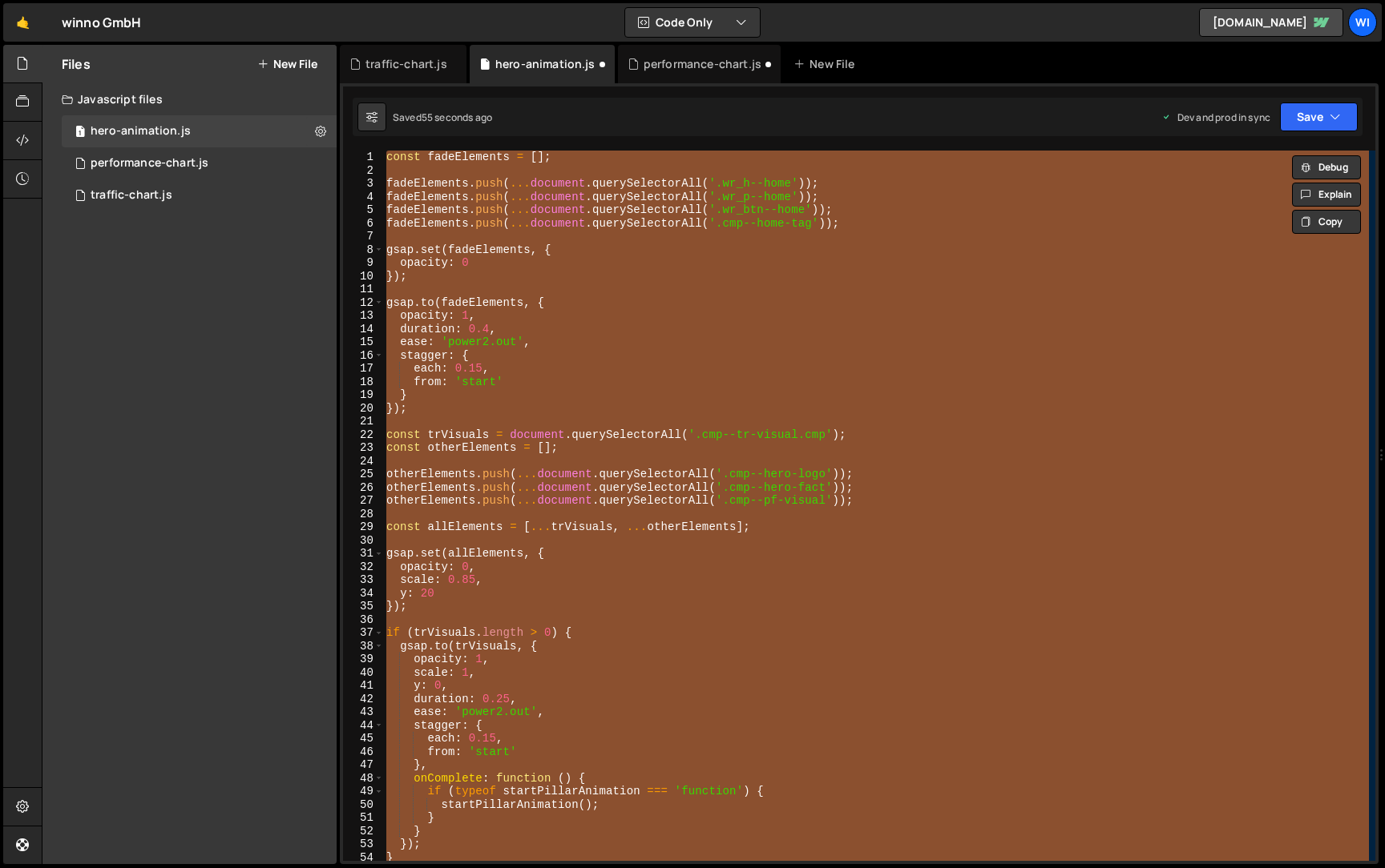
click at [972, 377] on div "const fadeElements = [ ] ; fadeElements . push ( ... document . querySelectorAl…" at bounding box center [875, 506] width 986 height 711
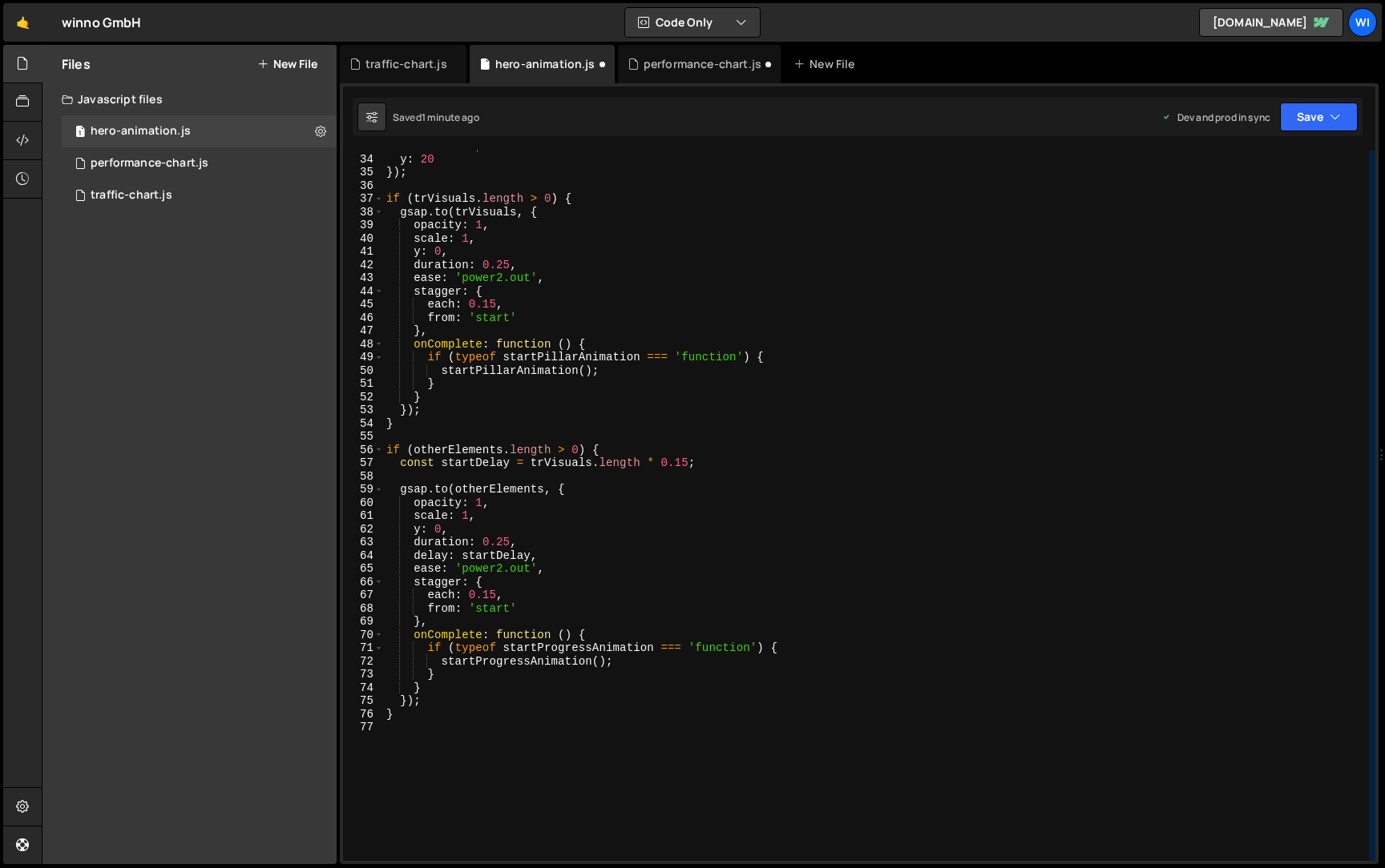
scroll to position [434, 0]
click at [772, 364] on div "scale : 0.85 , y : 20 }) ; if ( trVisuals . length > 0 ) { gsap . to ( trVisual…" at bounding box center [875, 508] width 986 height 737
type textarea "if (typeof startPillarAnimation === 'function') {"
